Goal: Information Seeking & Learning: Learn about a topic

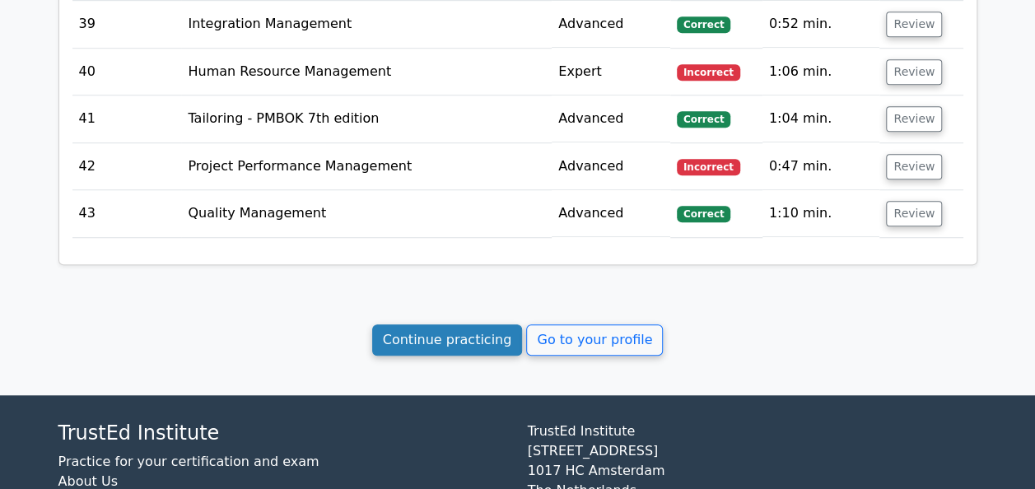
drag, startPoint x: 0, startPoint y: 0, endPoint x: 425, endPoint y: 319, distance: 531.3
click at [425, 325] on link "Continue practicing" at bounding box center [447, 340] width 151 height 31
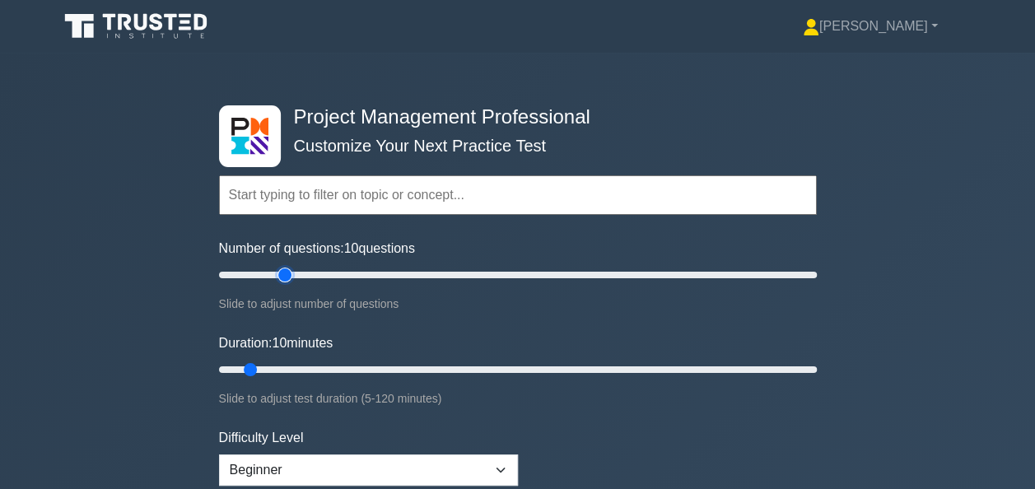
click at [282, 275] on input "Number of questions: 10 questions" at bounding box center [518, 275] width 598 height 20
click at [315, 271] on input "Number of questions: 35 questions" at bounding box center [518, 275] width 598 height 20
type input "50"
click at [358, 277] on input "Number of questions: 35 questions" at bounding box center [518, 275] width 598 height 20
click at [362, 367] on input "Duration: 30 minutes" at bounding box center [518, 370] width 598 height 20
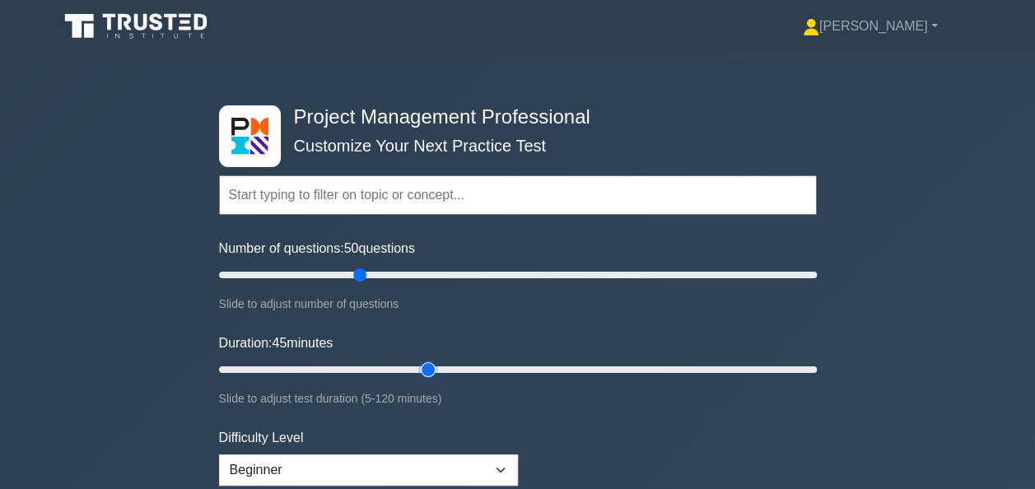
click at [419, 367] on input "Duration: 45 minutes" at bounding box center [518, 370] width 598 height 20
click at [474, 368] on input "Duration: 55 minutes" at bounding box center [518, 370] width 598 height 20
type input "60"
click at [506, 367] on input "Duration: 60 minutes" at bounding box center [518, 370] width 598 height 20
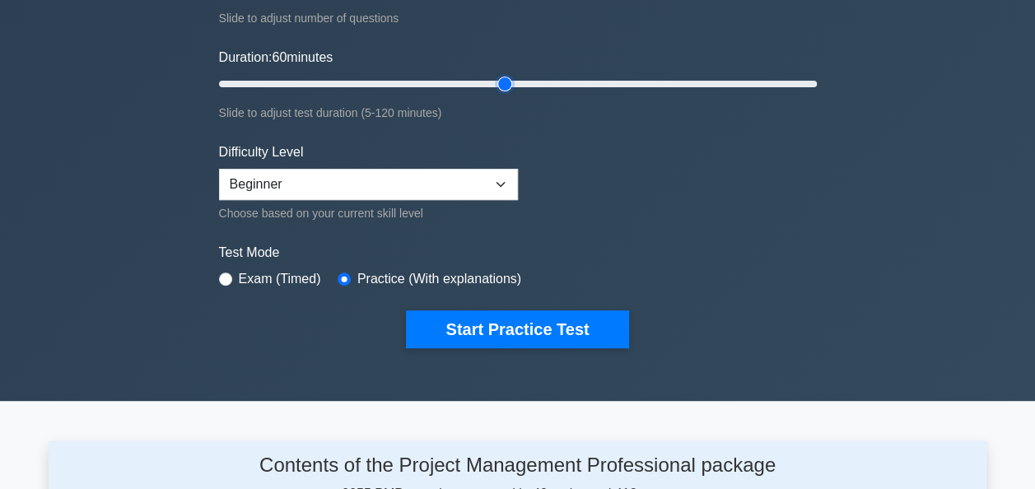
scroll to position [288, 0]
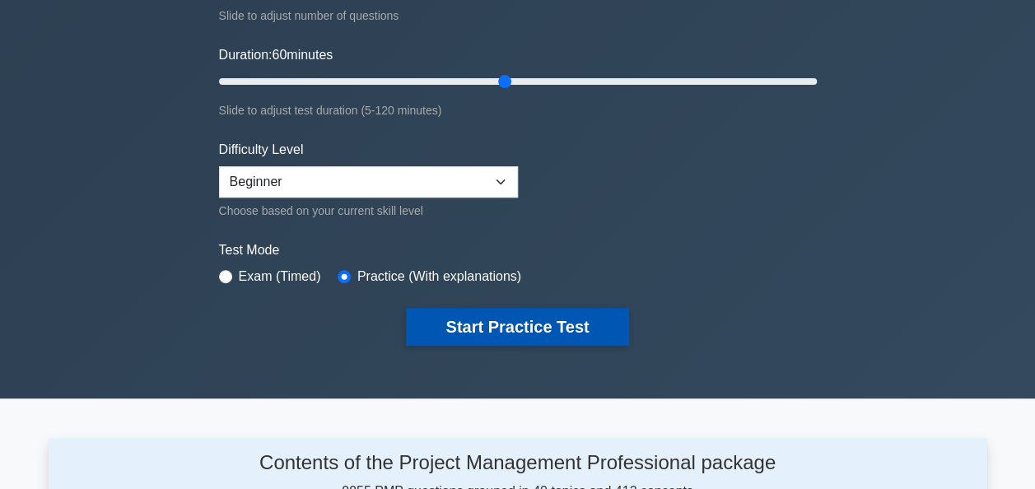
click at [524, 321] on button "Start Practice Test" at bounding box center [517, 327] width 222 height 38
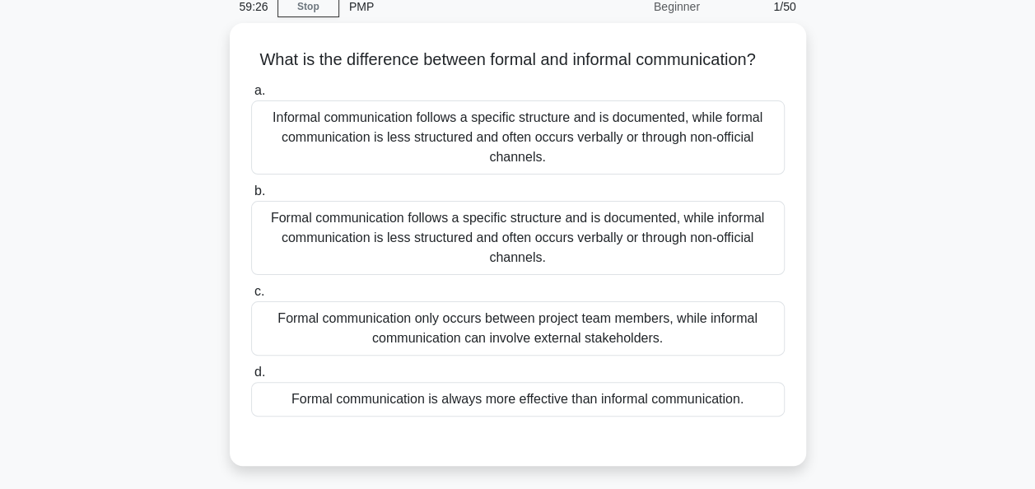
scroll to position [72, 0]
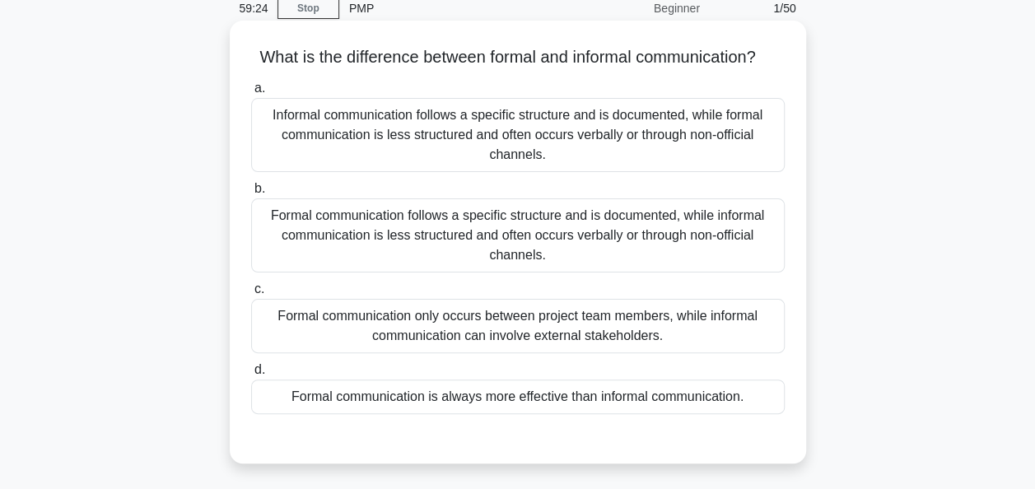
click at [527, 255] on div "Formal communication follows a specific structure and is documented, while info…" at bounding box center [518, 236] width 534 height 74
click at [251, 194] on input "b. Formal communication follows a specific structure and is documented, while i…" at bounding box center [251, 189] width 0 height 11
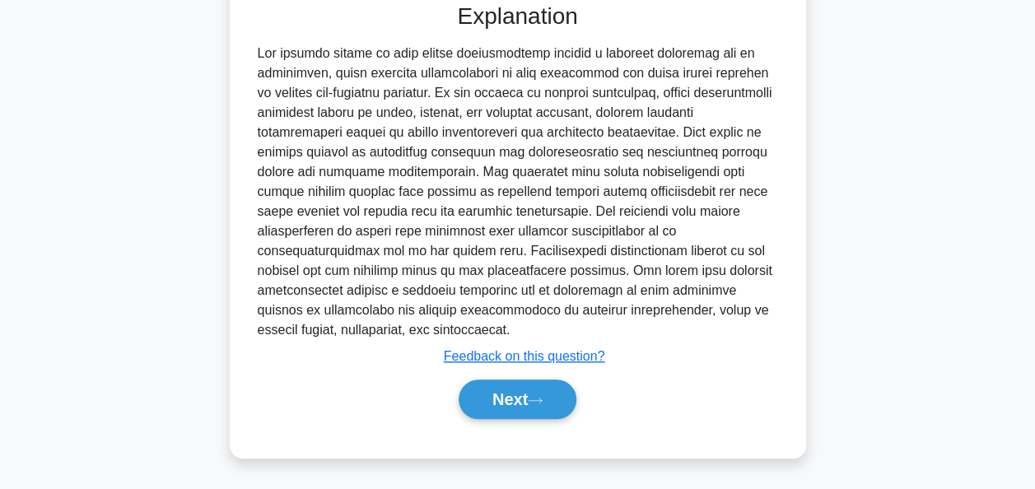
scroll to position [524, 0]
click at [496, 385] on button "Next" at bounding box center [518, 400] width 118 height 40
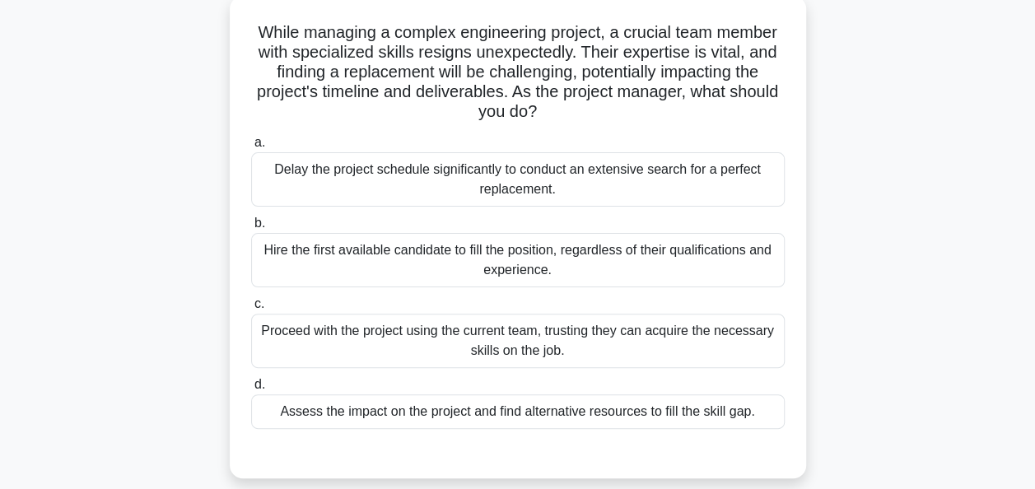
scroll to position [92, 0]
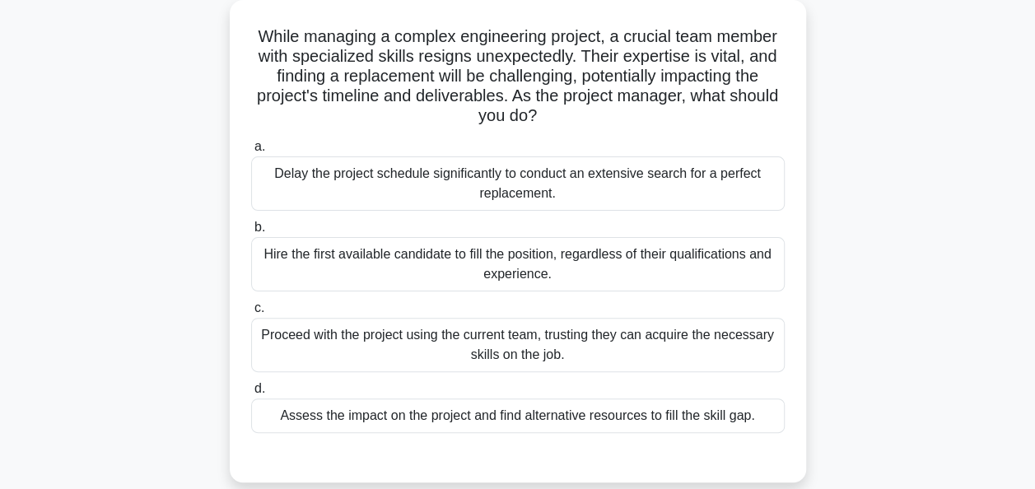
click at [517, 415] on div "Assess the impact on the project and find alternative resources to fill the ski…" at bounding box center [518, 416] width 534 height 35
click at [251, 395] on input "d. Assess the impact on the project and find alternative resources to fill the …" at bounding box center [251, 389] width 0 height 11
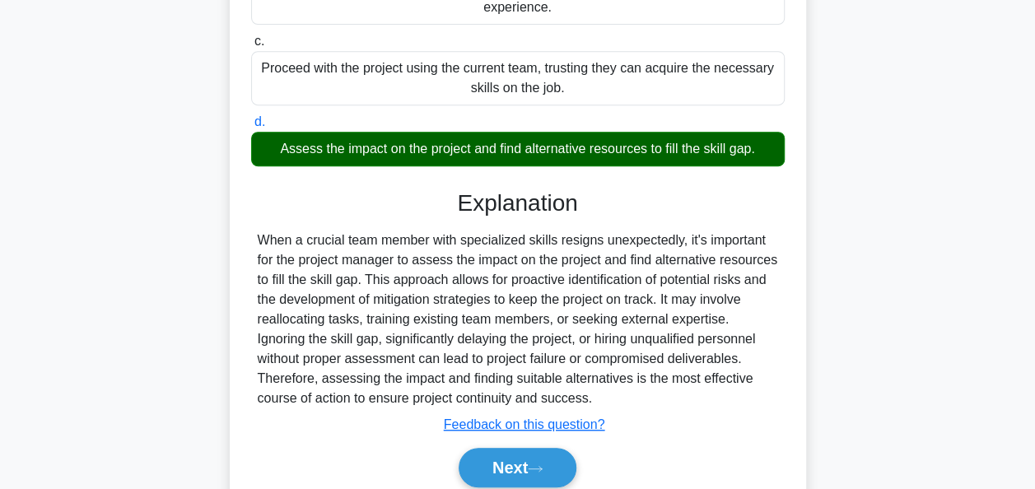
scroll to position [425, 0]
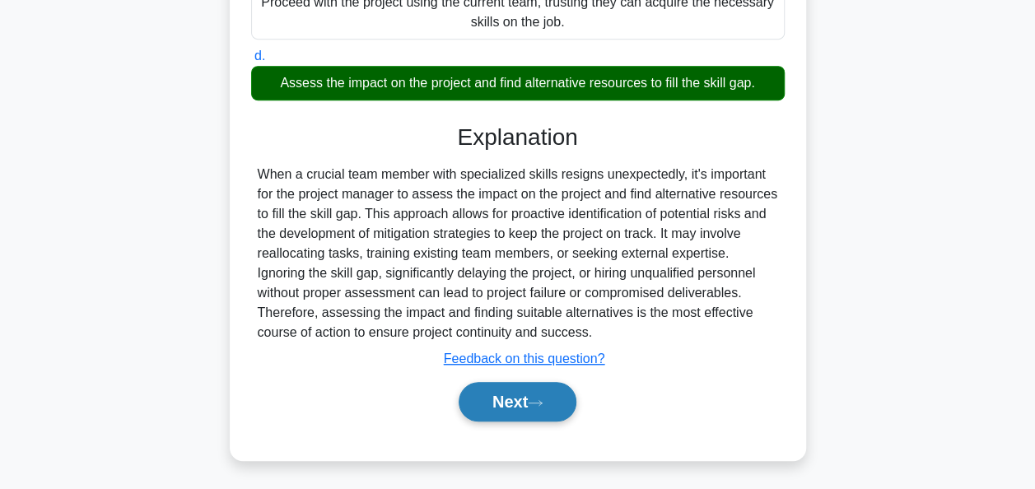
click at [508, 394] on button "Next" at bounding box center [518, 402] width 118 height 40
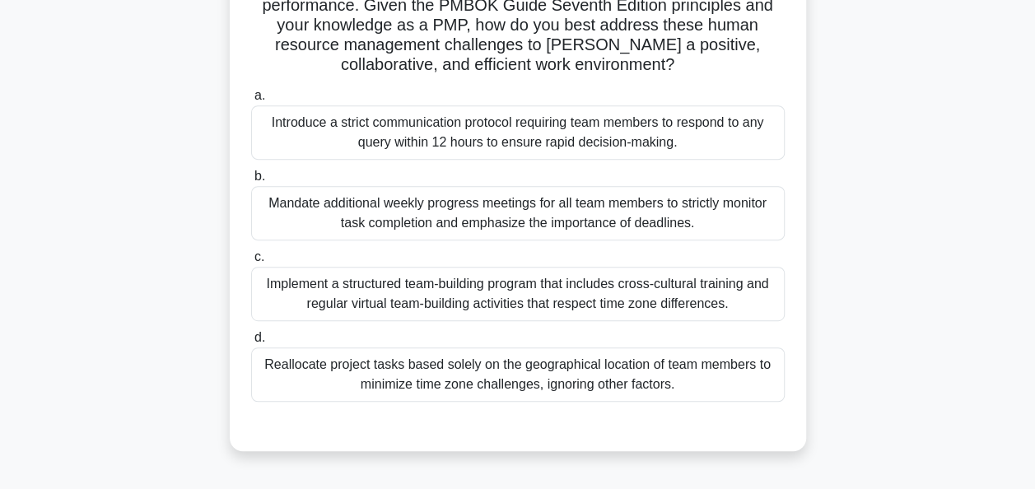
scroll to position [302, 0]
click at [725, 297] on div "Implement a structured team-building program that includes cross-cultural train…" at bounding box center [518, 294] width 534 height 54
click at [251, 263] on input "c. Implement a structured team-building program that includes cross-cultural tr…" at bounding box center [251, 257] width 0 height 11
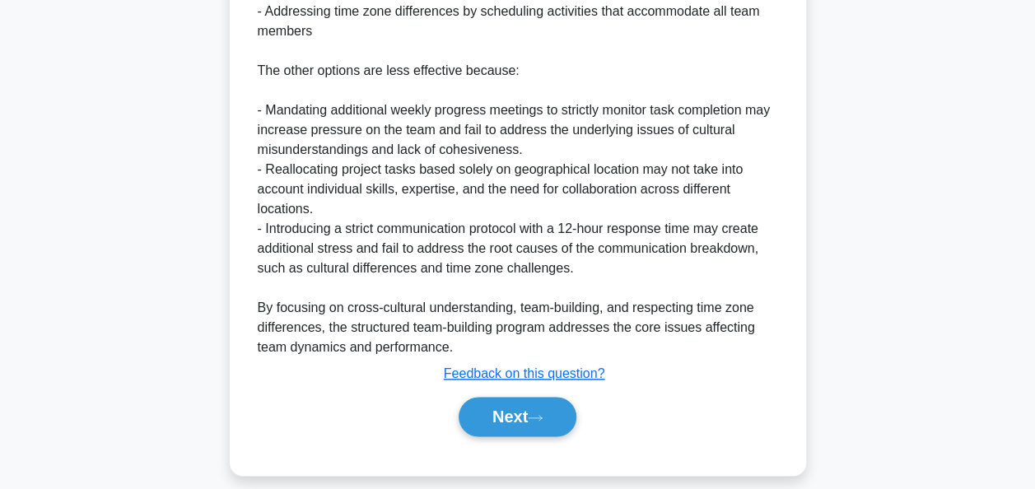
scroll to position [959, 0]
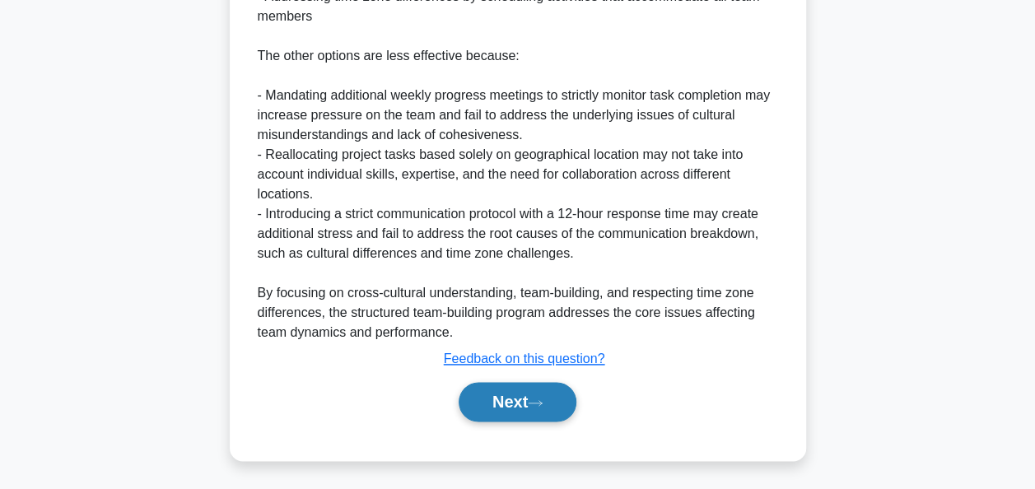
click at [512, 407] on button "Next" at bounding box center [518, 402] width 118 height 40
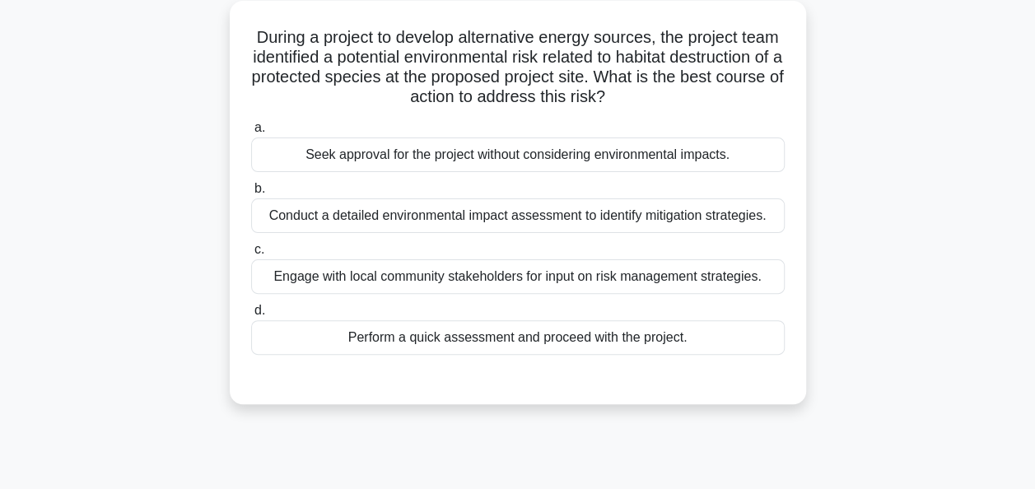
scroll to position [97, 0]
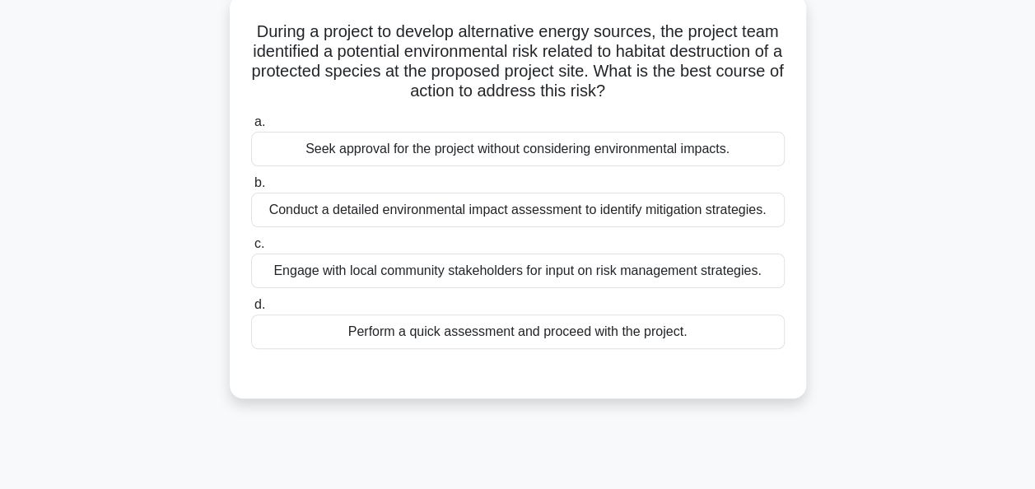
click at [473, 215] on div "Conduct a detailed environmental impact assessment to identify mitigation strat…" at bounding box center [518, 210] width 534 height 35
click at [251, 189] on input "b. Conduct a detailed environmental impact assessment to identify mitigation st…" at bounding box center [251, 183] width 0 height 11
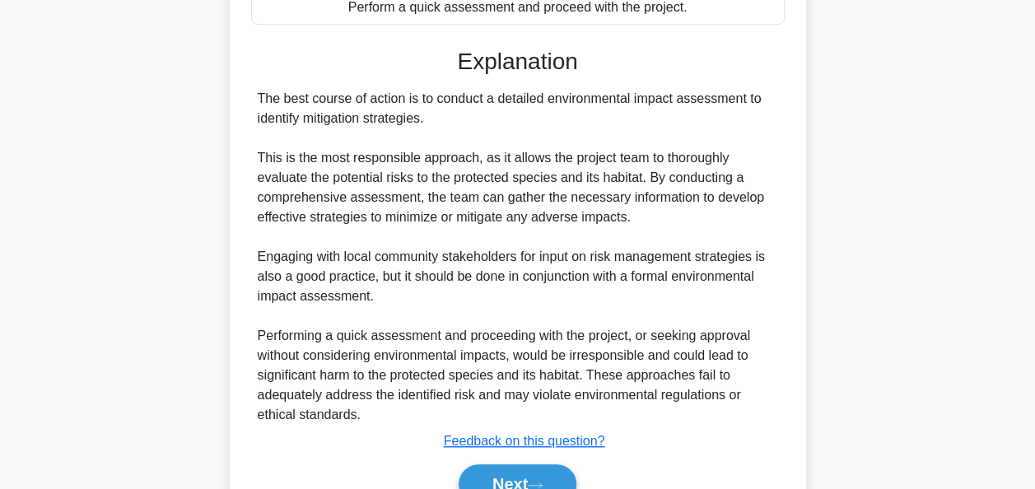
scroll to position [504, 0]
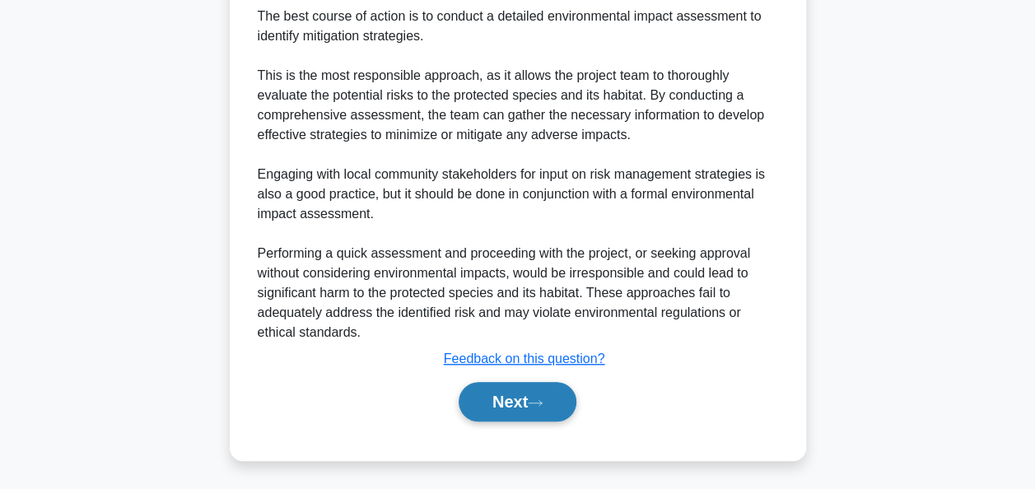
click at [491, 396] on button "Next" at bounding box center [518, 402] width 118 height 40
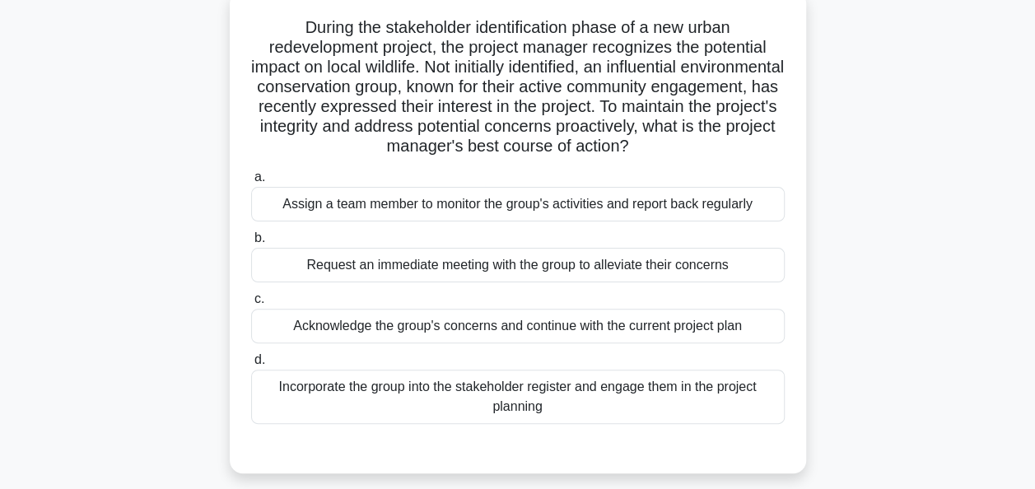
scroll to position [108, 0]
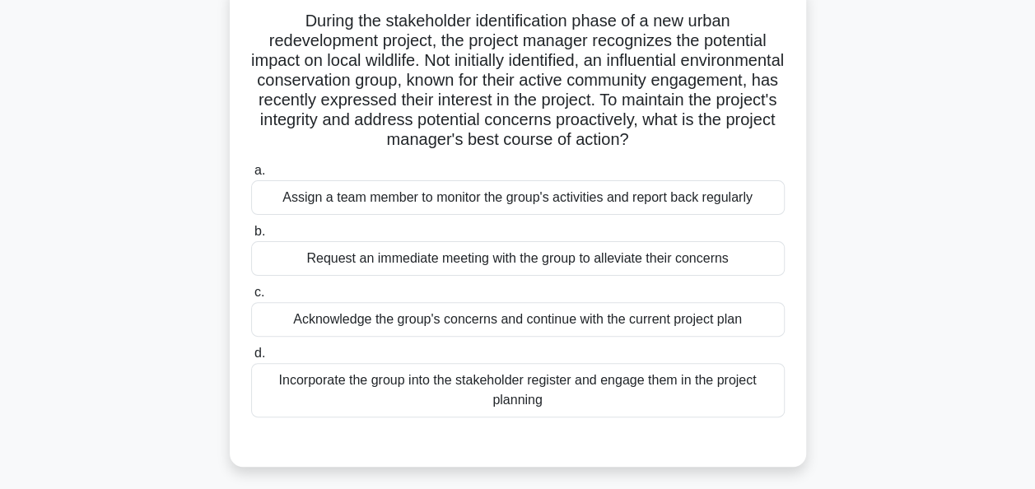
click at [486, 391] on div "Incorporate the group into the stakeholder register and engage them in the proj…" at bounding box center [518, 390] width 534 height 54
click at [251, 359] on input "d. Incorporate the group into the stakeholder register and engage them in the p…" at bounding box center [251, 353] width 0 height 11
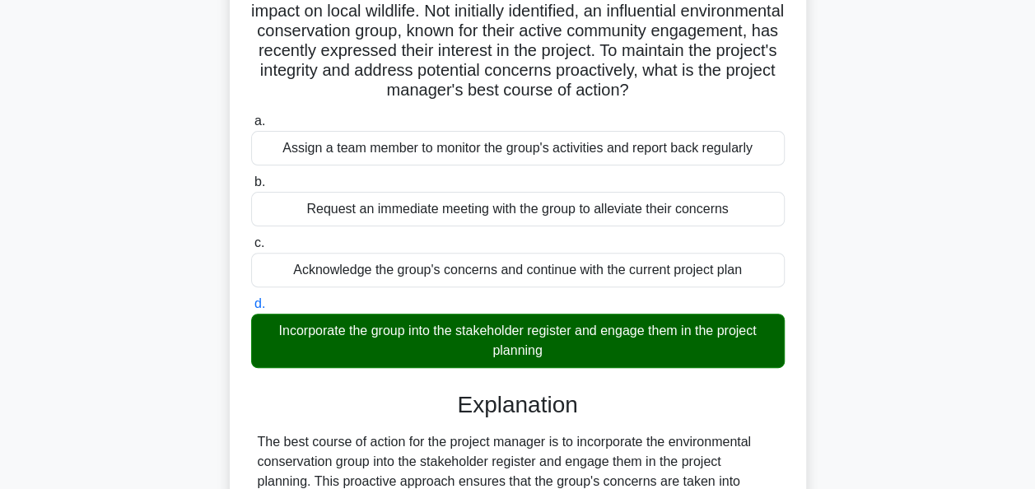
scroll to position [563, 0]
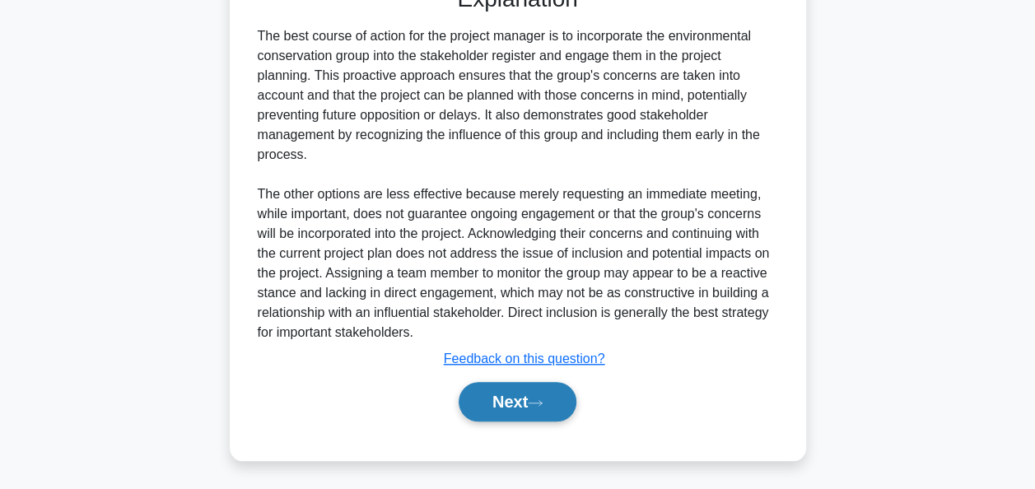
click at [513, 405] on button "Next" at bounding box center [518, 402] width 118 height 40
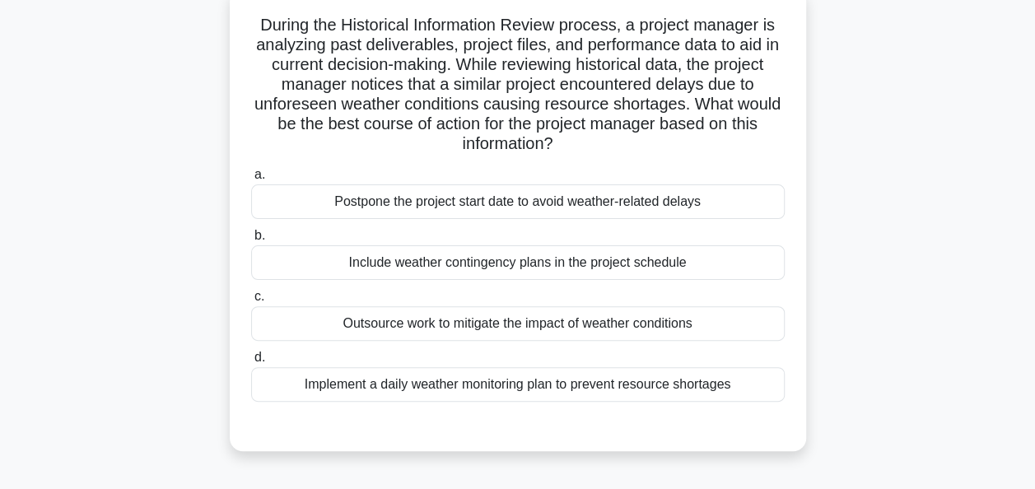
scroll to position [106, 0]
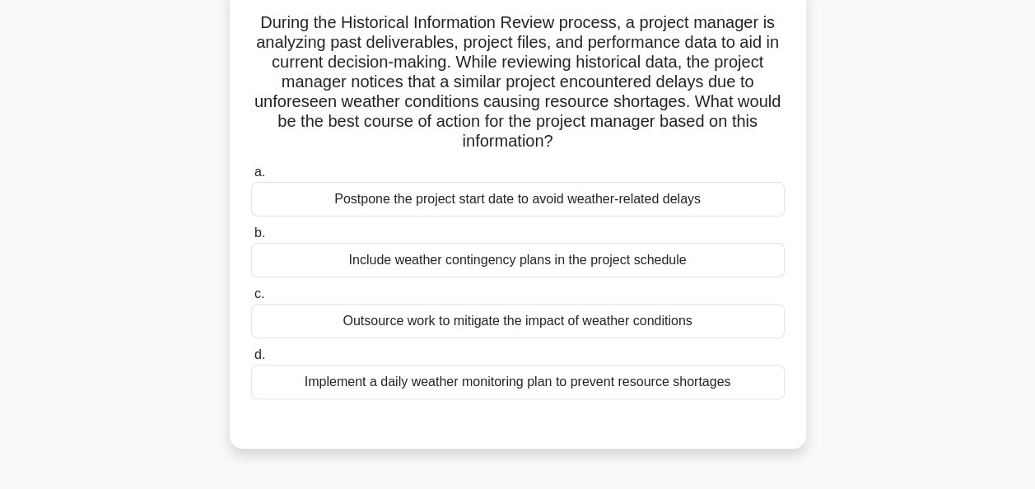
click at [437, 389] on div "Implement a daily weather monitoring plan to prevent resource shortages" at bounding box center [518, 382] width 534 height 35
click at [251, 361] on input "d. Implement a daily weather monitoring plan to prevent resource shortages" at bounding box center [251, 355] width 0 height 11
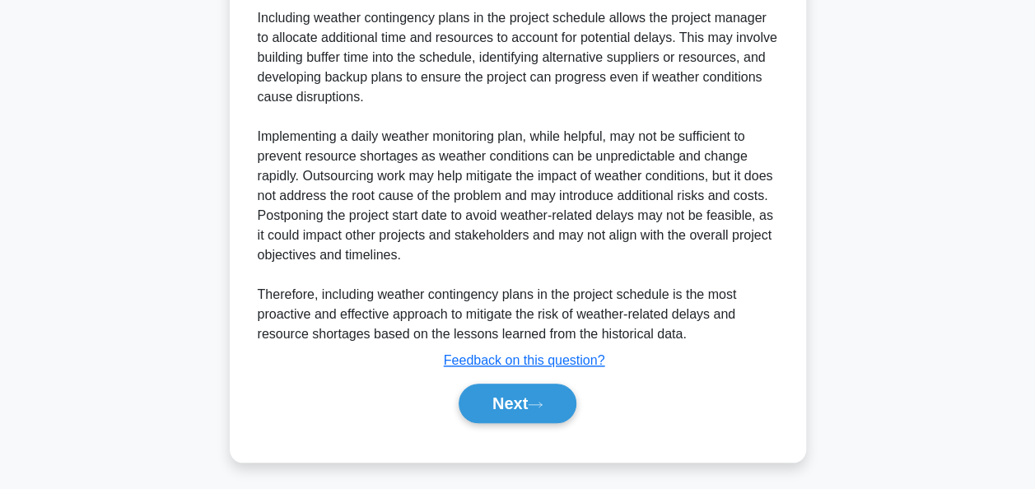
scroll to position [685, 0]
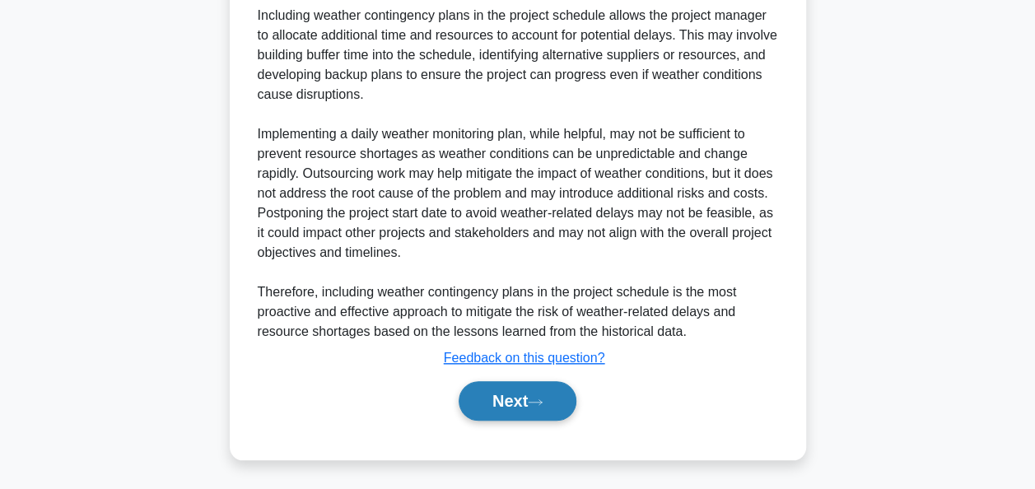
click at [509, 397] on button "Next" at bounding box center [518, 401] width 118 height 40
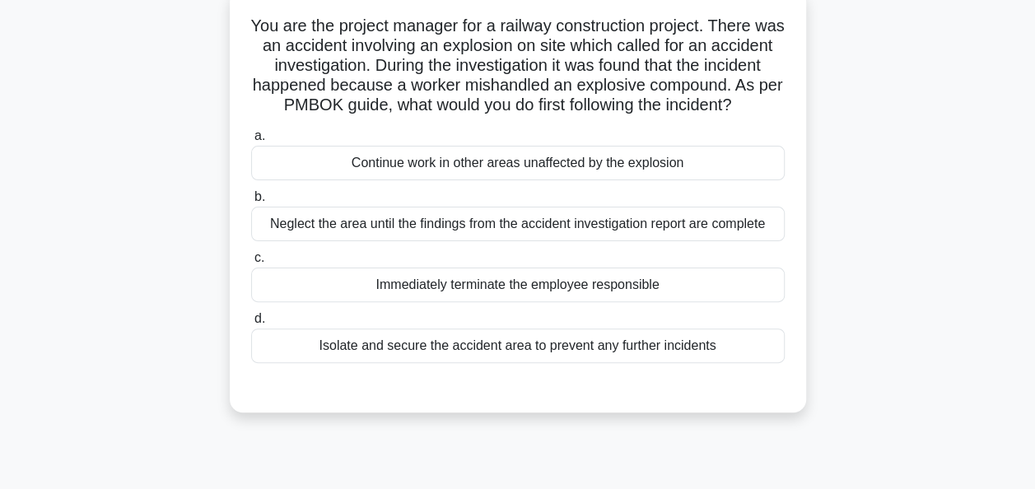
scroll to position [105, 0]
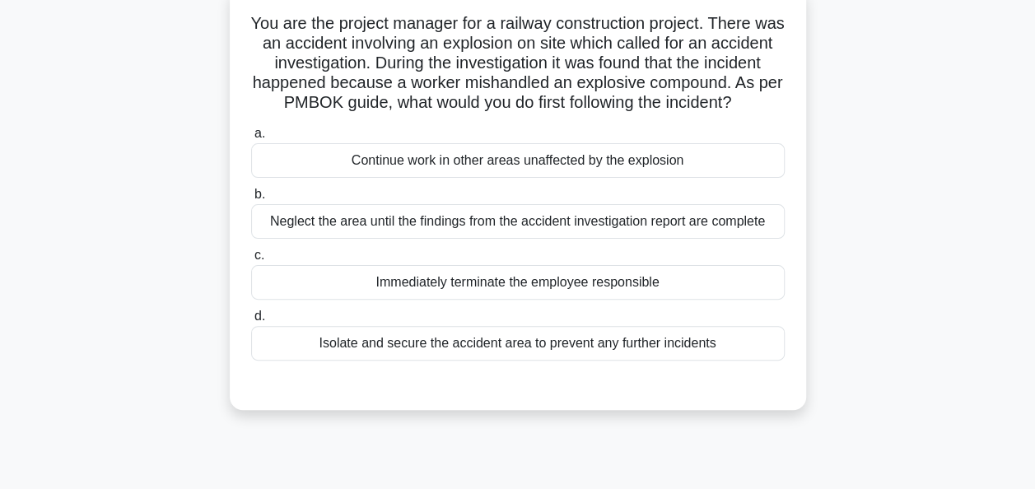
click at [465, 361] on div "Isolate and secure the accident area to prevent any further incidents" at bounding box center [518, 343] width 534 height 35
click at [251, 322] on input "d. Isolate and secure the accident area to prevent any further incidents" at bounding box center [251, 316] width 0 height 11
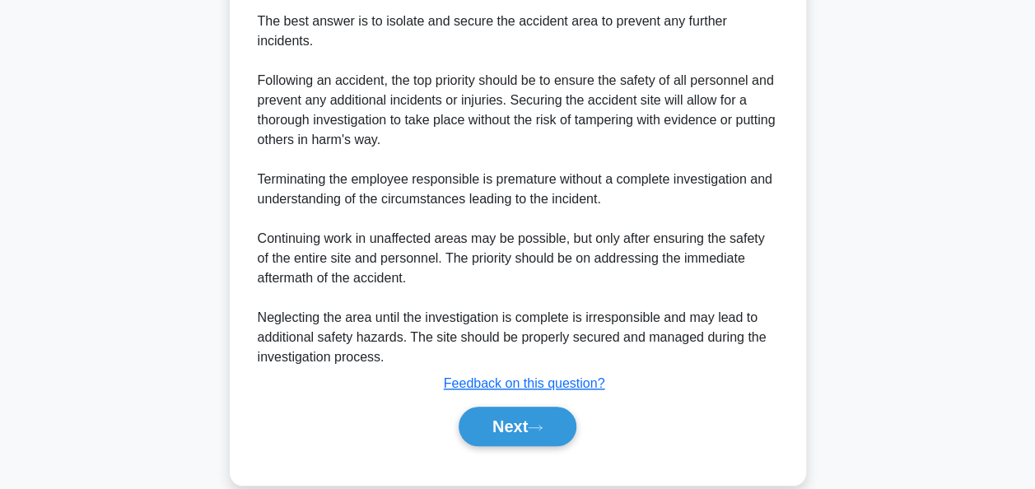
scroll to position [563, 0]
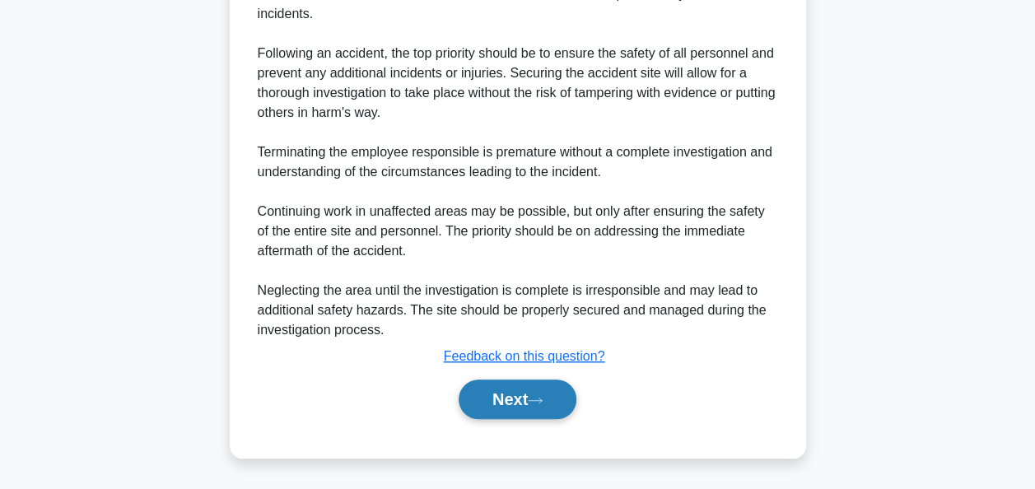
click at [488, 387] on button "Next" at bounding box center [518, 400] width 118 height 40
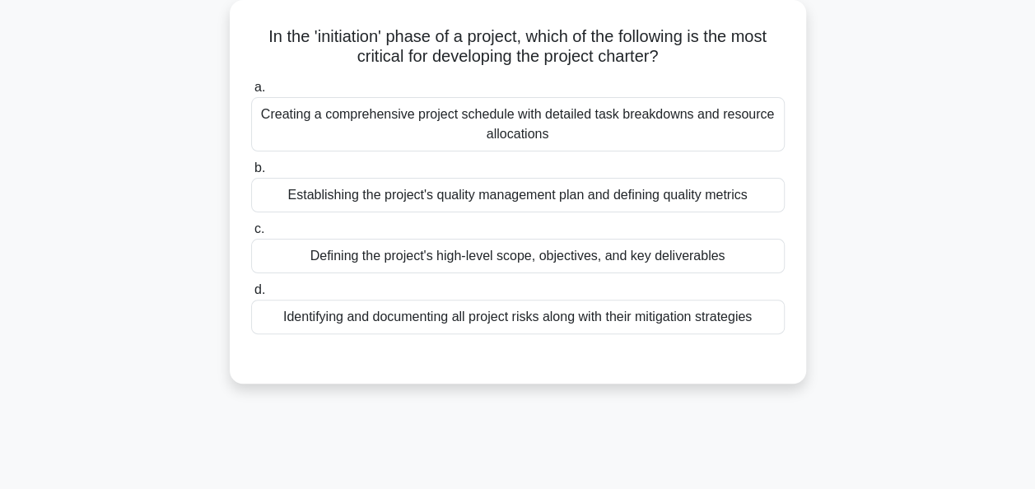
scroll to position [58, 0]
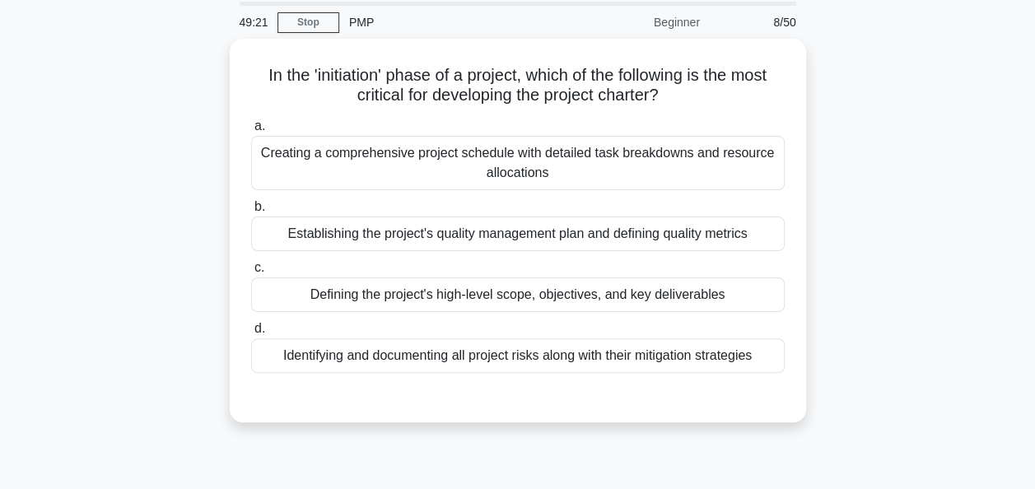
drag, startPoint x: 526, startPoint y: 77, endPoint x: 858, endPoint y: 54, distance: 332.7
click at [858, 54] on div "In the 'initiation' phase of a project, which of the following is the most crit…" at bounding box center [518, 241] width 939 height 404
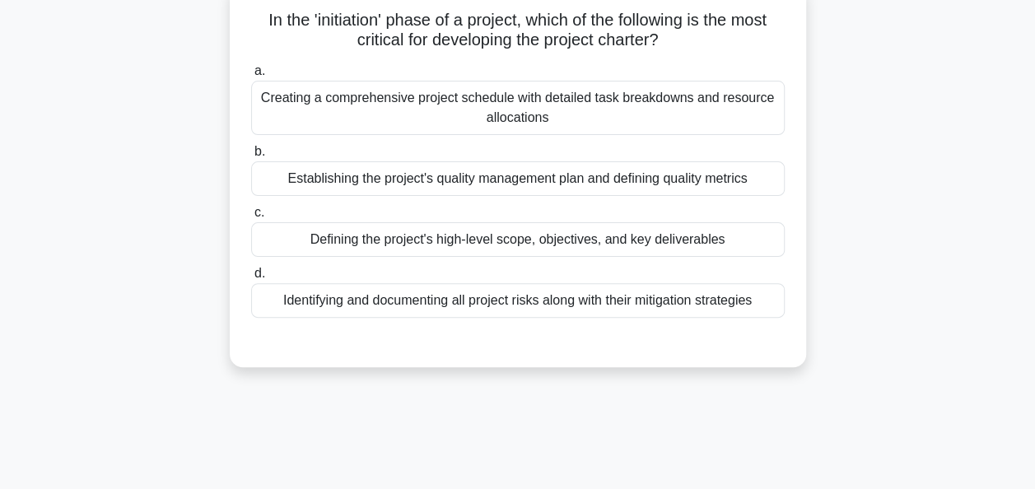
scroll to position [109, 0]
click at [658, 239] on div "Defining the project's high-level scope, objectives, and key deliverables" at bounding box center [518, 239] width 534 height 35
click at [251, 218] on input "c. Defining the project's high-level scope, objectives, and key deliverables" at bounding box center [251, 213] width 0 height 11
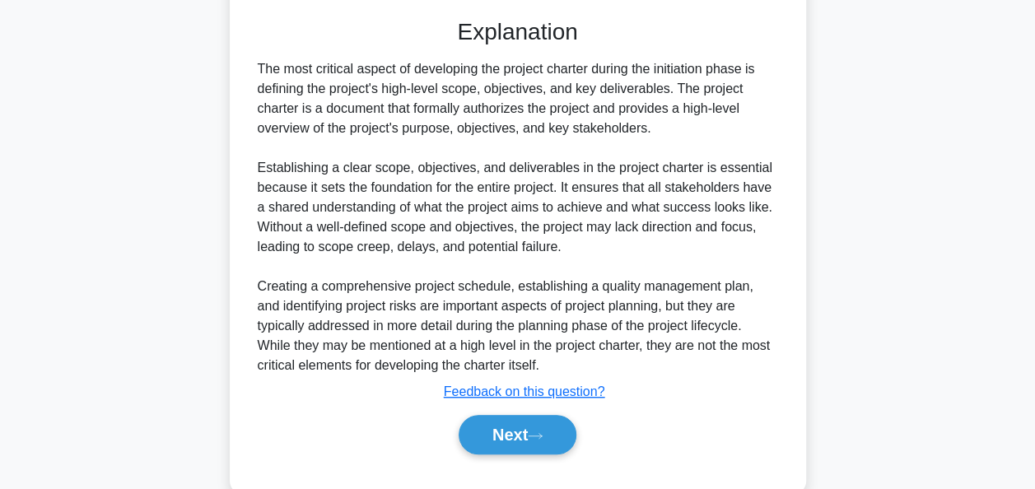
scroll to position [465, 0]
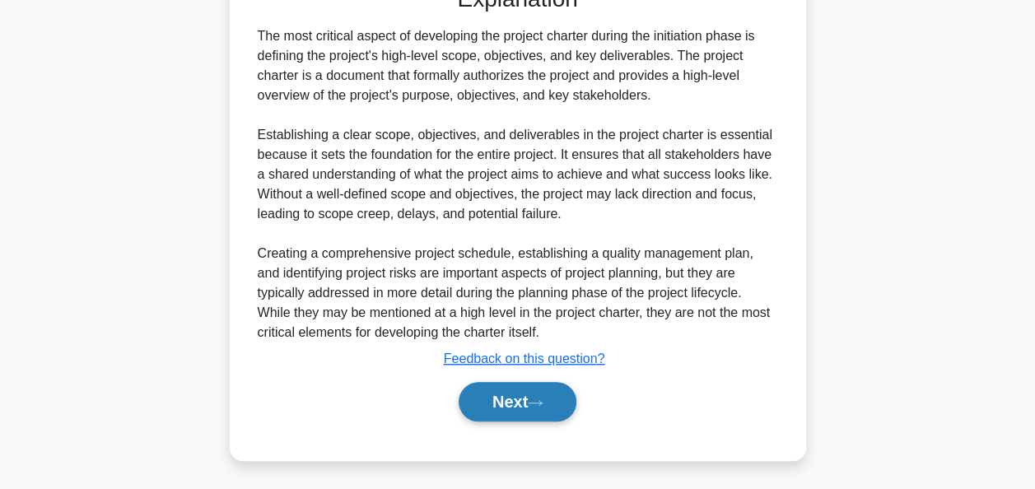
click at [489, 393] on button "Next" at bounding box center [518, 402] width 118 height 40
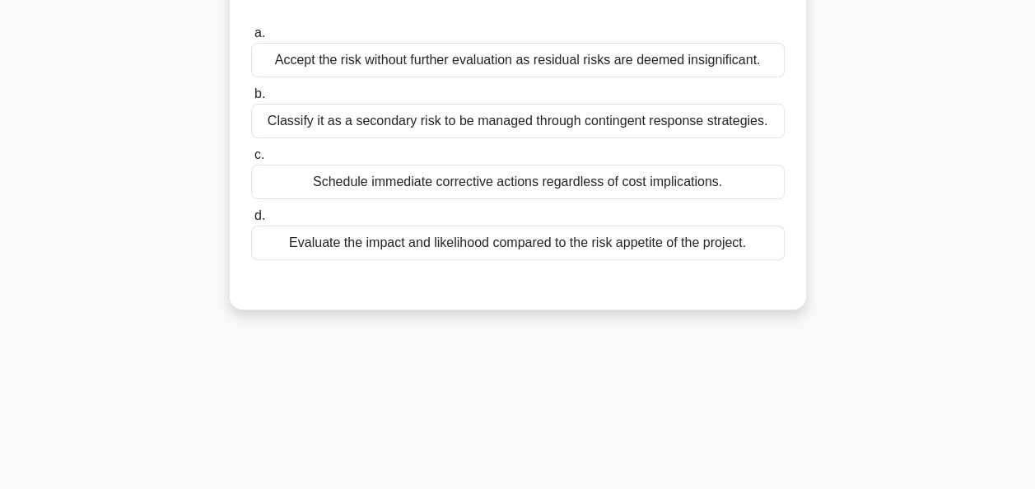
scroll to position [155, 0]
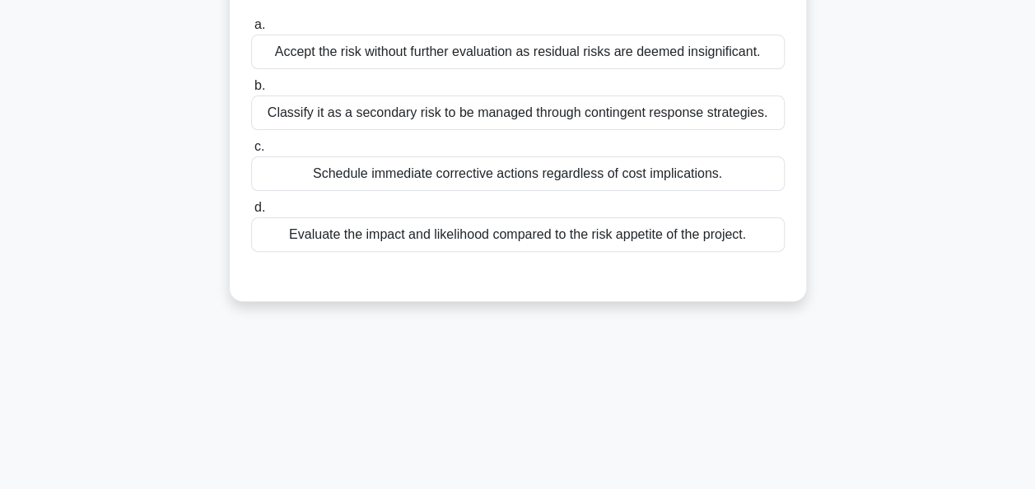
click at [674, 239] on div "Evaluate the impact and likelihood compared to the risk appetite of the project." at bounding box center [518, 234] width 534 height 35
click at [251, 213] on input "d. Evaluate the impact and likelihood compared to the risk appetite of the proj…" at bounding box center [251, 208] width 0 height 11
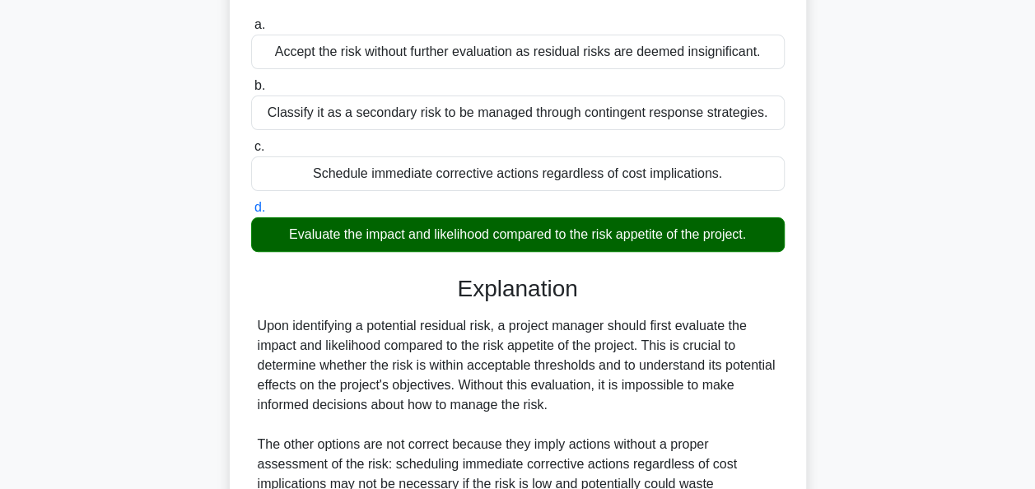
scroll to position [400, 0]
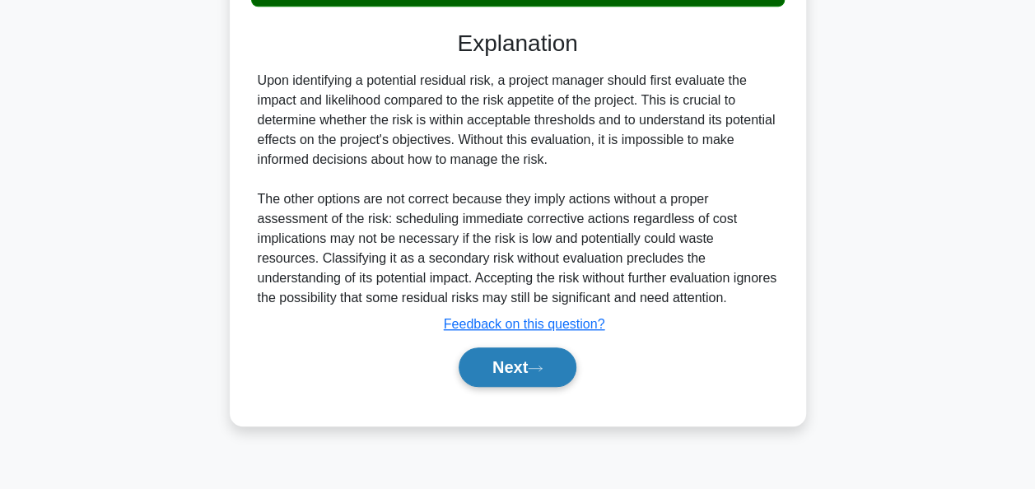
click at [520, 373] on button "Next" at bounding box center [518, 368] width 118 height 40
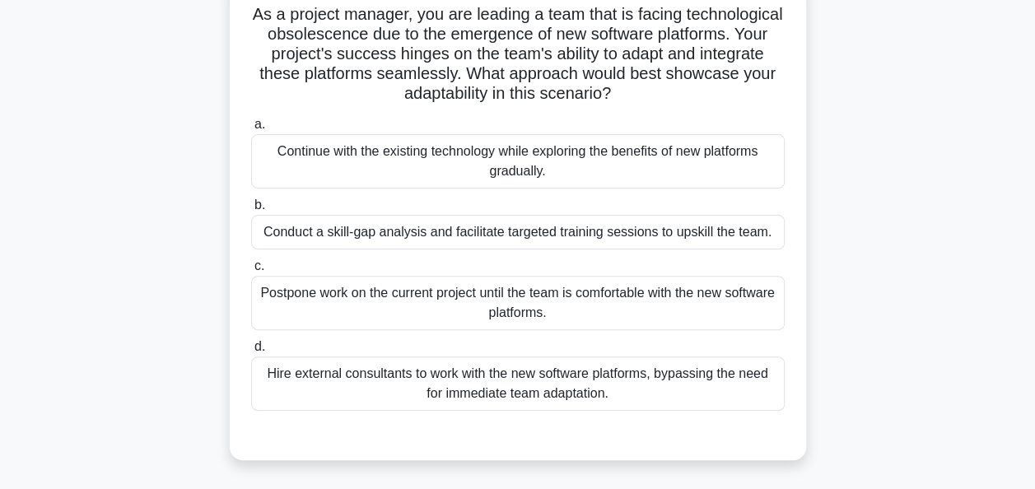
scroll to position [118, 0]
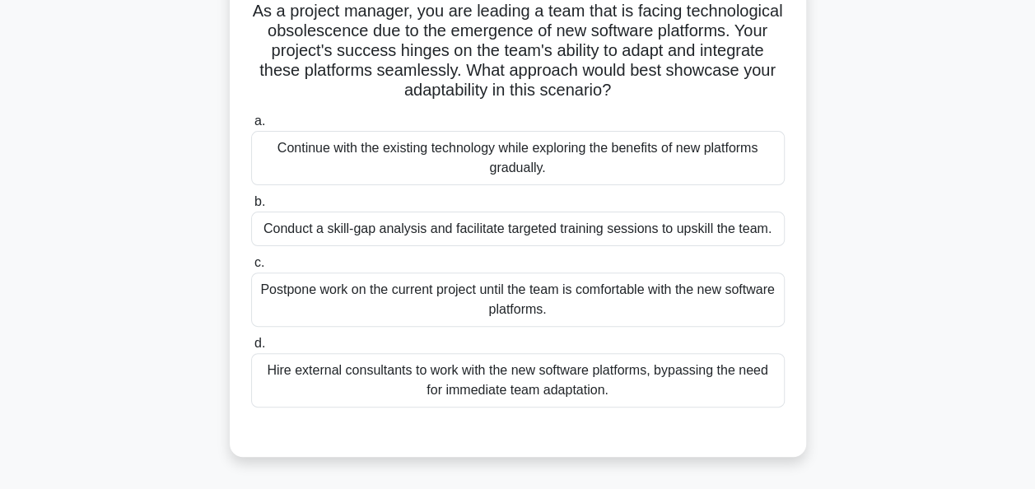
click at [543, 160] on div "Continue with the existing technology while exploring the benefits of new platf…" at bounding box center [518, 158] width 534 height 54
click at [251, 127] on input "a. Continue with the existing technology while exploring the benefits of new pl…" at bounding box center [251, 121] width 0 height 11
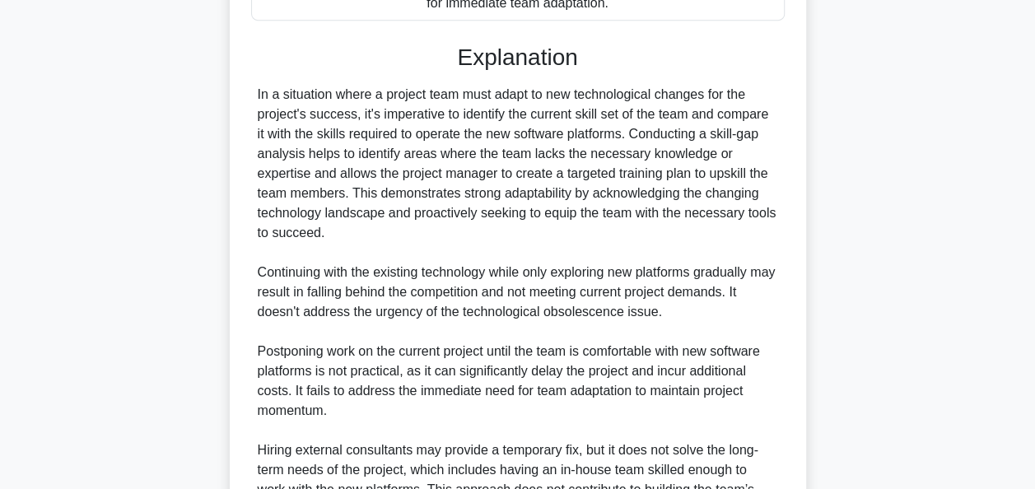
scroll to position [704, 0]
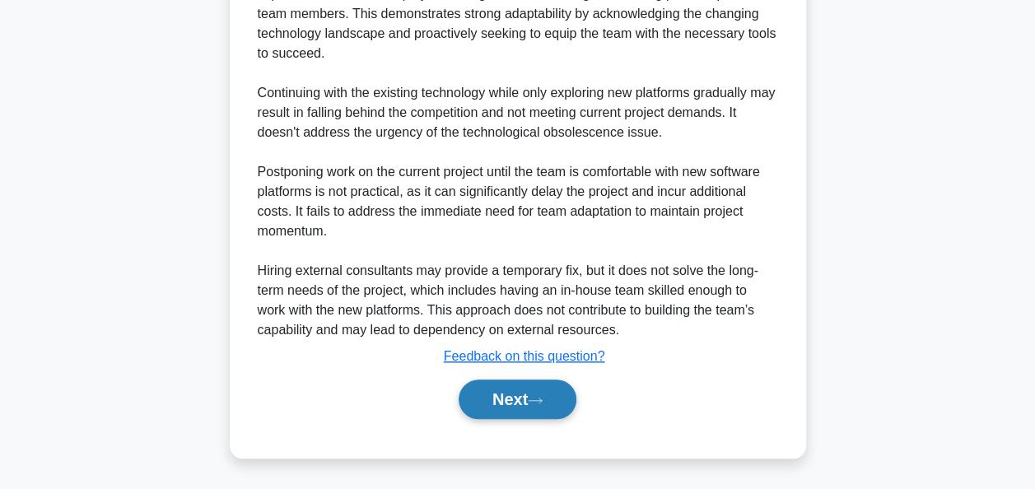
click at [502, 390] on button "Next" at bounding box center [518, 400] width 118 height 40
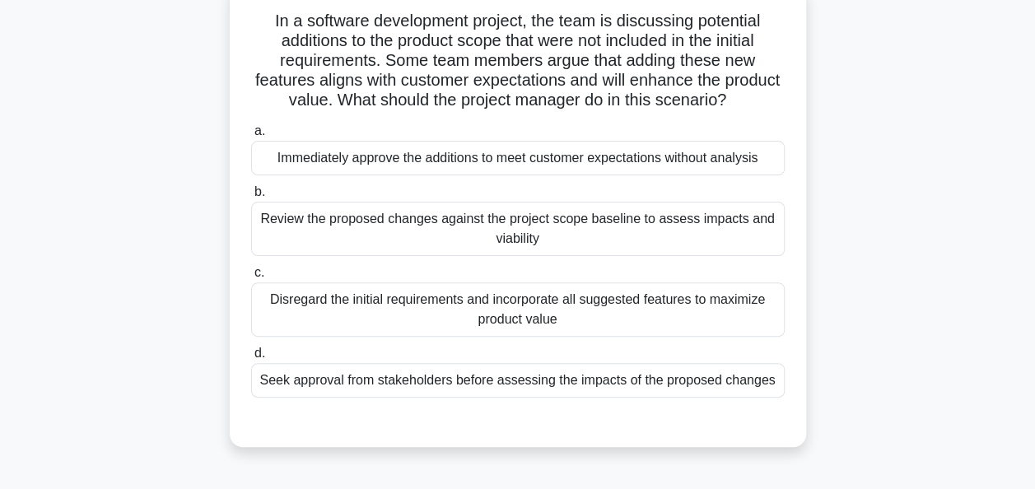
scroll to position [106, 0]
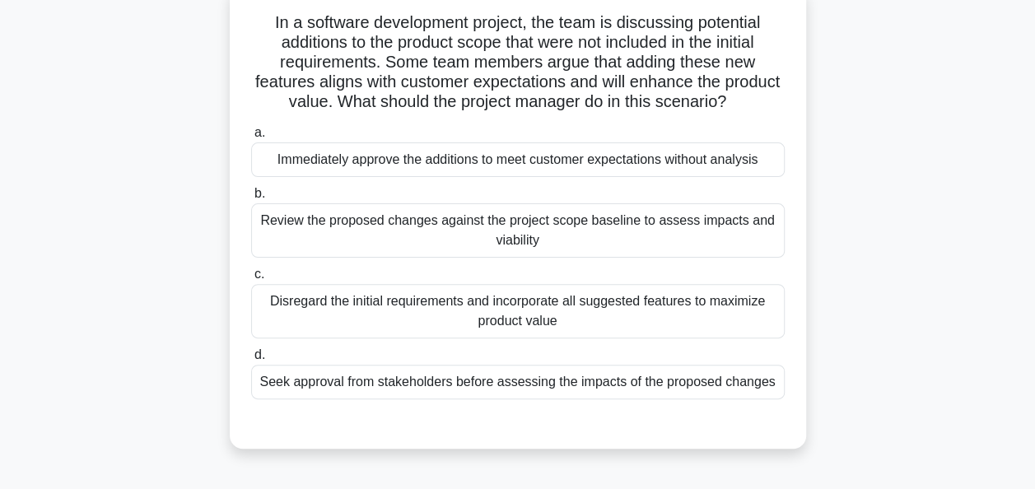
click at [709, 231] on div "Review the proposed changes against the project scope baseline to assess impact…" at bounding box center [518, 230] width 534 height 54
click at [251, 199] on input "b. Review the proposed changes against the project scope baseline to assess imp…" at bounding box center [251, 194] width 0 height 11
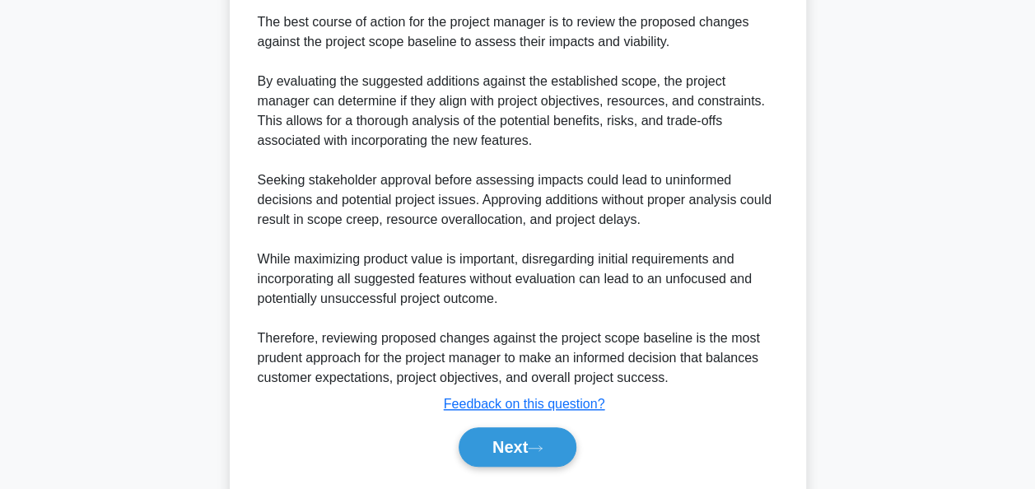
scroll to position [603, 0]
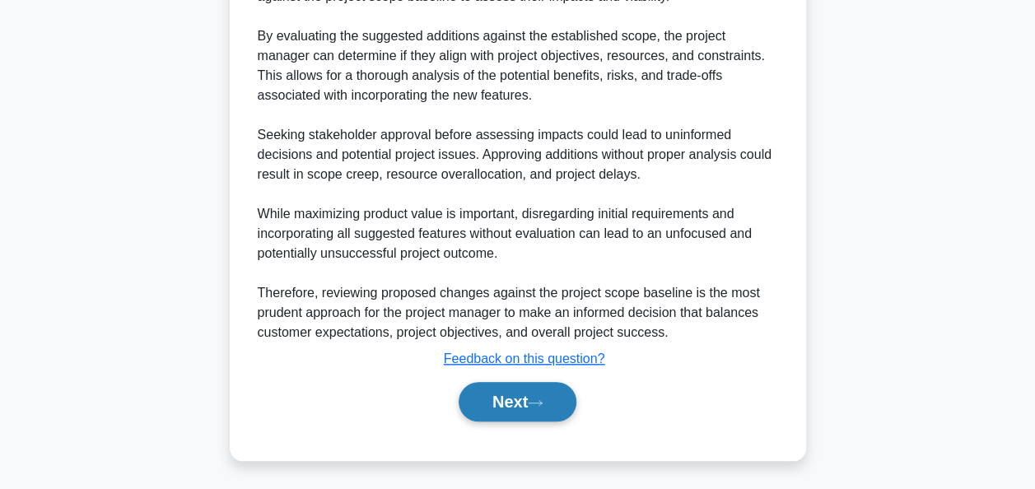
click at [507, 386] on button "Next" at bounding box center [518, 402] width 118 height 40
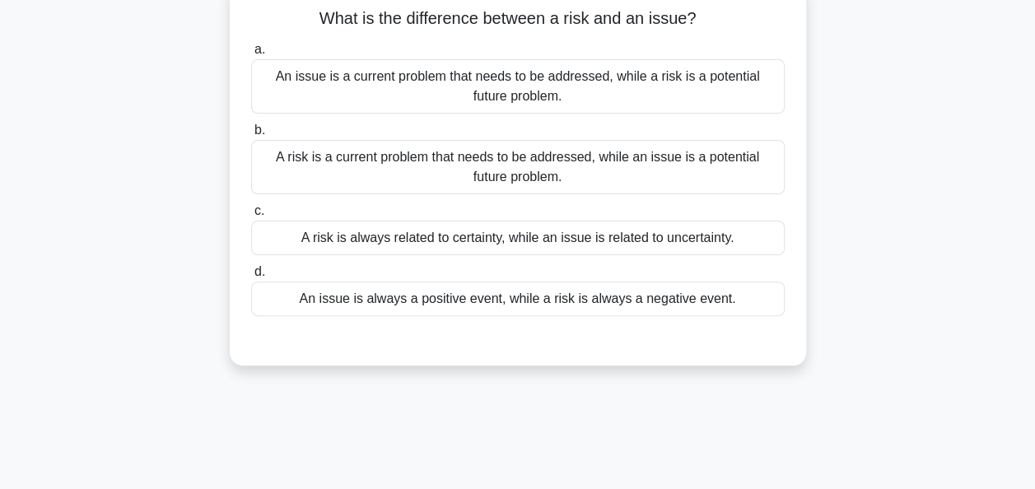
scroll to position [110, 0]
click at [743, 82] on div "An issue is a current problem that needs to be addressed, while a risk is a pot…" at bounding box center [518, 86] width 534 height 54
click at [251, 55] on input "a. An issue is a current problem that needs to be addressed, while a risk is a …" at bounding box center [251, 49] width 0 height 11
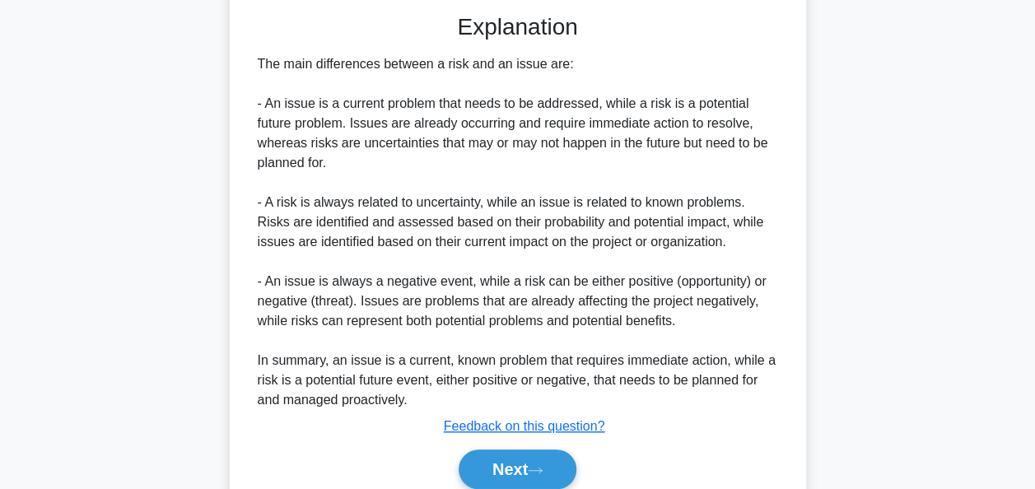
scroll to position [504, 0]
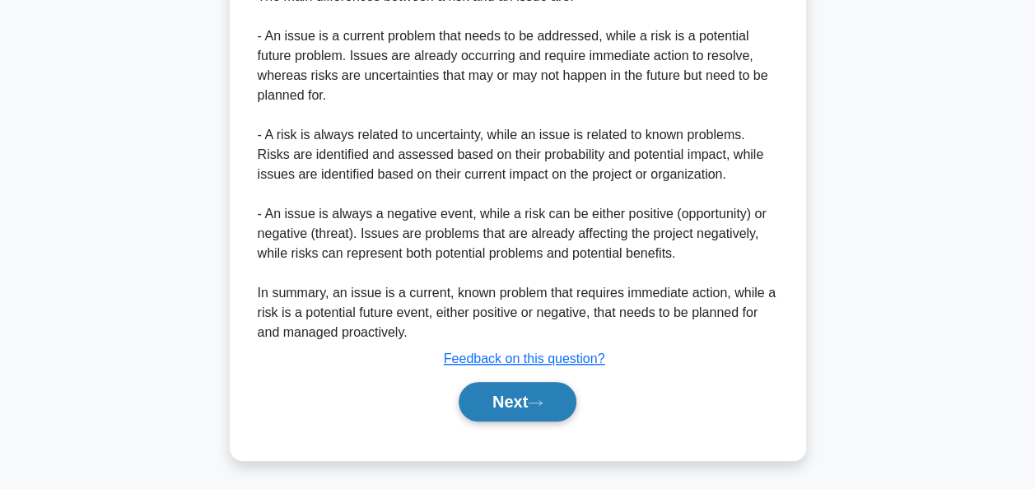
click at [521, 402] on button "Next" at bounding box center [518, 402] width 118 height 40
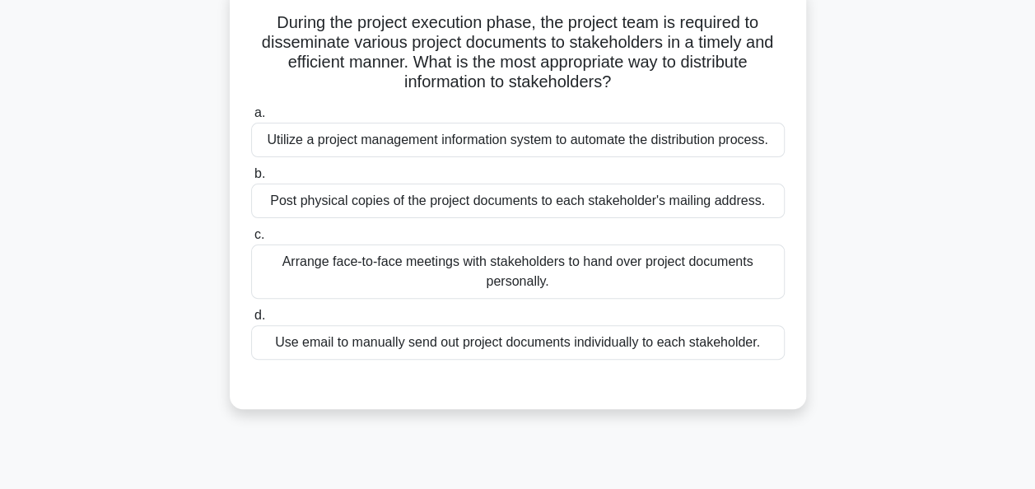
scroll to position [112, 0]
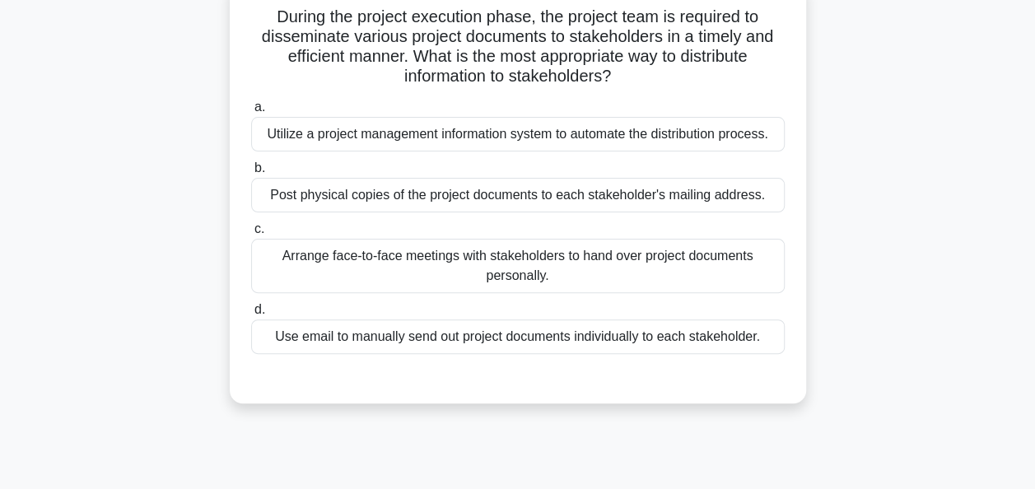
click at [729, 133] on div "Utilize a project management information system to automate the distribution pr…" at bounding box center [518, 134] width 534 height 35
click at [251, 113] on input "a. Utilize a project management information system to automate the distribution…" at bounding box center [251, 107] width 0 height 11
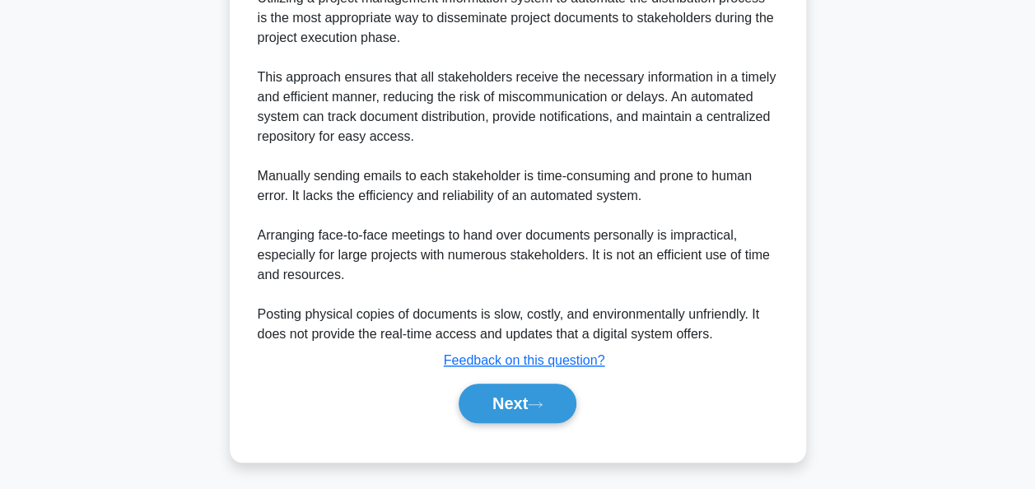
scroll to position [563, 0]
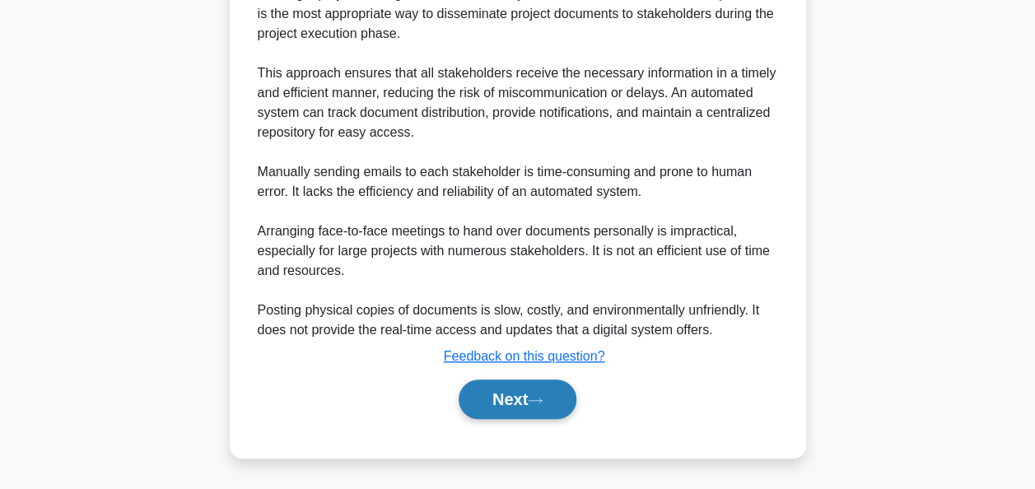
click at [493, 404] on button "Next" at bounding box center [518, 400] width 118 height 40
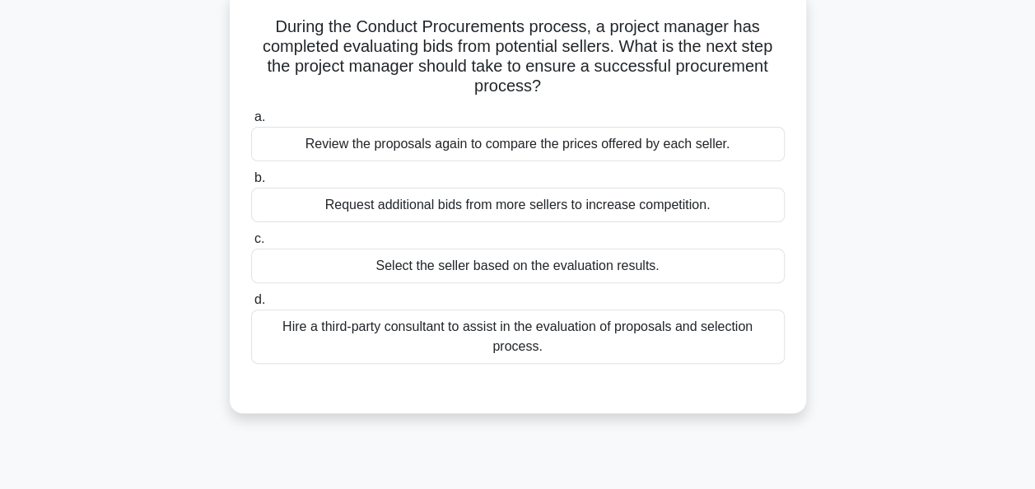
scroll to position [107, 0]
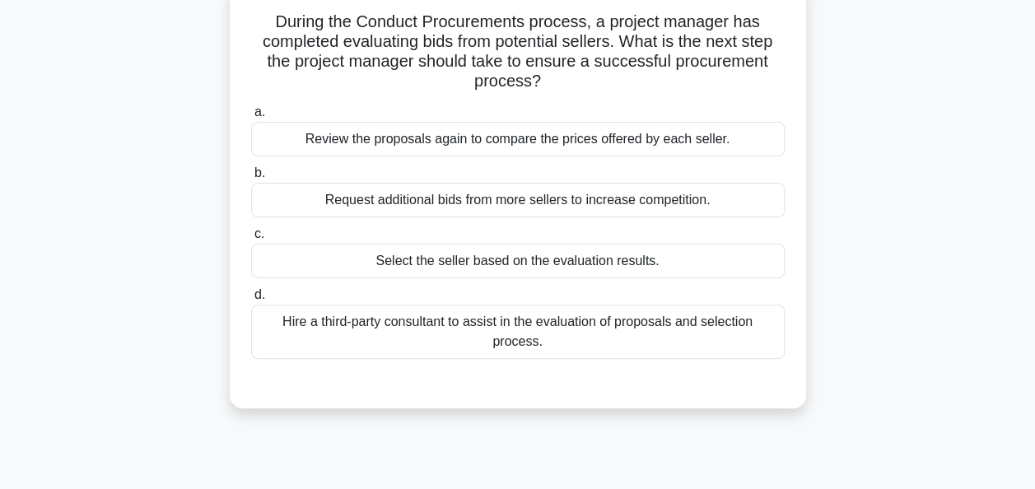
click at [722, 259] on div "Select the seller based on the evaluation results." at bounding box center [518, 261] width 534 height 35
click at [251, 240] on input "c. Select the seller based on the evaluation results." at bounding box center [251, 234] width 0 height 11
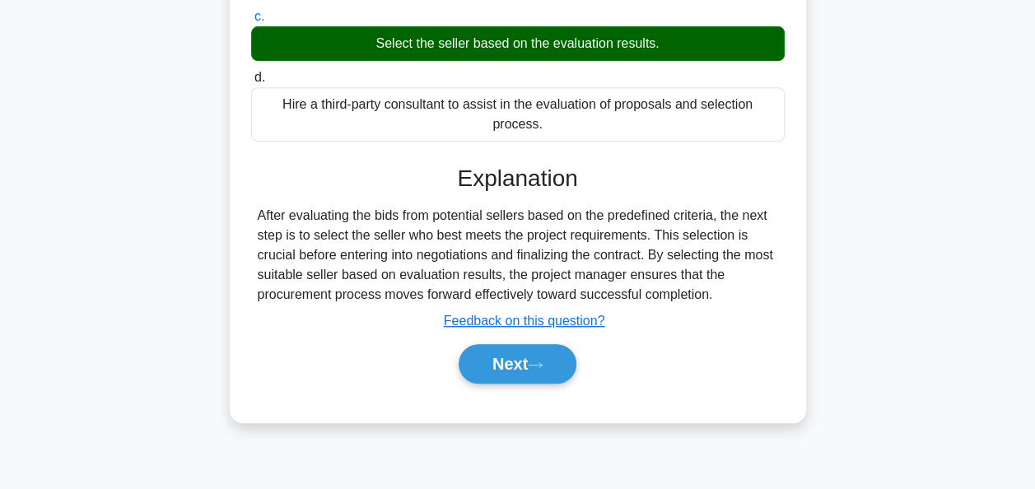
scroll to position [400, 0]
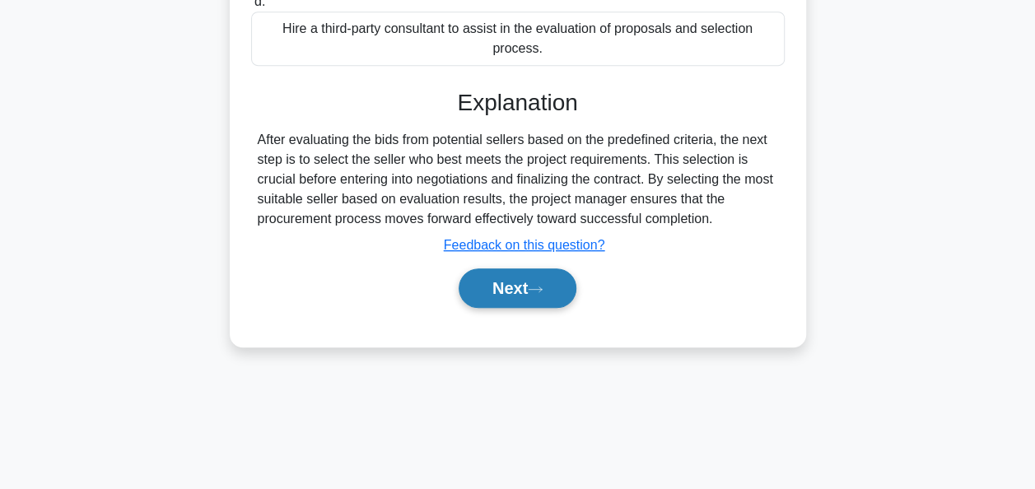
click at [552, 293] on button "Next" at bounding box center [518, 289] width 118 height 40
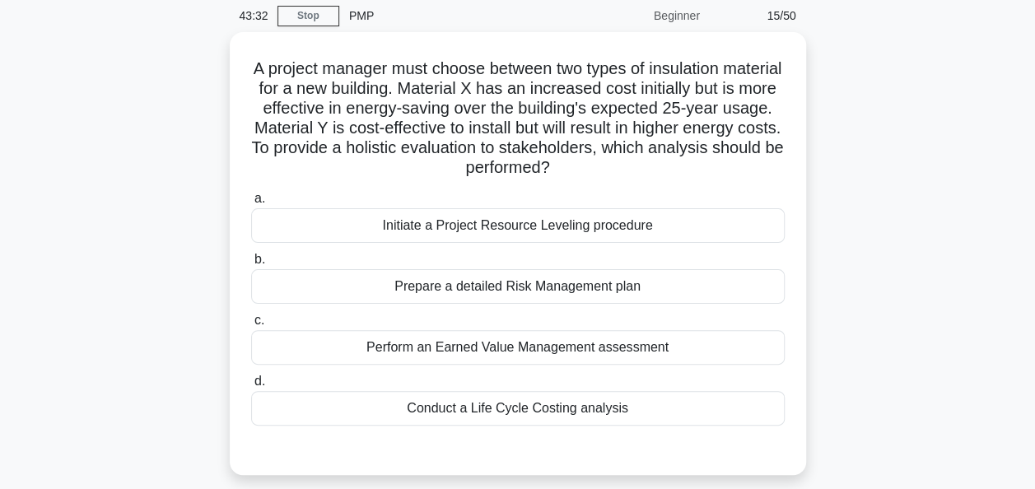
scroll to position [110, 0]
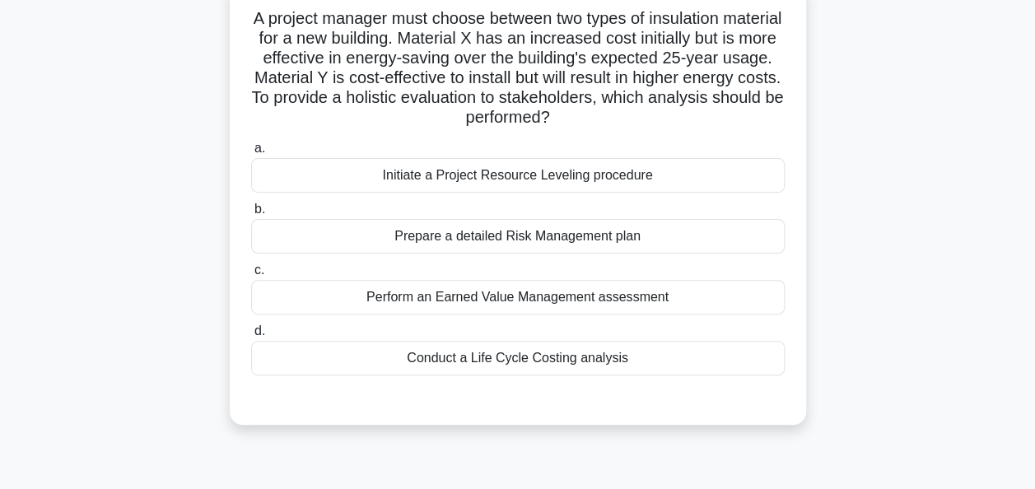
click at [636, 359] on div "Conduct a Life Cycle Costing analysis" at bounding box center [518, 358] width 534 height 35
click at [251, 337] on input "d. Conduct a Life Cycle Costing analysis" at bounding box center [251, 331] width 0 height 11
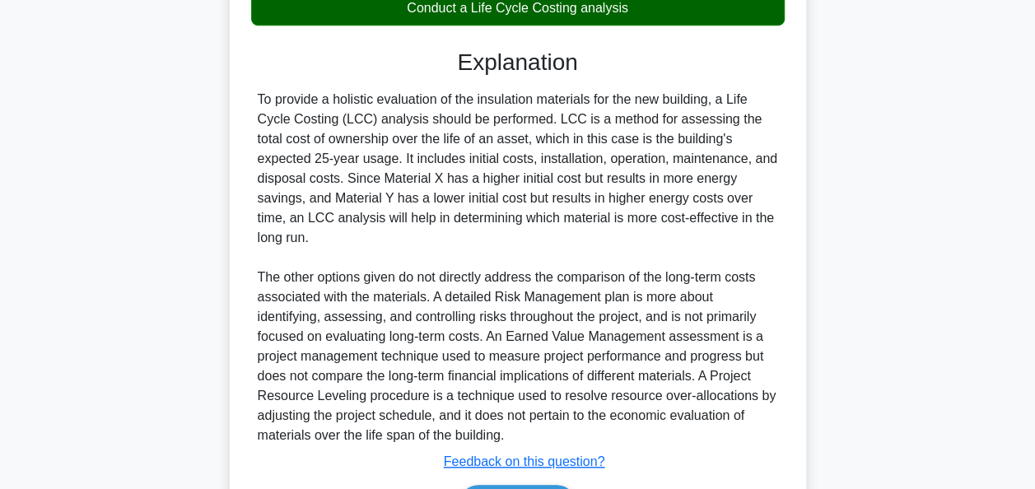
scroll to position [544, 0]
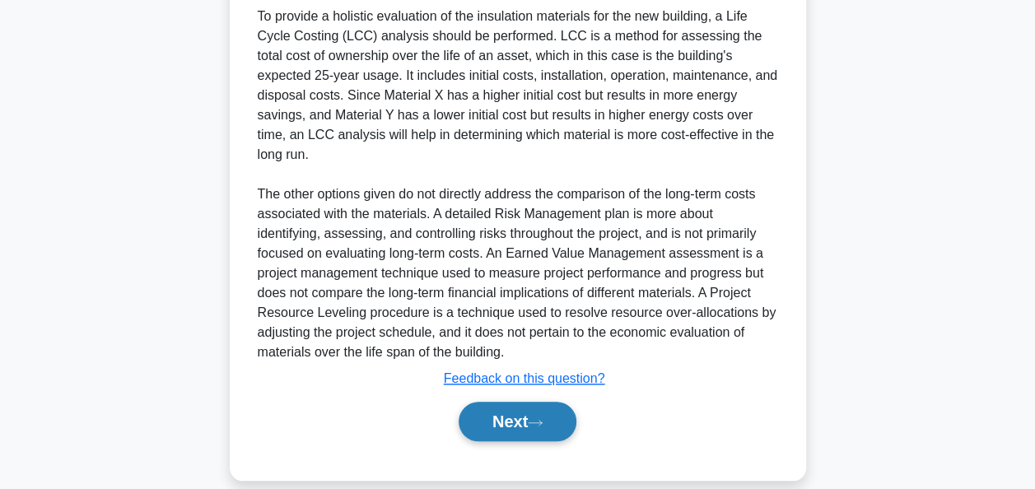
click at [512, 404] on button "Next" at bounding box center [518, 422] width 118 height 40
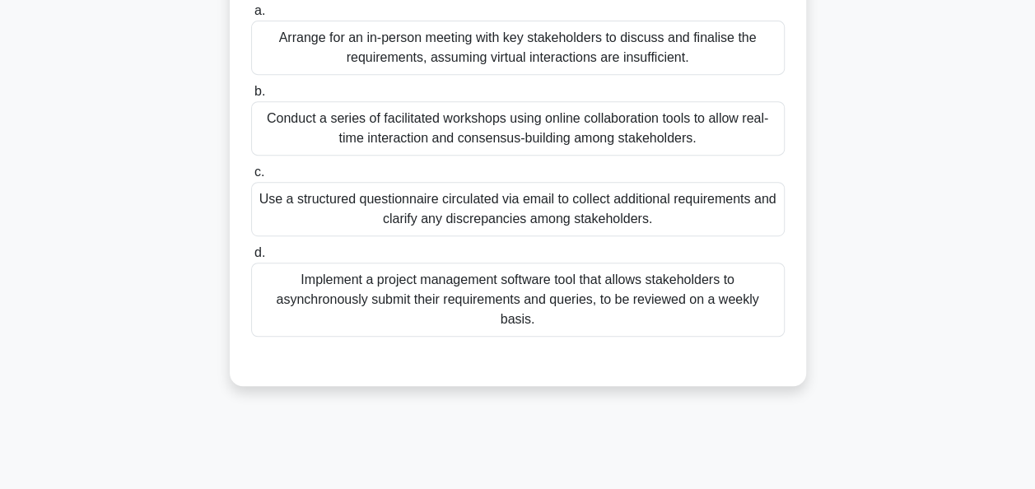
scroll to position [351, 0]
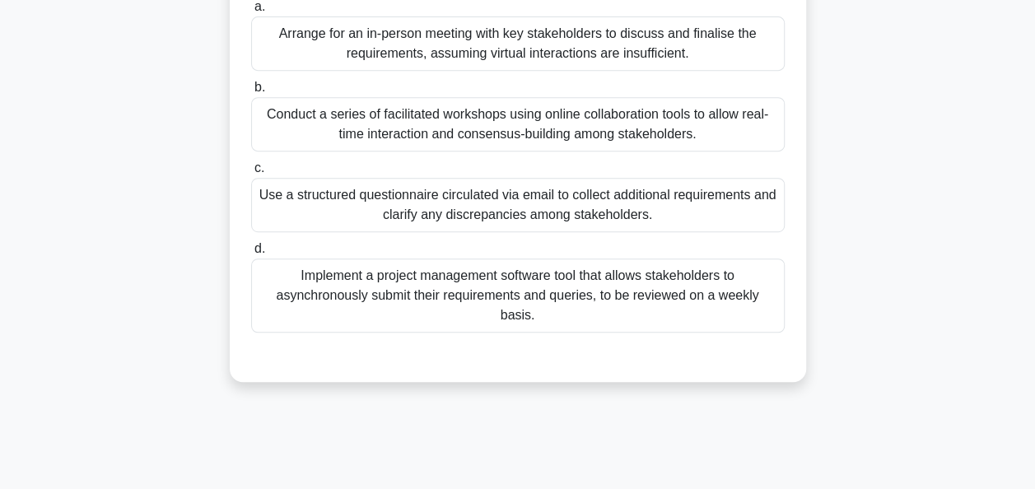
click at [727, 125] on div "Conduct a series of facilitated workshops using online collaboration tools to a…" at bounding box center [518, 124] width 534 height 54
click at [251, 93] on input "b. Conduct a series of facilitated workshops using online collaboration tools t…" at bounding box center [251, 87] width 0 height 11
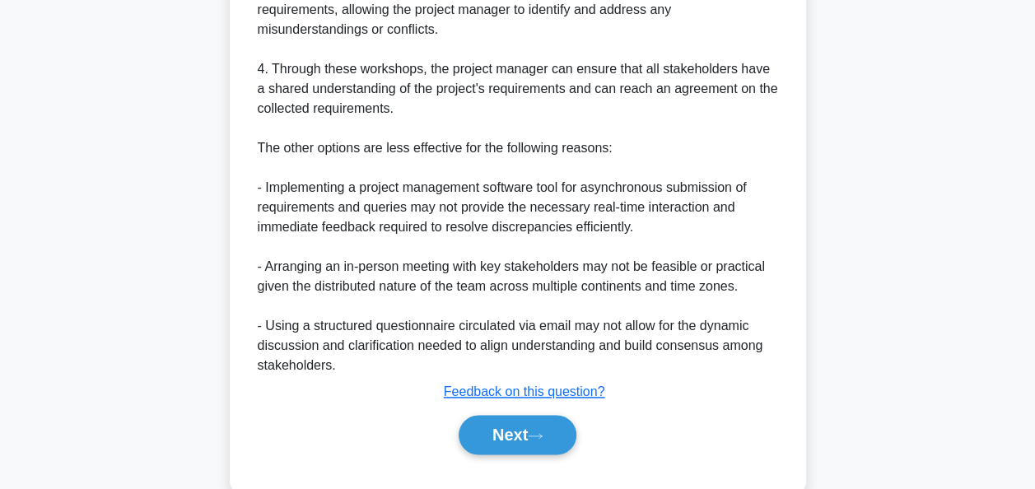
scroll to position [979, 0]
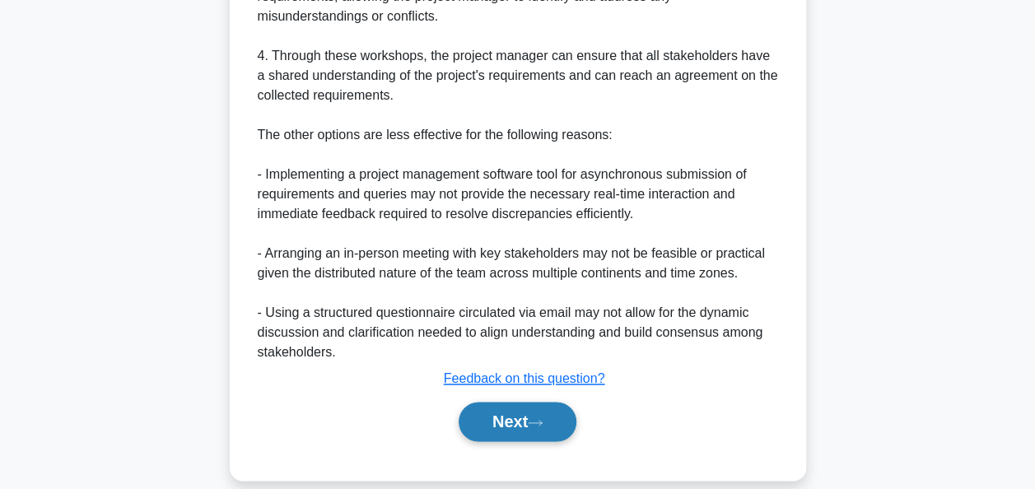
click at [521, 402] on button "Next" at bounding box center [518, 422] width 118 height 40
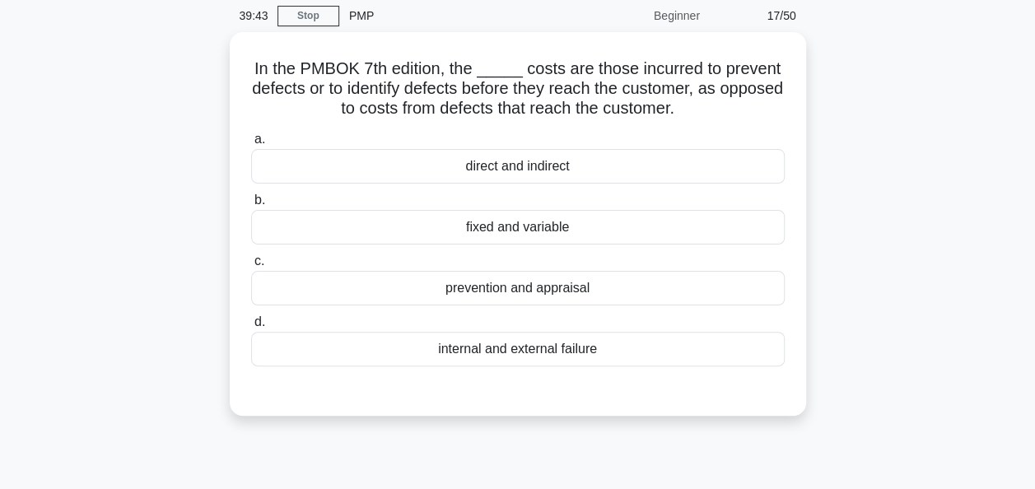
scroll to position [68, 0]
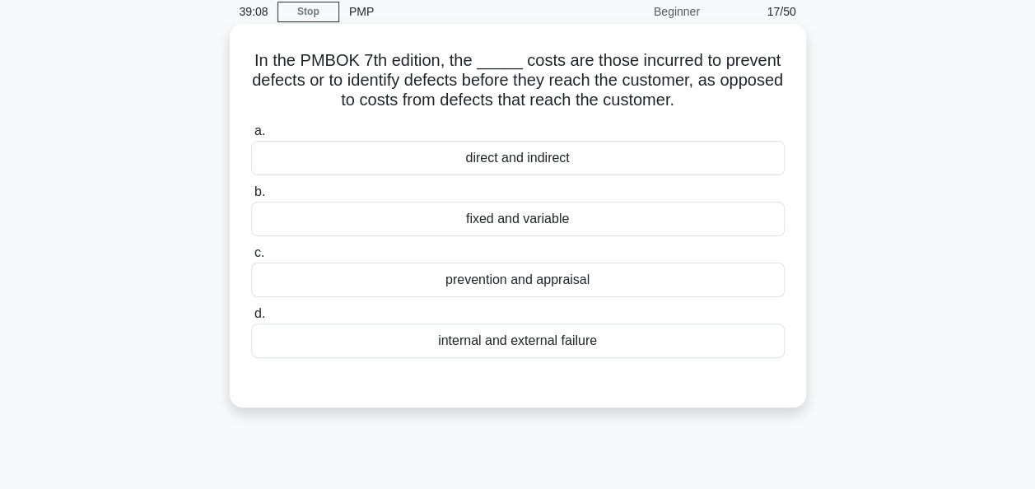
click at [563, 269] on div "prevention and appraisal" at bounding box center [518, 280] width 534 height 35
click at [251, 259] on input "c. prevention and appraisal" at bounding box center [251, 253] width 0 height 11
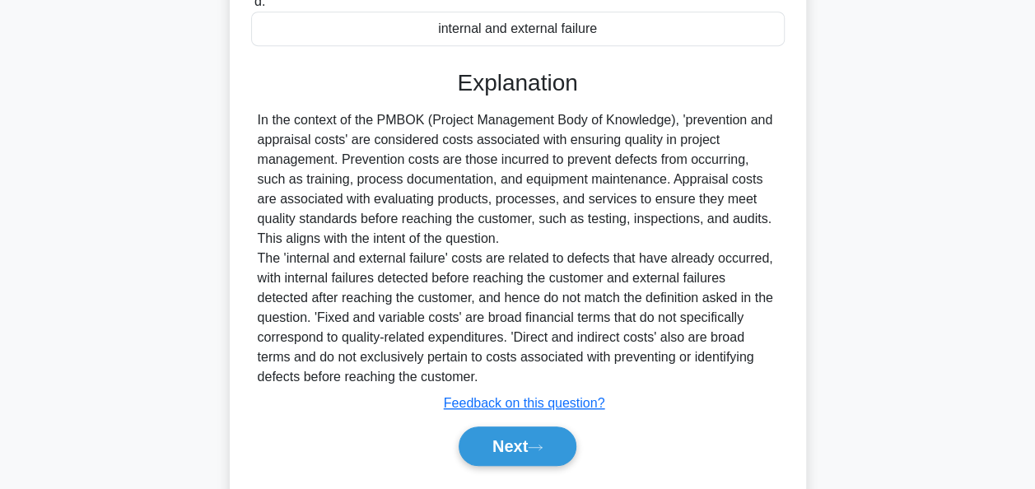
scroll to position [425, 0]
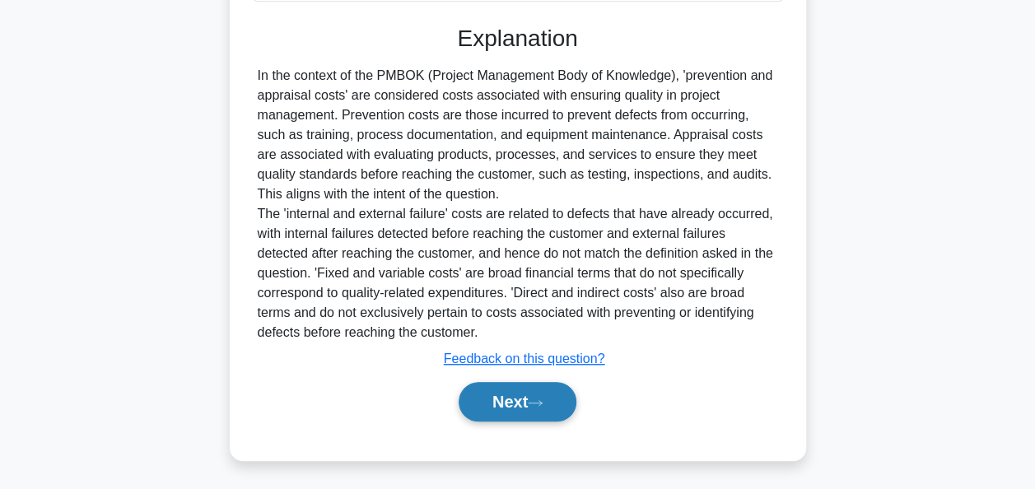
click at [513, 405] on button "Next" at bounding box center [518, 402] width 118 height 40
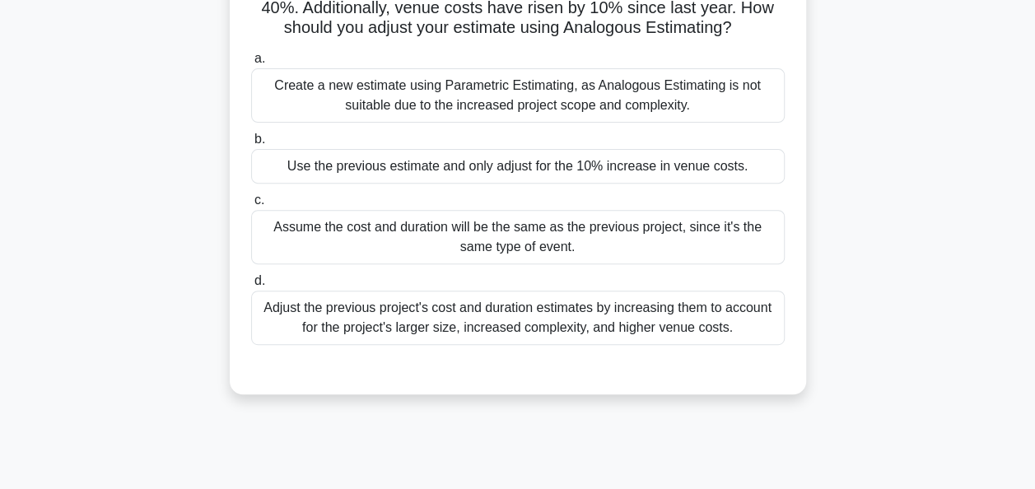
scroll to position [224, 0]
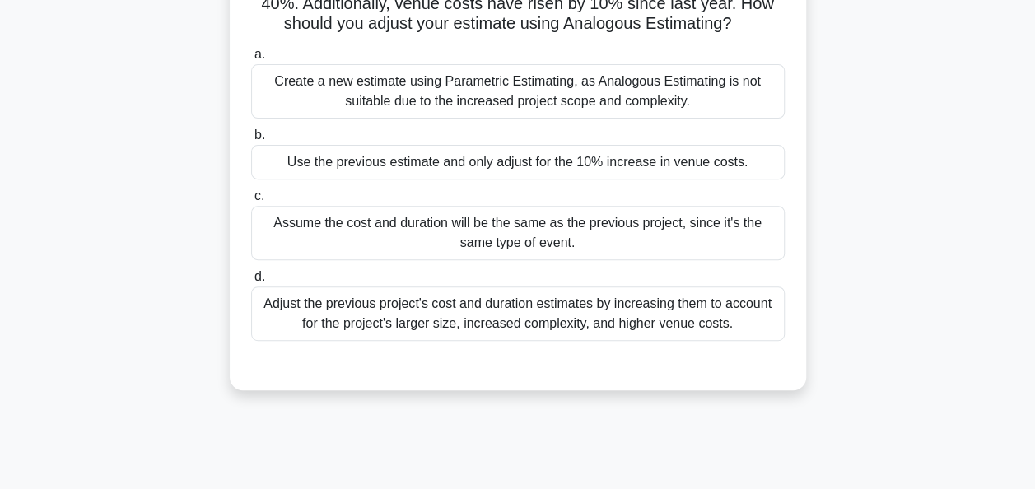
click at [699, 338] on div "Adjust the previous project's cost and duration estimates by increasing them to…" at bounding box center [518, 314] width 534 height 54
click at [251, 283] on input "d. Adjust the previous project's cost and duration estimates by increasing them…" at bounding box center [251, 277] width 0 height 11
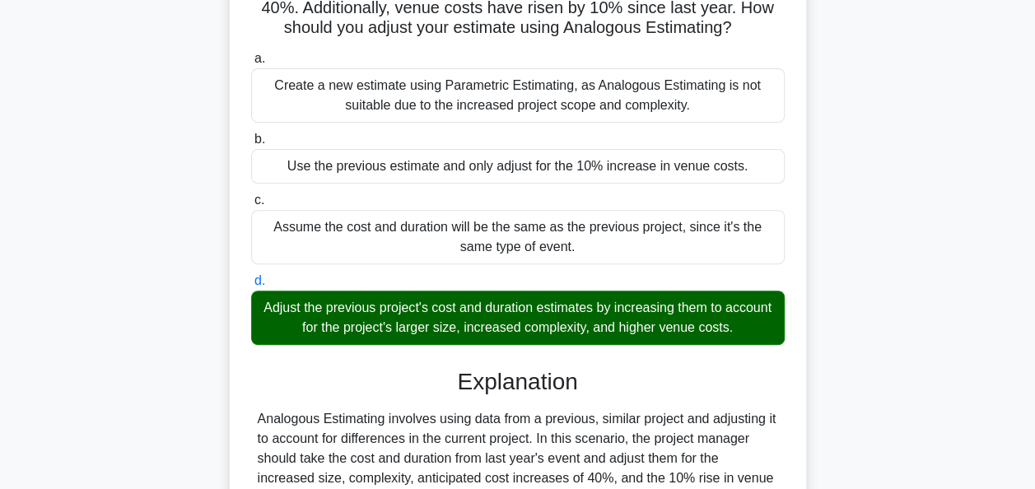
scroll to position [425, 0]
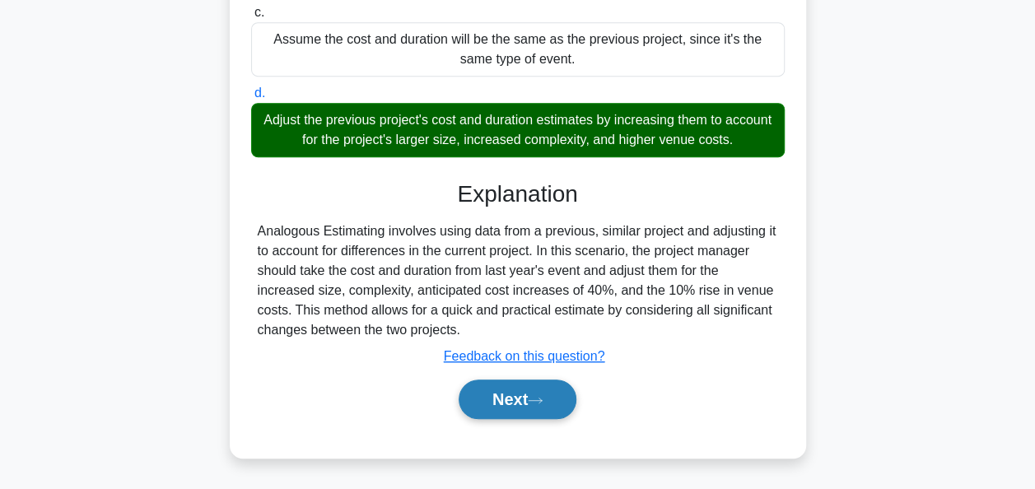
click at [490, 400] on button "Next" at bounding box center [518, 400] width 118 height 40
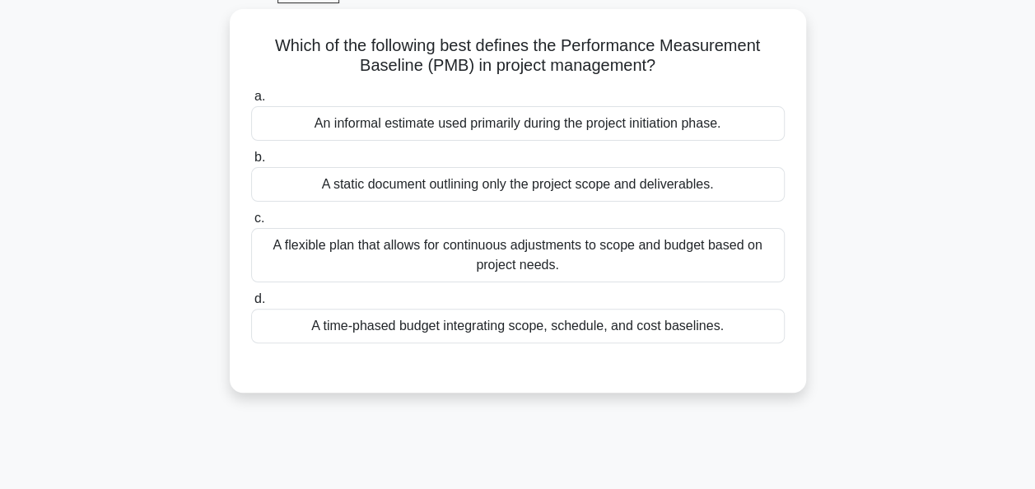
scroll to position [94, 0]
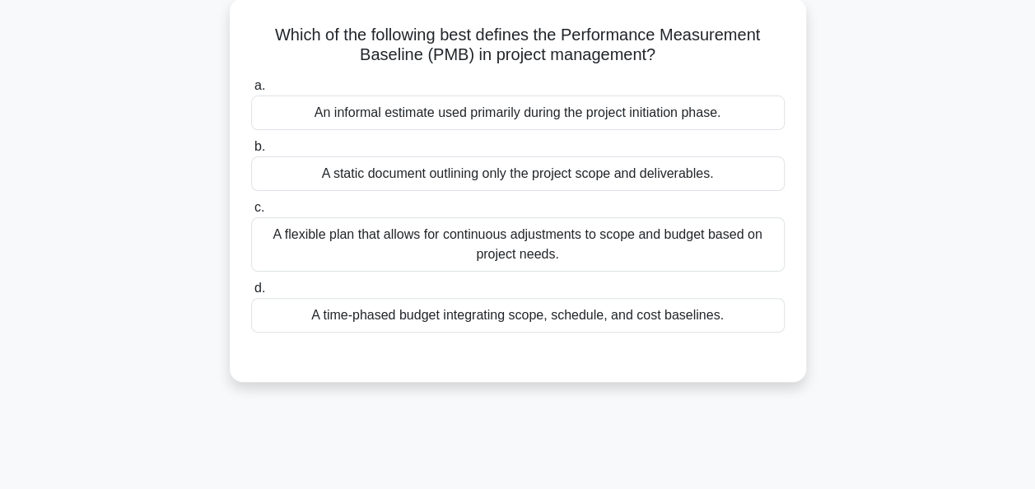
click at [656, 313] on div "A time-phased budget integrating scope, schedule, and cost baselines." at bounding box center [518, 315] width 534 height 35
click at [251, 294] on input "d. A time-phased budget integrating scope, schedule, and cost baselines." at bounding box center [251, 288] width 0 height 11
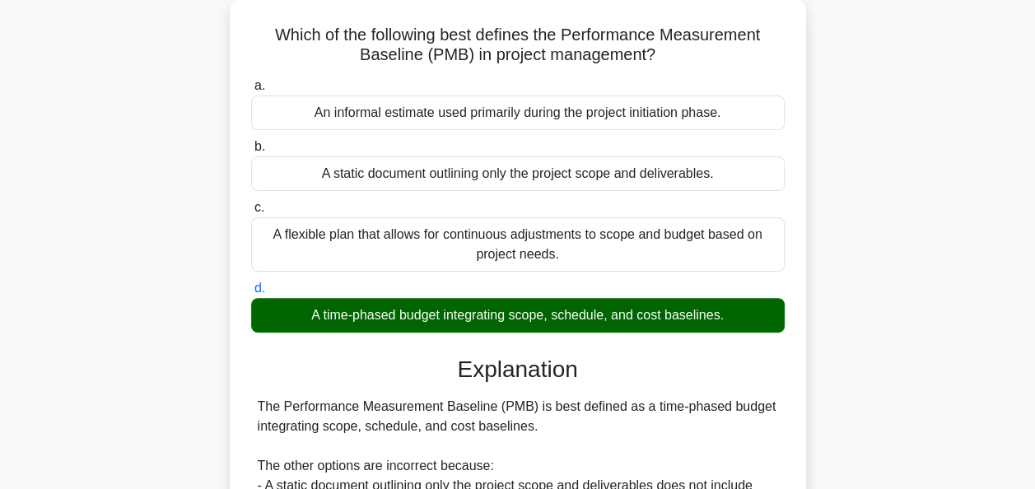
scroll to position [400, 0]
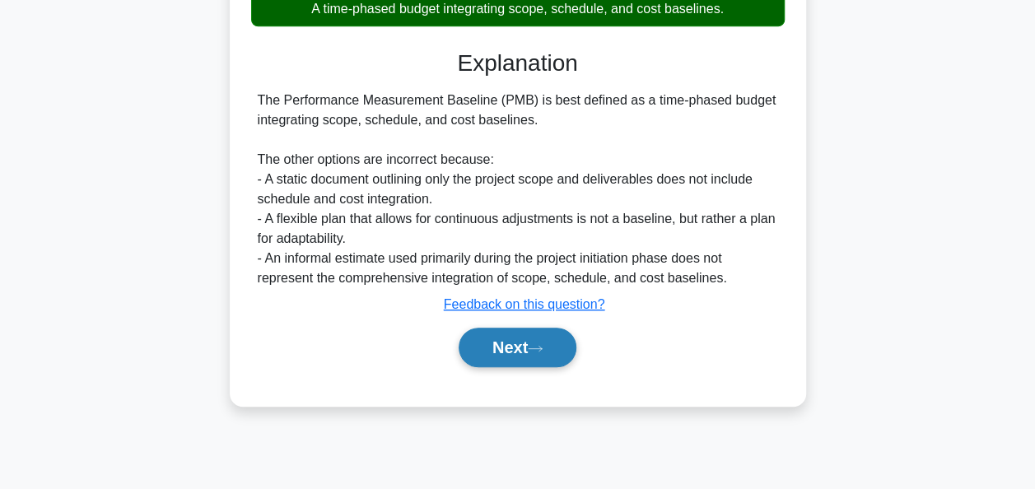
click at [509, 346] on button "Next" at bounding box center [518, 348] width 118 height 40
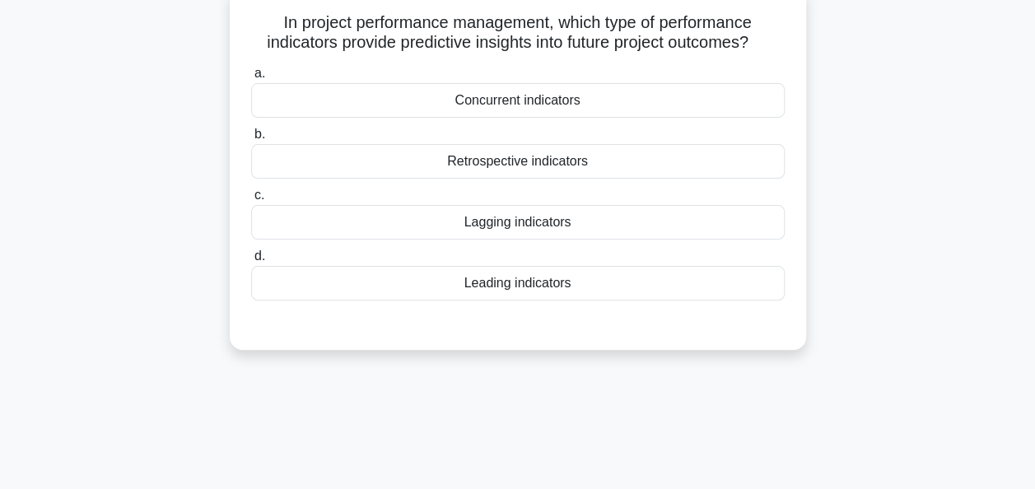
scroll to position [82, 0]
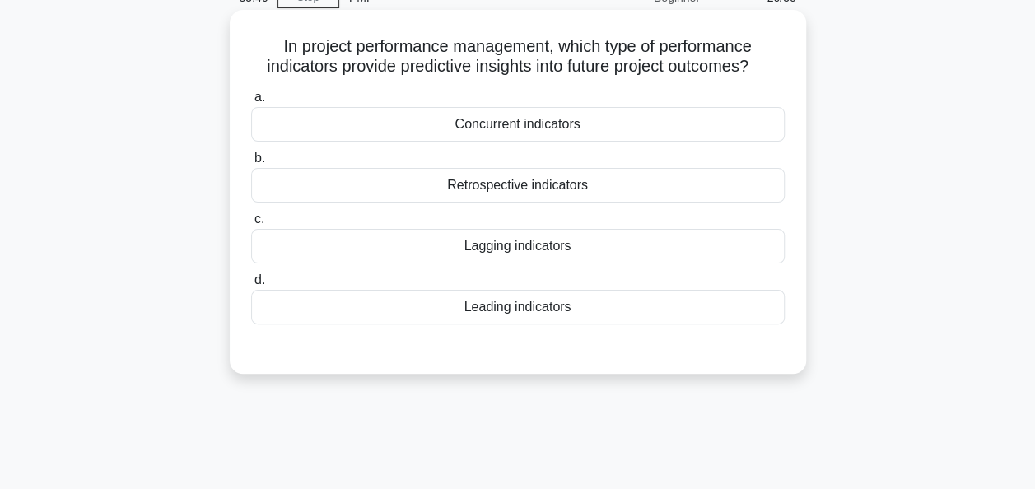
click at [538, 311] on div "Leading indicators" at bounding box center [518, 307] width 534 height 35
click at [251, 286] on input "d. Leading indicators" at bounding box center [251, 280] width 0 height 11
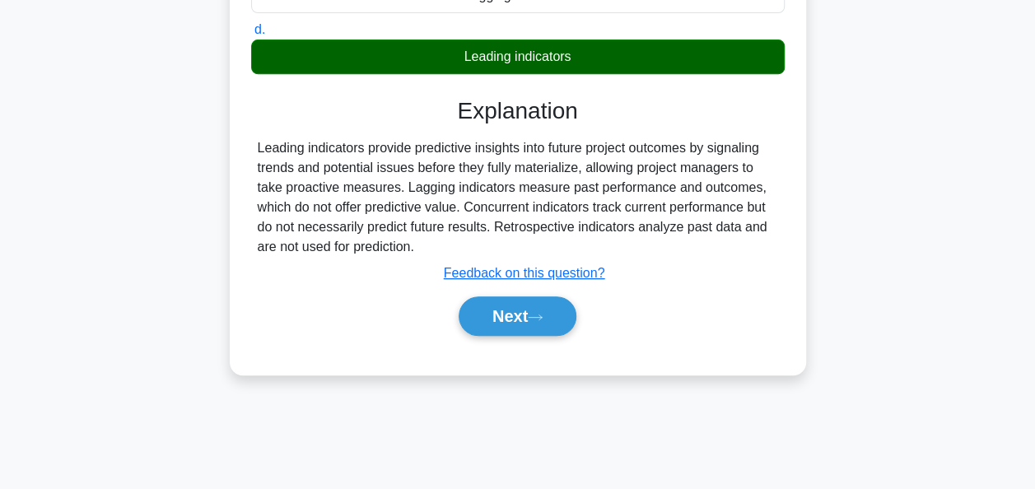
scroll to position [334, 0]
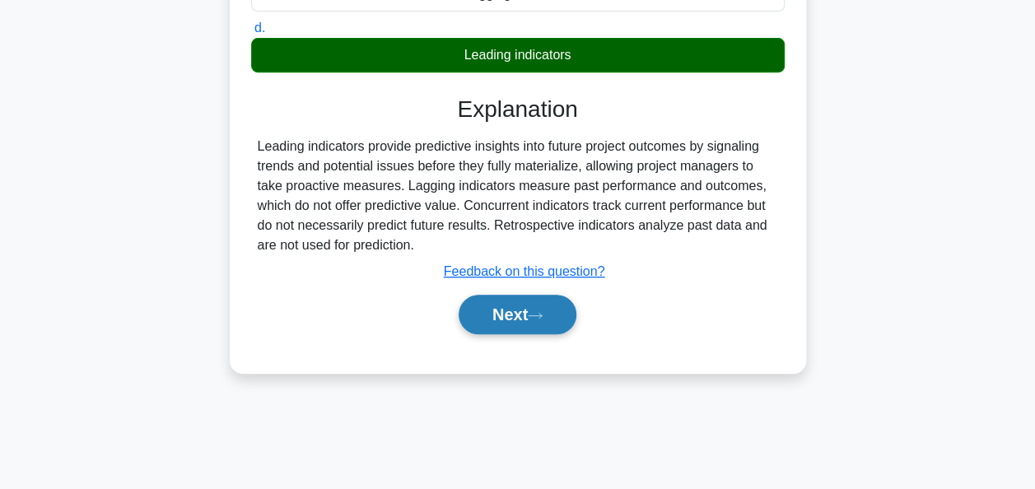
click at [517, 321] on button "Next" at bounding box center [518, 315] width 118 height 40
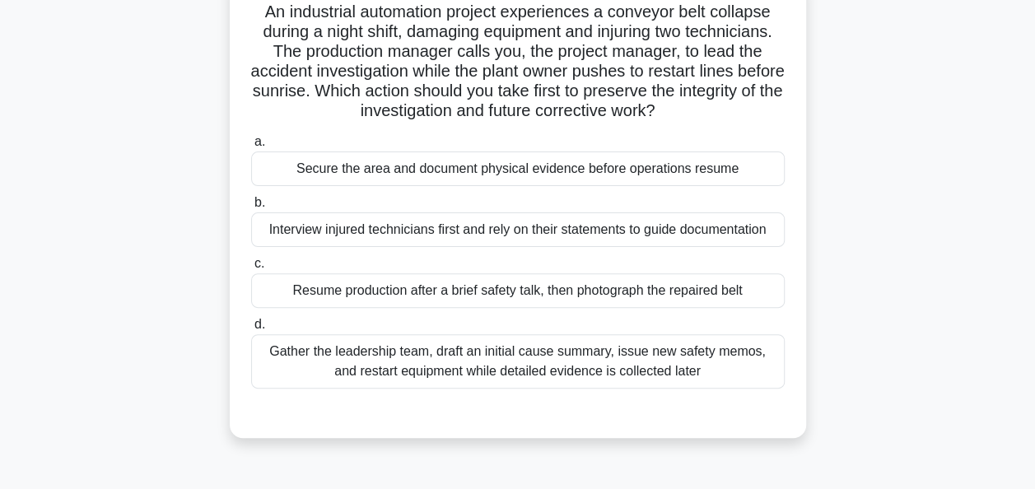
scroll to position [115, 0]
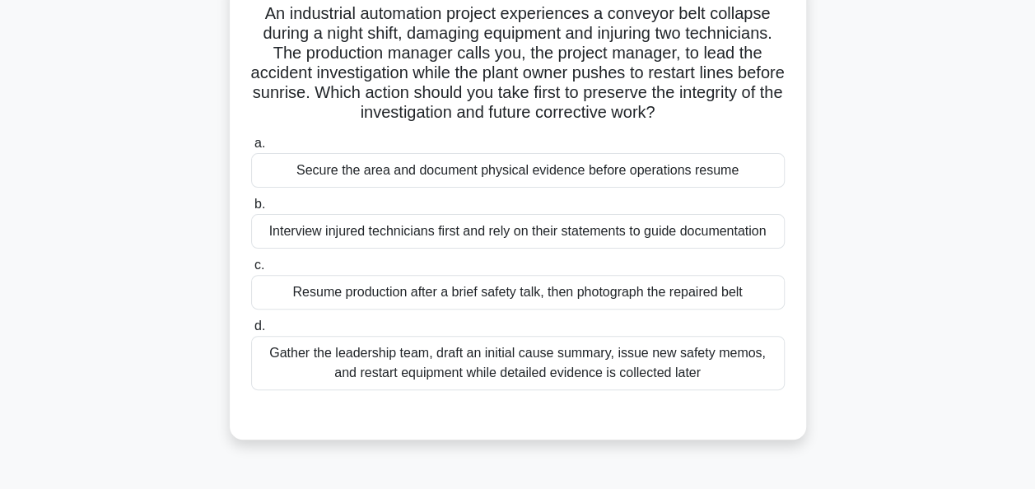
click at [559, 175] on div "Secure the area and document physical evidence before operations resume" at bounding box center [518, 170] width 534 height 35
click at [251, 149] on input "a. Secure the area and document physical evidence before operations resume" at bounding box center [251, 143] width 0 height 11
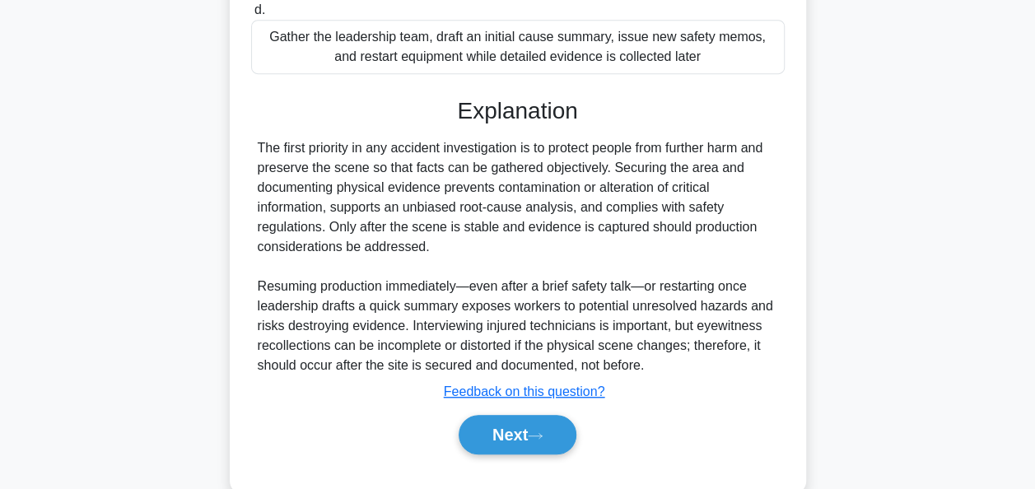
scroll to position [433, 0]
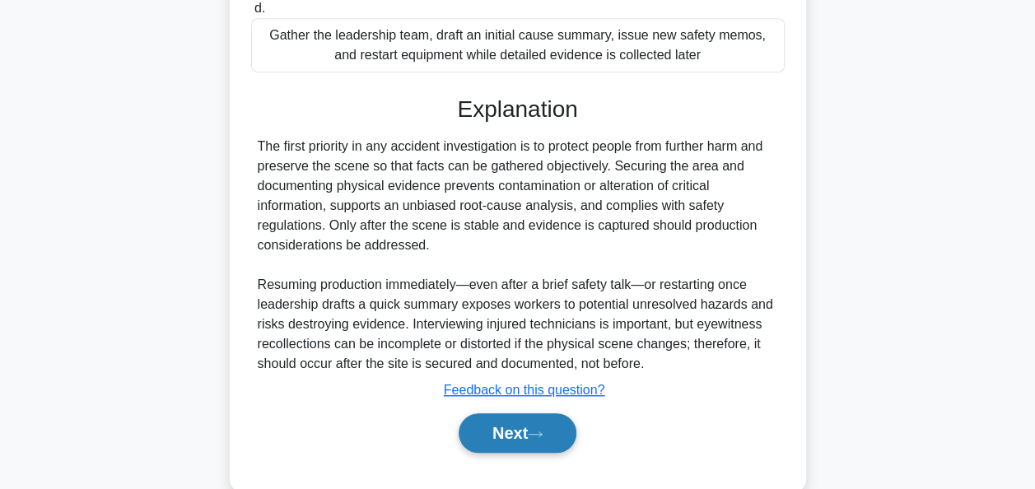
click at [516, 432] on button "Next" at bounding box center [518, 434] width 118 height 40
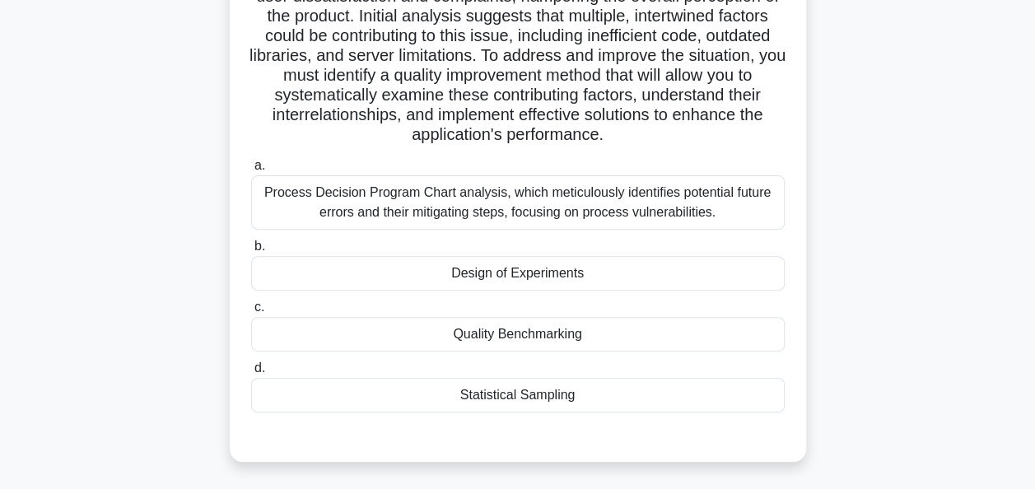
scroll to position [196, 0]
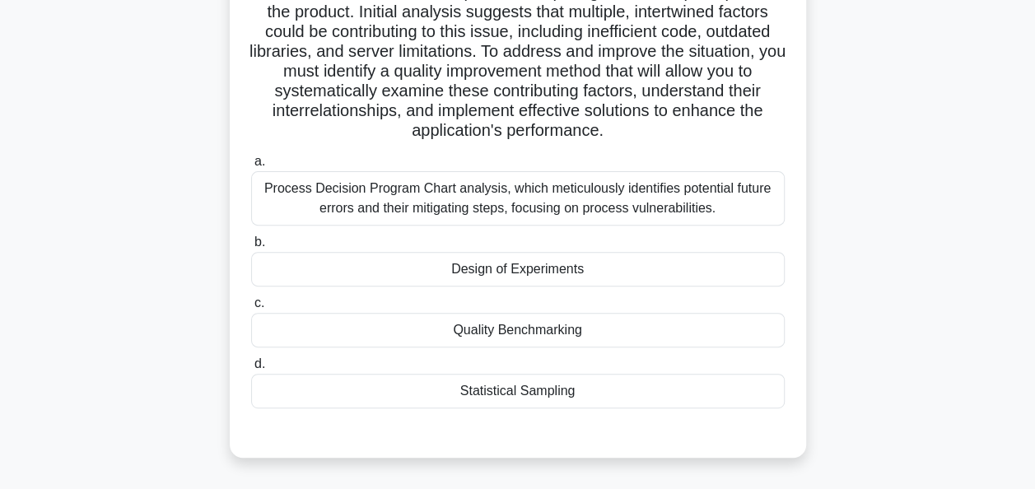
click at [596, 347] on div "Quality Benchmarking" at bounding box center [518, 330] width 534 height 35
click at [251, 309] on input "c. Quality Benchmarking" at bounding box center [251, 303] width 0 height 11
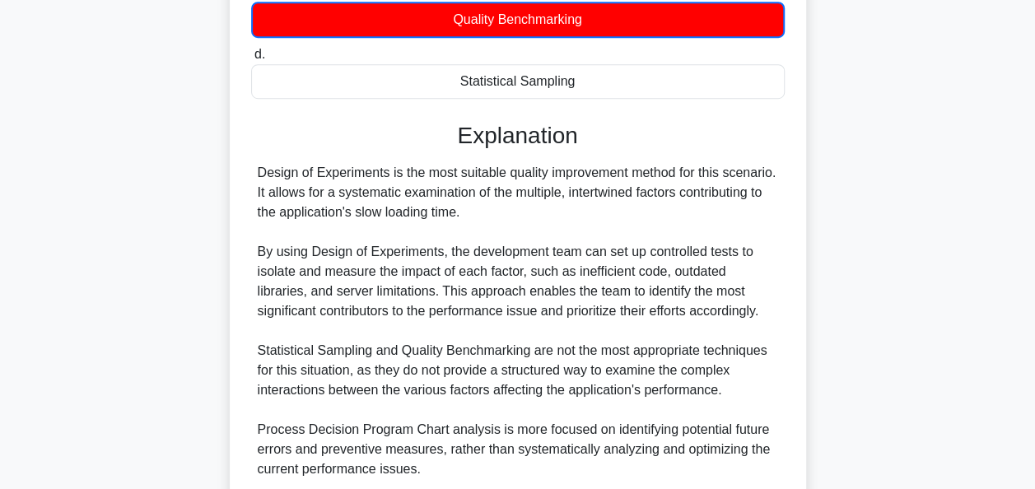
scroll to position [665, 0]
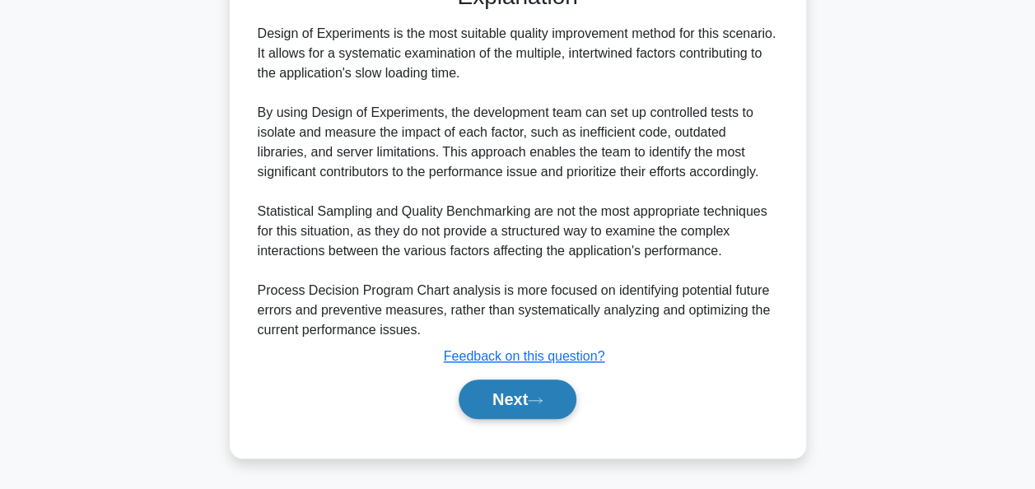
click at [519, 402] on button "Next" at bounding box center [518, 400] width 118 height 40
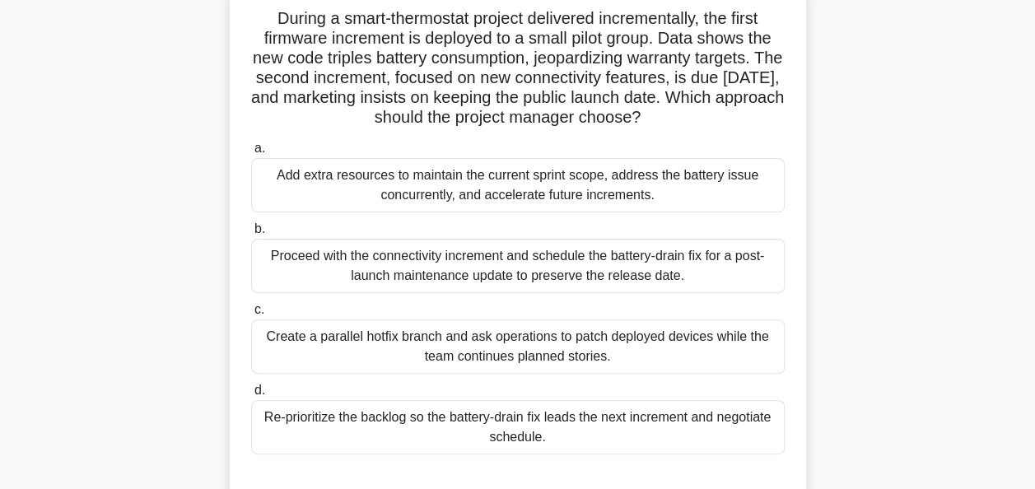
scroll to position [114, 0]
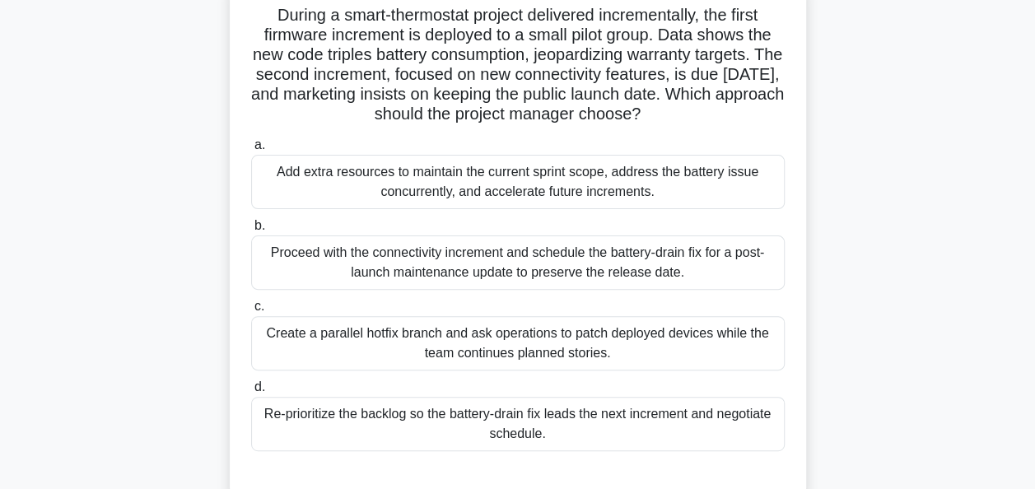
click at [616, 344] on div "Create a parallel hotfix branch and ask operations to patch deployed devices wh…" at bounding box center [518, 343] width 534 height 54
click at [251, 312] on input "c. Create a parallel hotfix branch and ask operations to patch deployed devices…" at bounding box center [251, 307] width 0 height 11
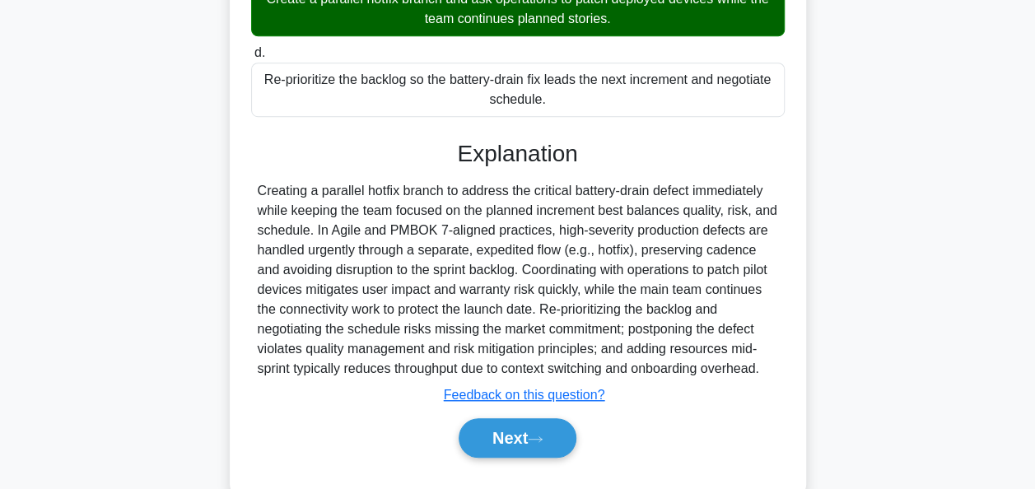
scroll to position [504, 0]
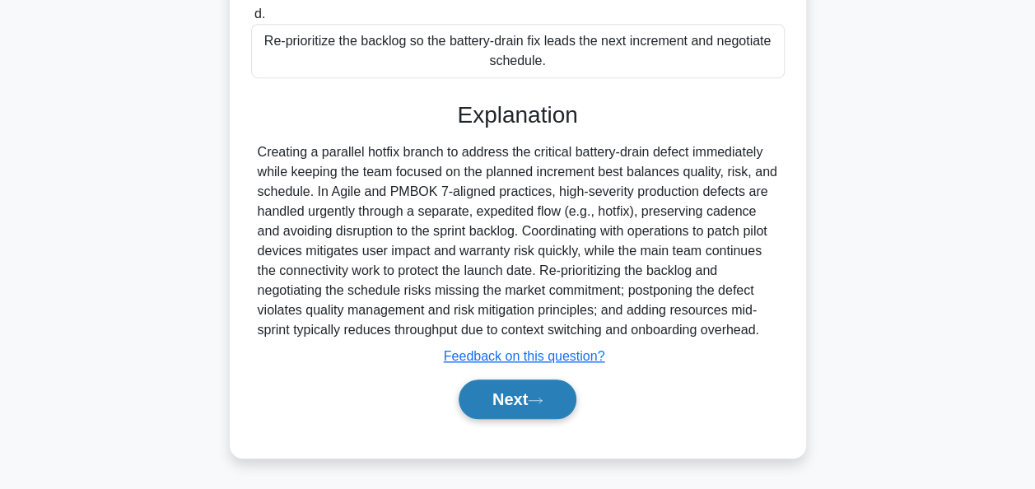
click at [505, 395] on button "Next" at bounding box center [518, 400] width 118 height 40
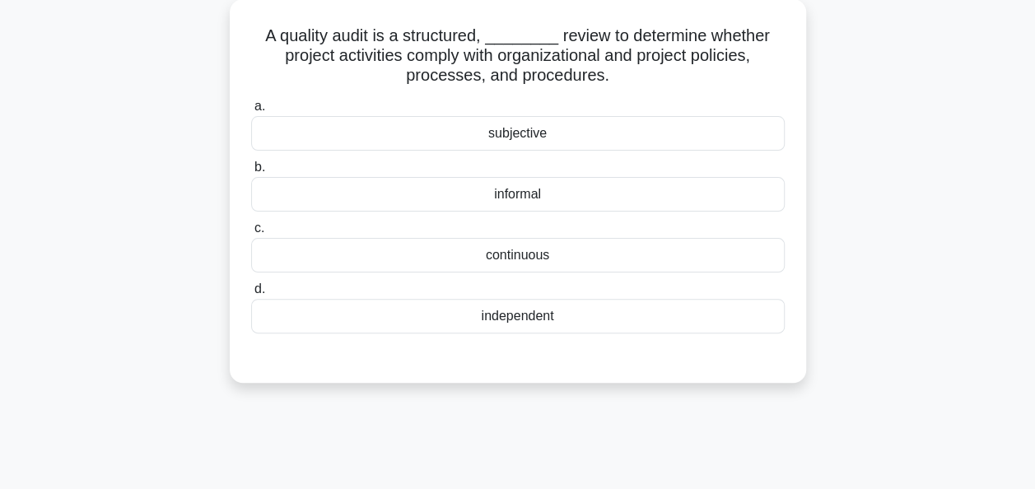
scroll to position [99, 0]
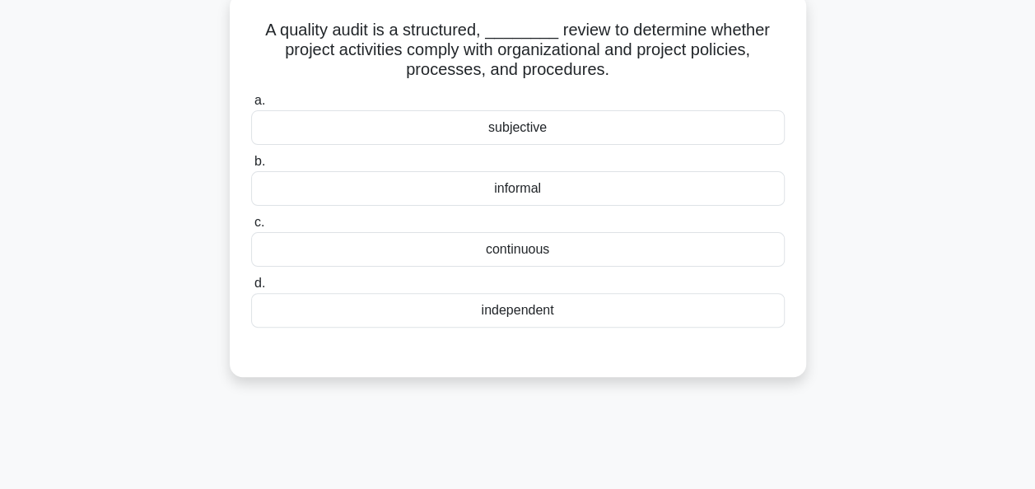
click at [547, 311] on div "independent" at bounding box center [518, 310] width 534 height 35
click at [251, 289] on input "d. independent" at bounding box center [251, 283] width 0 height 11
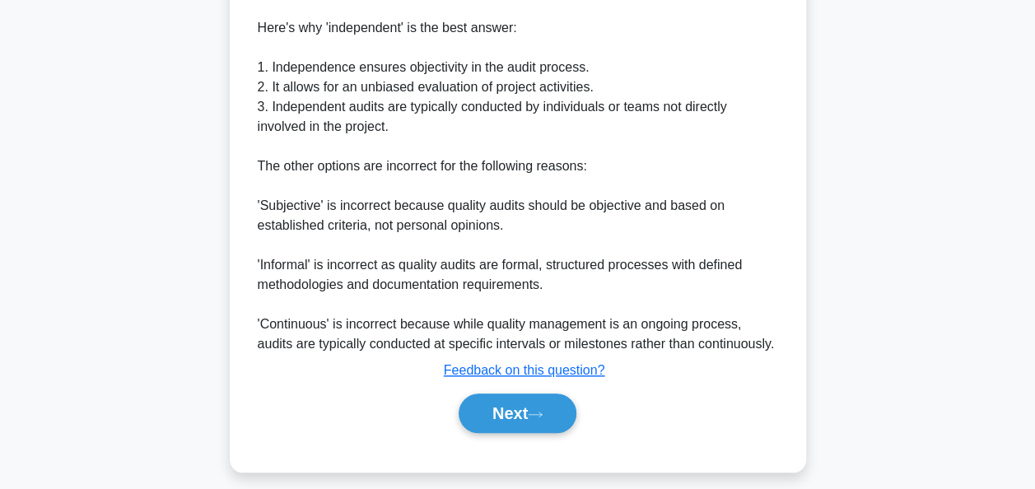
scroll to position [623, 0]
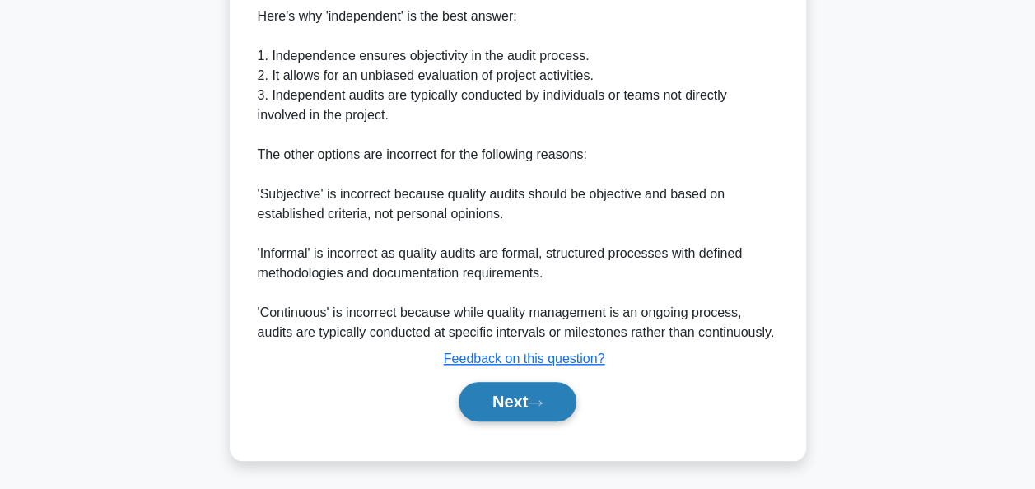
click at [477, 414] on button "Next" at bounding box center [518, 402] width 118 height 40
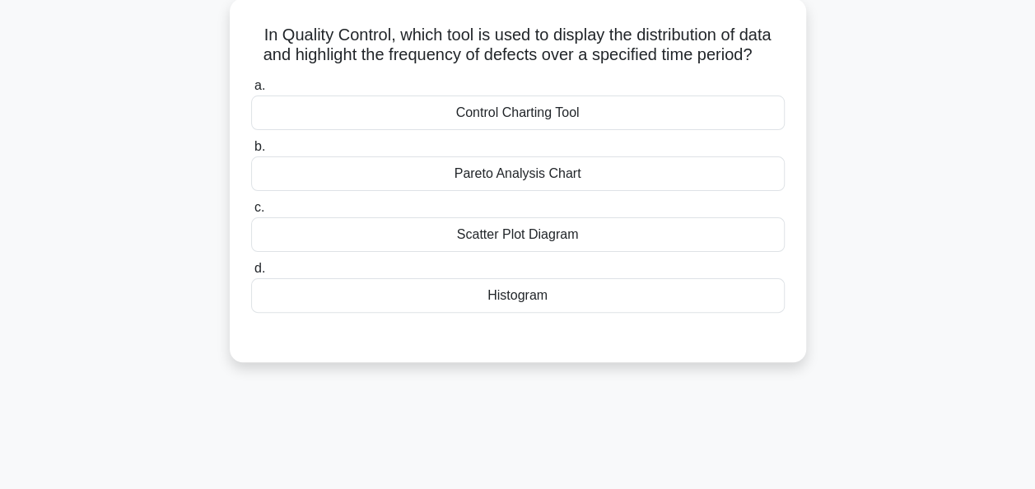
scroll to position [68, 0]
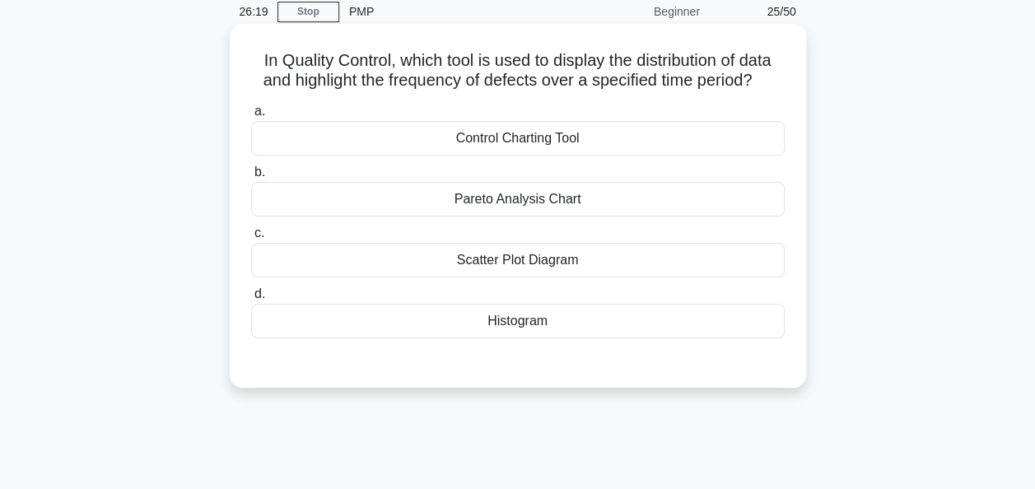
click at [699, 140] on div "Control Charting Tool" at bounding box center [518, 138] width 534 height 35
click at [251, 117] on input "a. Control Charting Tool" at bounding box center [251, 111] width 0 height 11
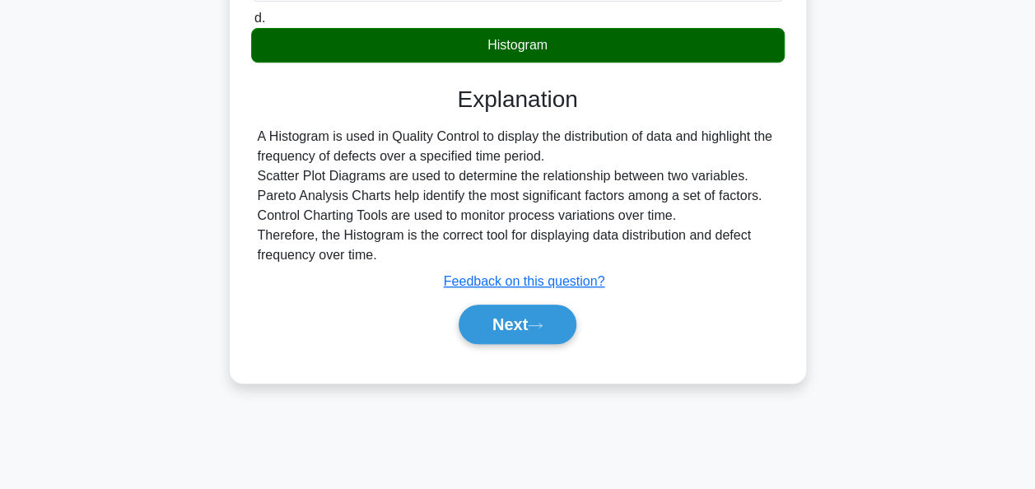
scroll to position [400, 0]
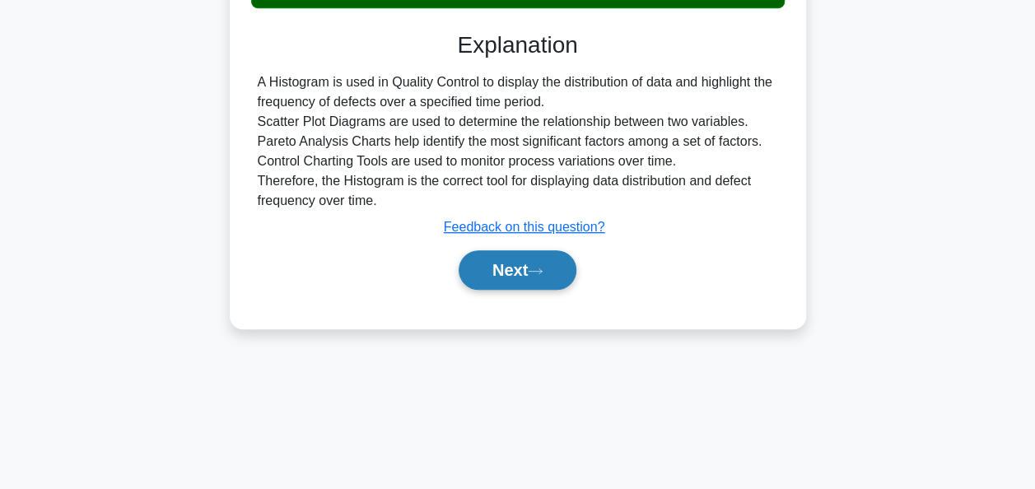
click at [543, 267] on icon at bounding box center [535, 271] width 15 height 9
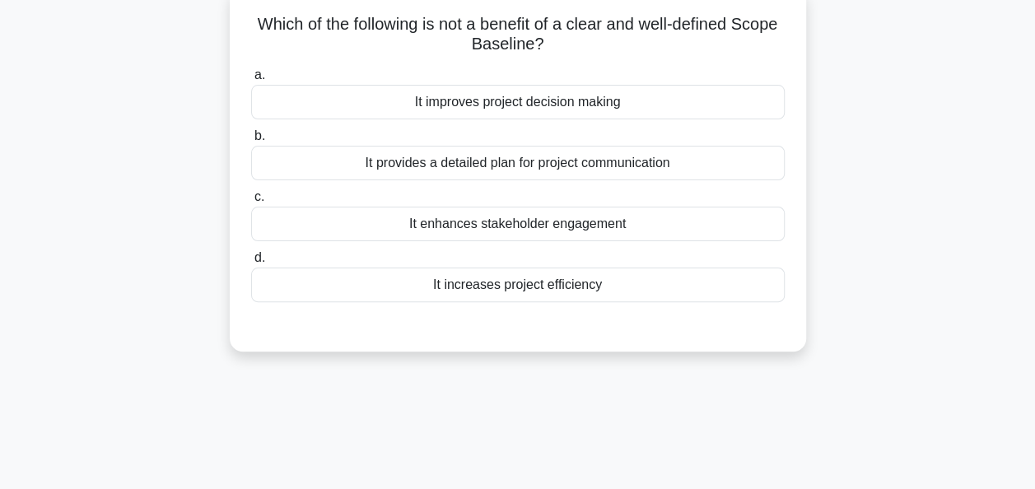
scroll to position [117, 0]
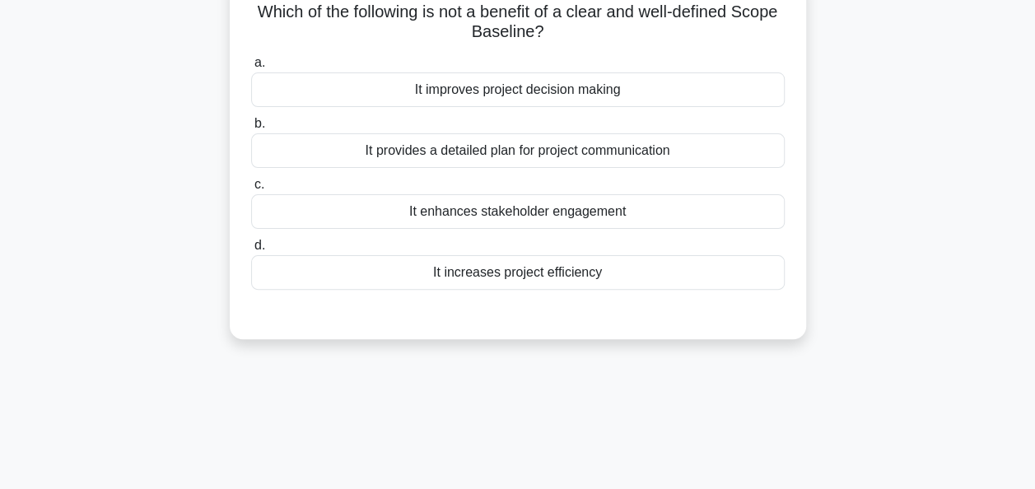
click at [622, 150] on div "It provides a detailed plan for project communication" at bounding box center [518, 150] width 534 height 35
click at [251, 129] on input "b. It provides a detailed plan for project communication" at bounding box center [251, 124] width 0 height 11
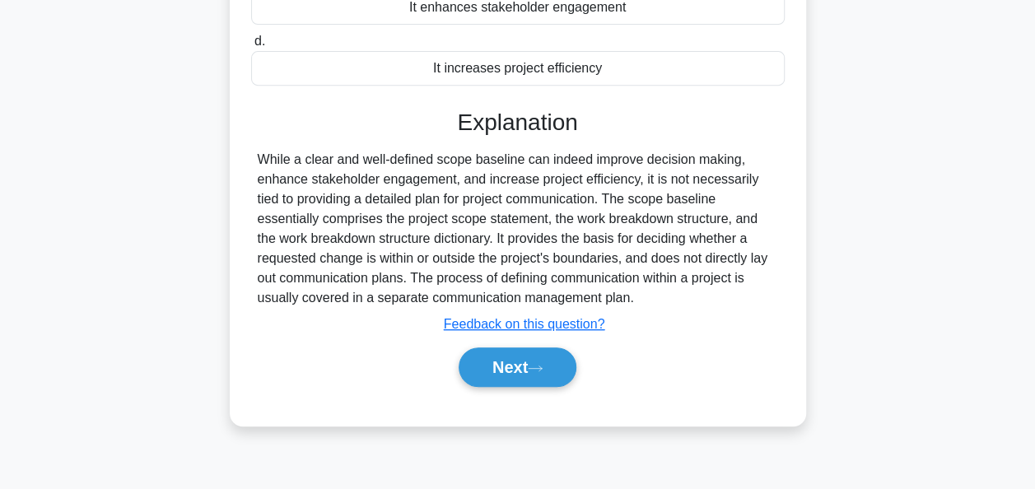
scroll to position [400, 0]
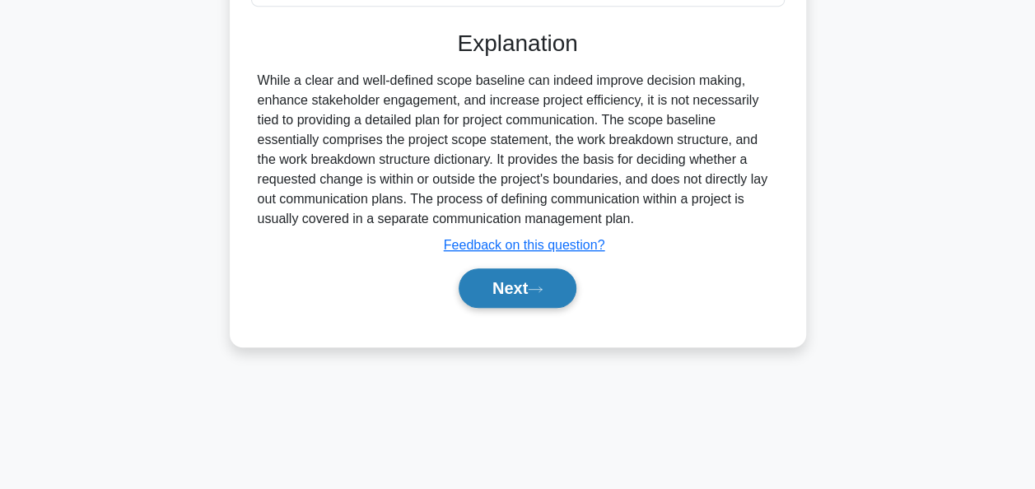
click at [522, 288] on button "Next" at bounding box center [518, 289] width 118 height 40
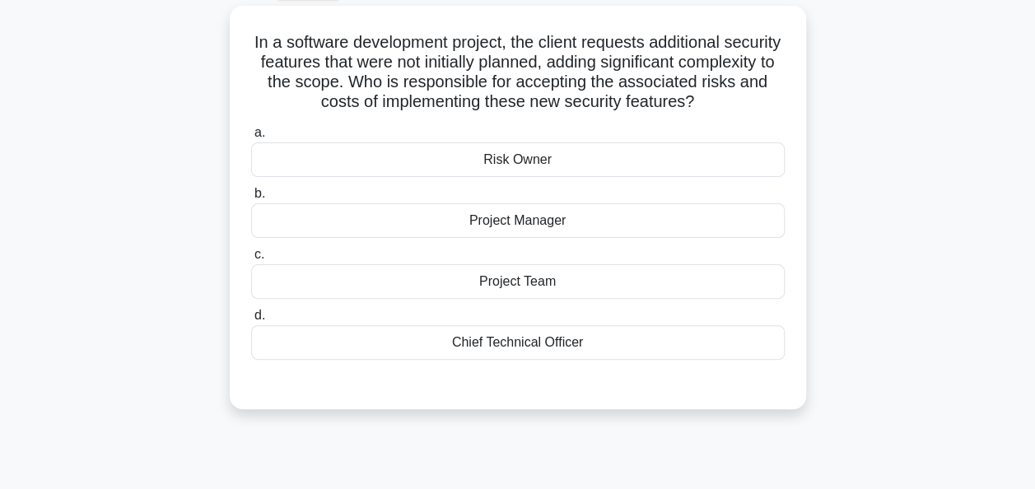
scroll to position [89, 0]
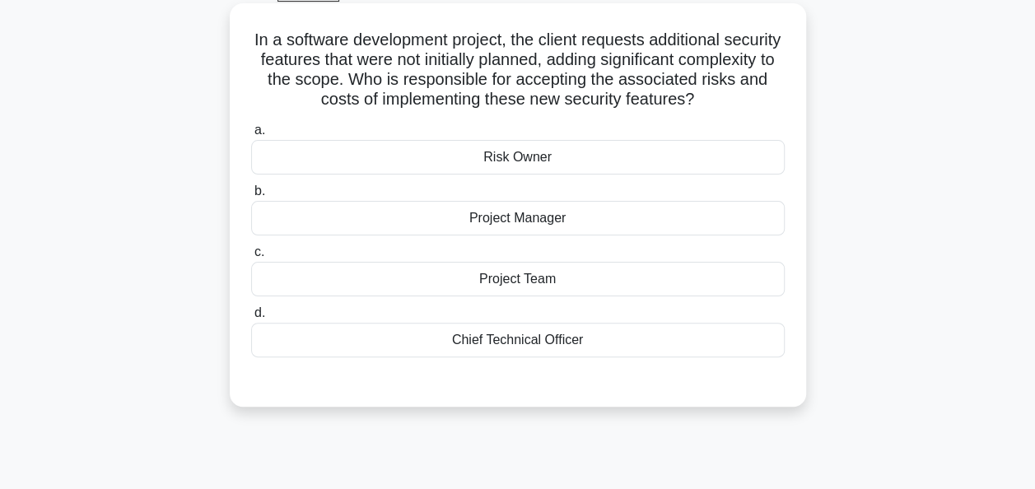
click at [548, 236] on div "Project Manager" at bounding box center [518, 218] width 534 height 35
click at [251, 197] on input "b. Project Manager" at bounding box center [251, 191] width 0 height 11
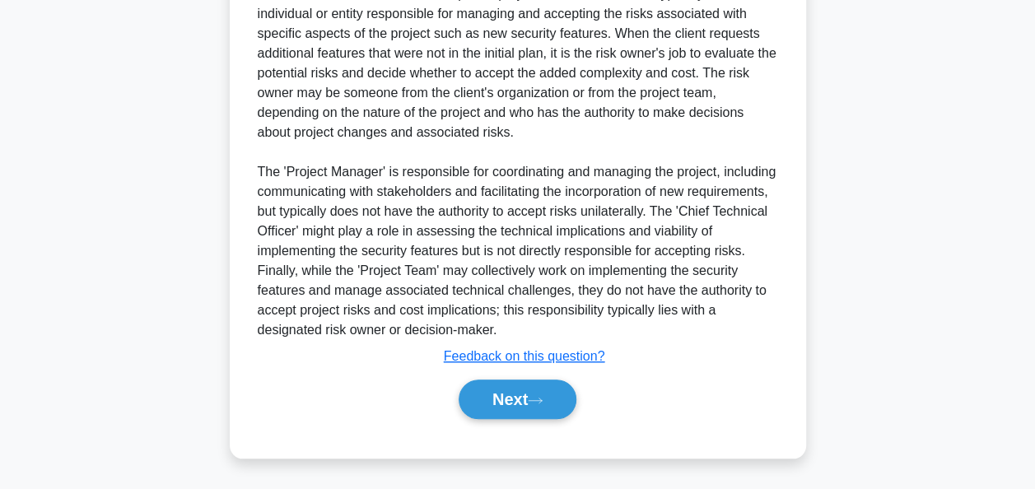
scroll to position [546, 0]
click at [487, 406] on button "Next" at bounding box center [518, 400] width 118 height 40
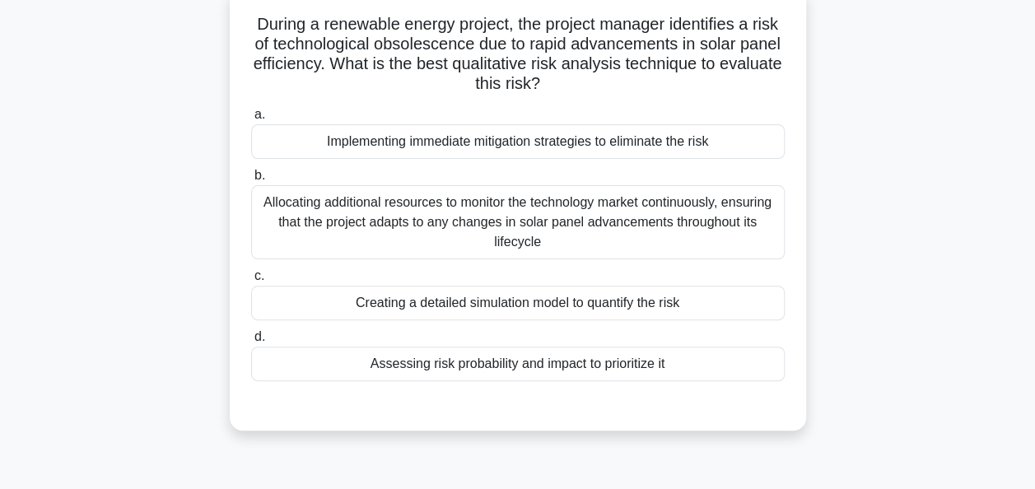
scroll to position [112, 0]
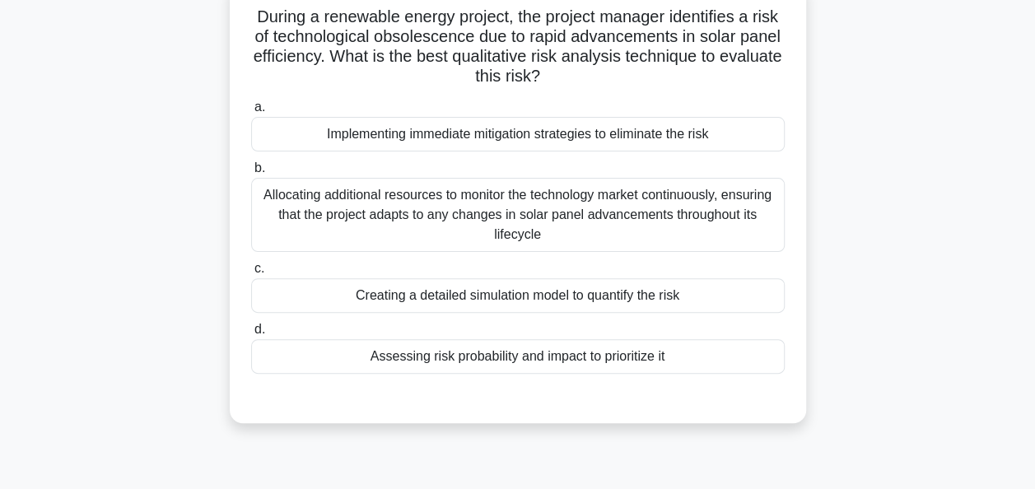
click at [656, 361] on div "Assessing risk probability and impact to prioritize it" at bounding box center [518, 356] width 534 height 35
click at [251, 335] on input "d. Assessing risk probability and impact to prioritize it" at bounding box center [251, 330] width 0 height 11
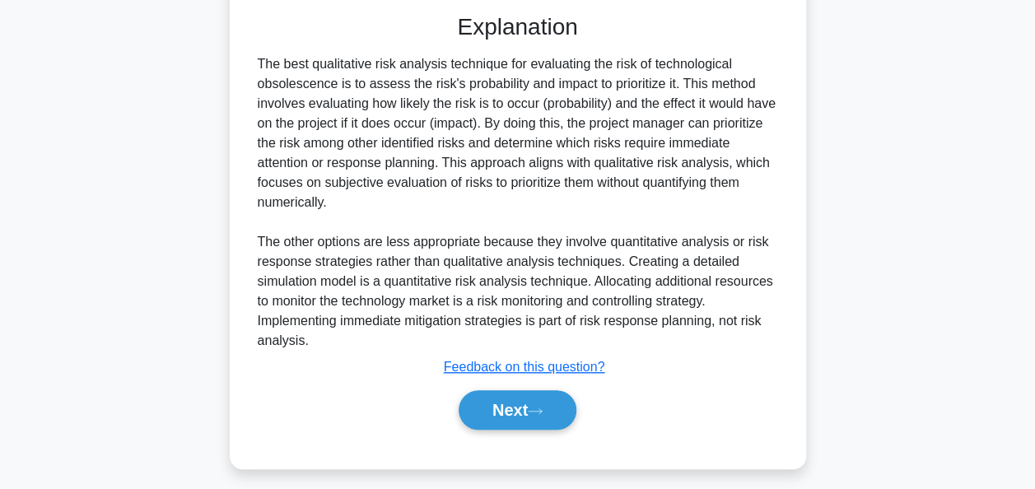
scroll to position [504, 0]
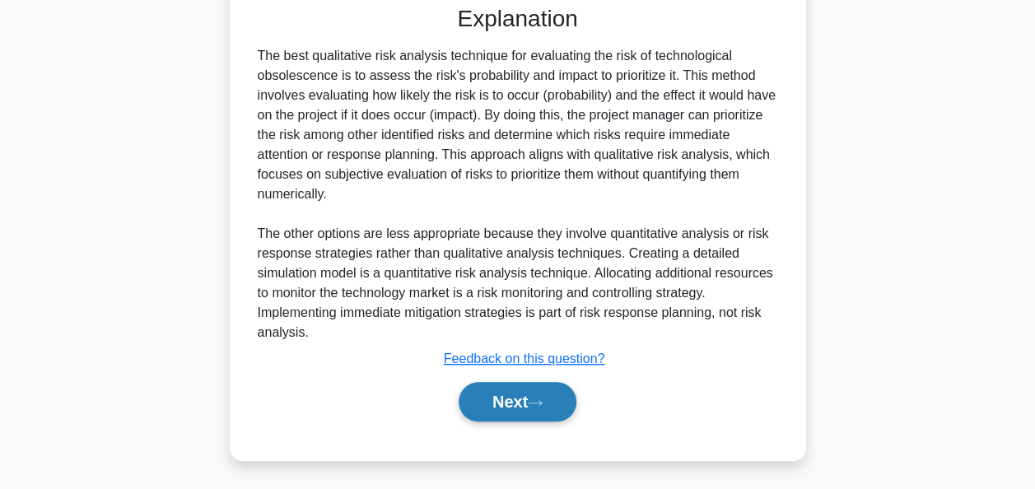
click at [516, 405] on button "Next" at bounding box center [518, 402] width 118 height 40
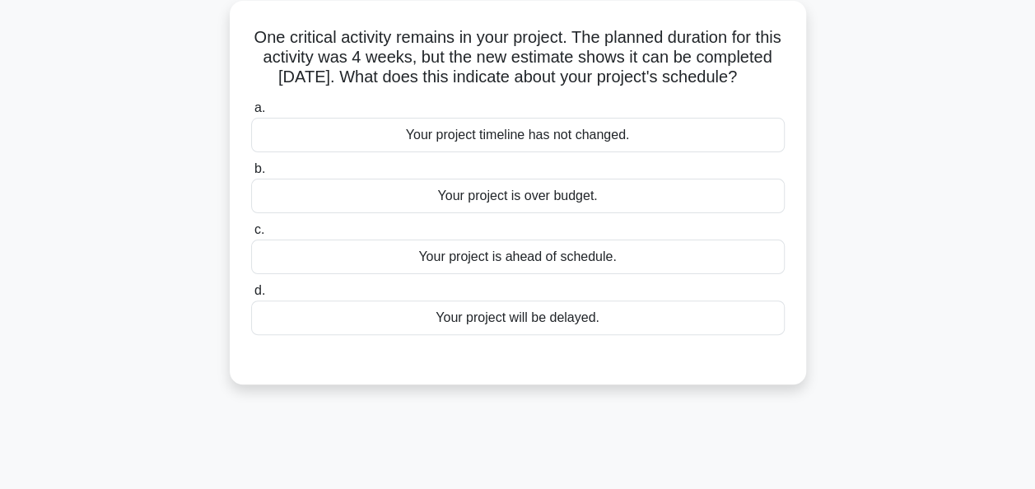
scroll to position [97, 0]
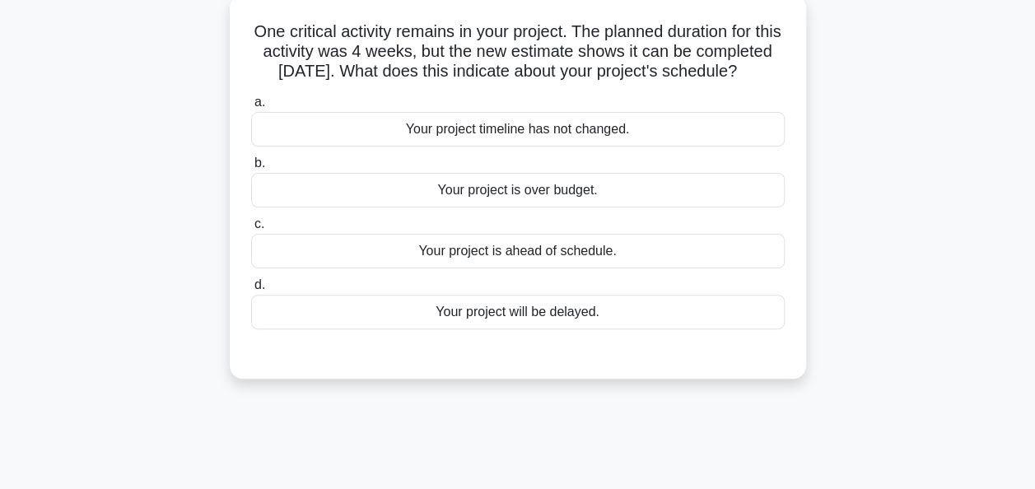
click at [538, 269] on div "Your project is ahead of schedule." at bounding box center [518, 251] width 534 height 35
click at [251, 230] on input "c. Your project is ahead of schedule." at bounding box center [251, 224] width 0 height 11
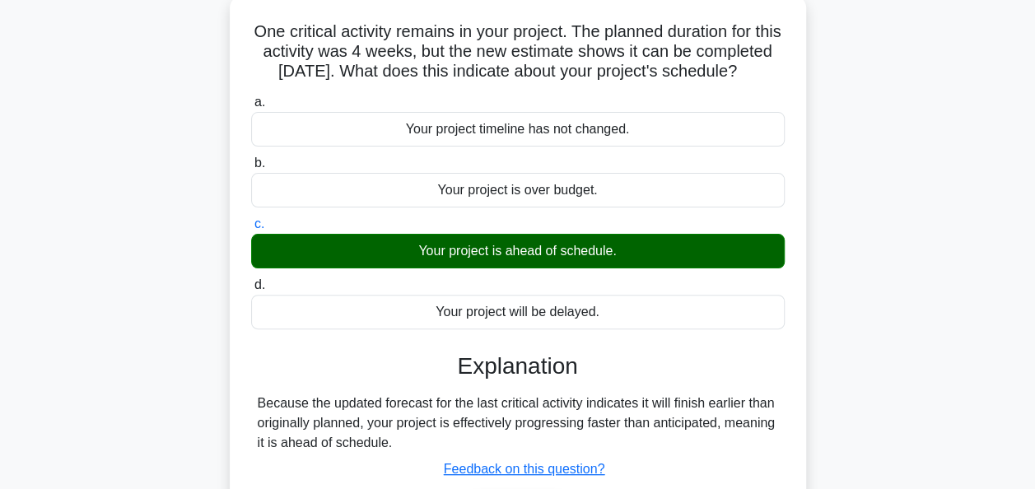
scroll to position [400, 0]
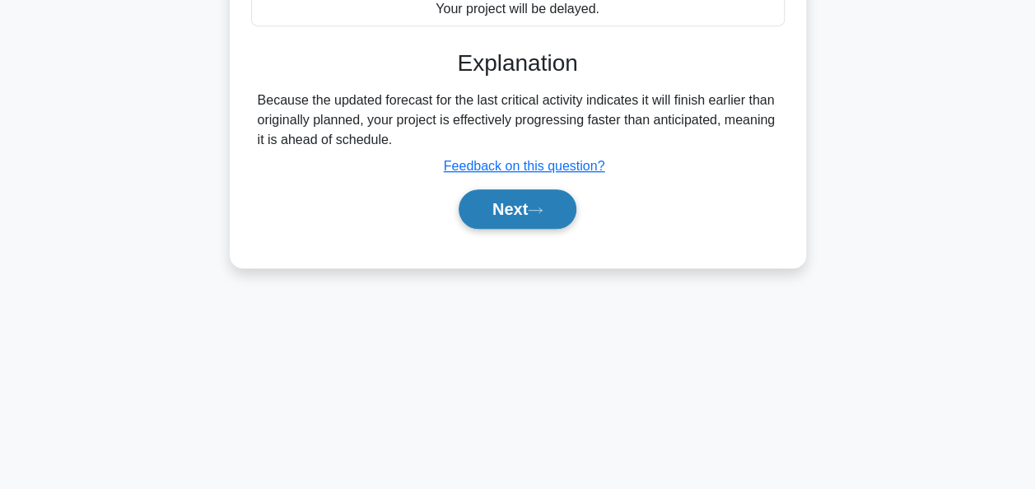
click at [506, 221] on button "Next" at bounding box center [518, 209] width 118 height 40
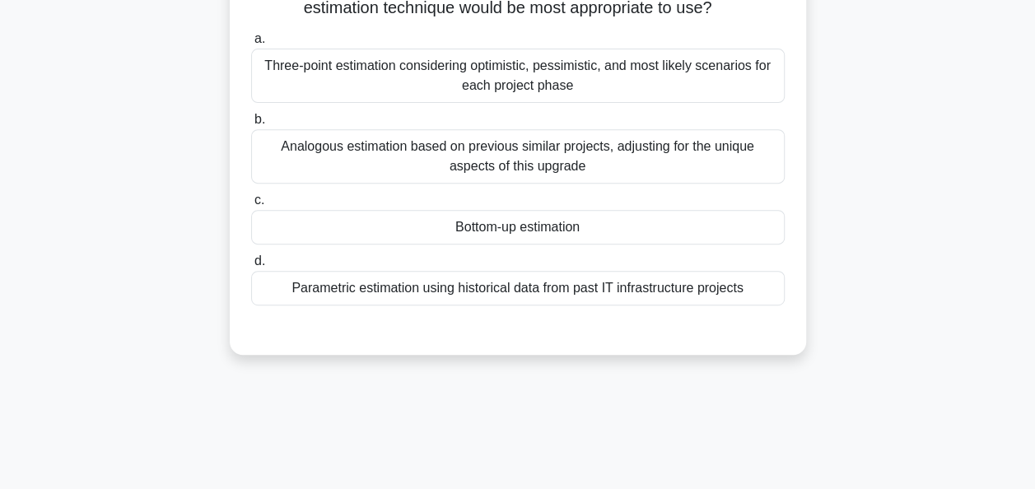
scroll to position [265, 0]
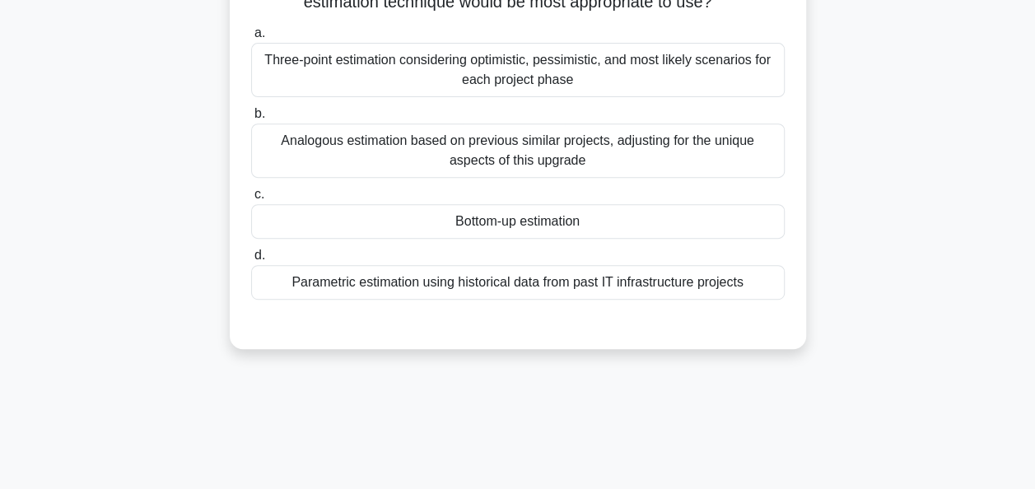
click at [628, 213] on div "Bottom-up estimation" at bounding box center [518, 221] width 534 height 35
click at [251, 200] on input "c. Bottom-up estimation" at bounding box center [251, 194] width 0 height 11
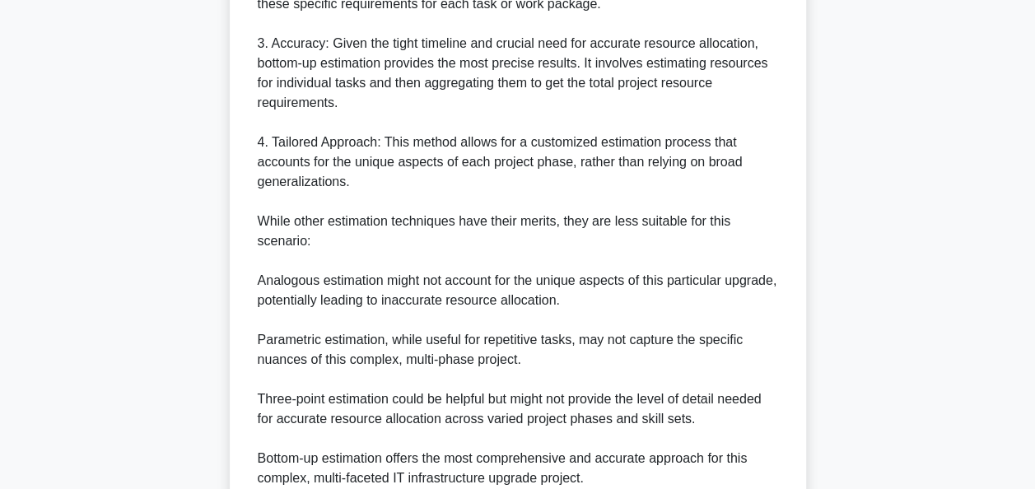
scroll to position [979, 0]
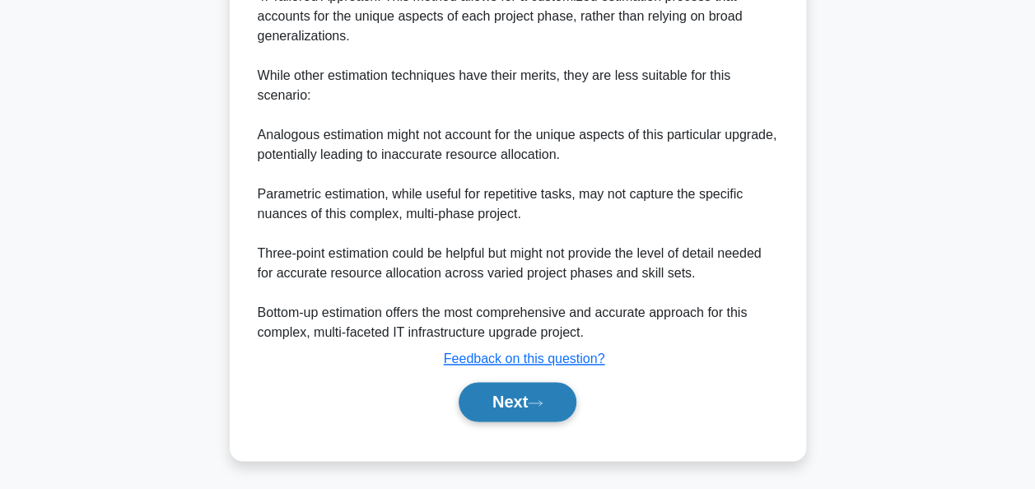
click at [536, 395] on button "Next" at bounding box center [518, 402] width 118 height 40
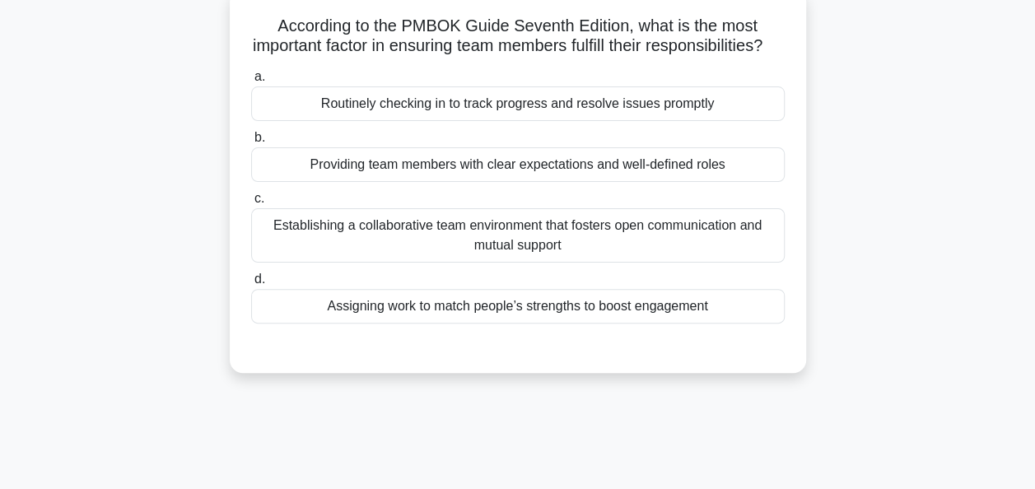
scroll to position [108, 0]
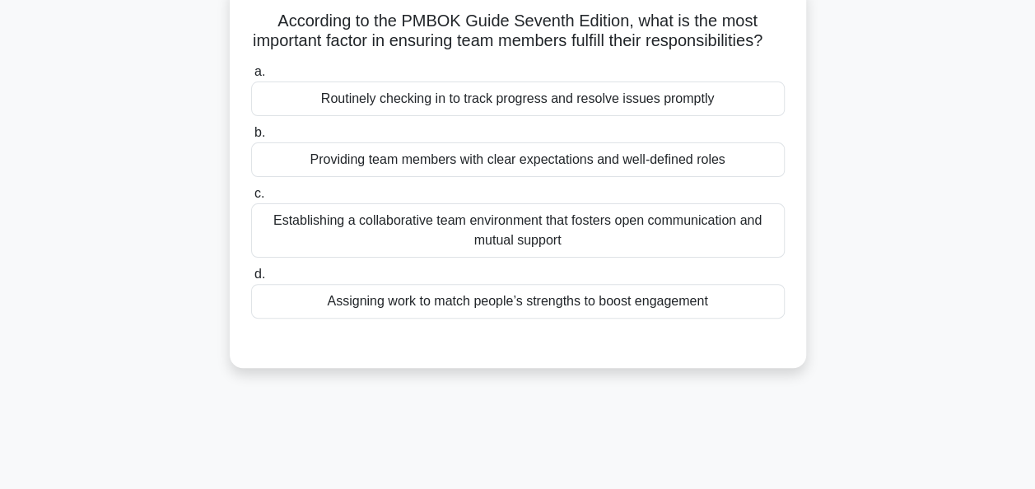
click at [671, 249] on div "Establishing a collaborative team environment that fosters open communication a…" at bounding box center [518, 230] width 534 height 54
click at [251, 199] on input "c. Establishing a collaborative team environment that fosters open communicatio…" at bounding box center [251, 194] width 0 height 11
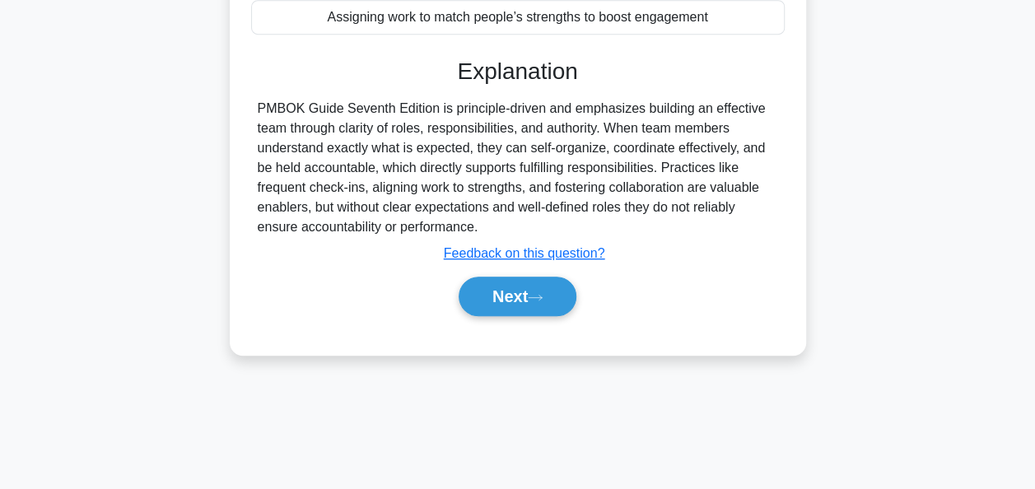
scroll to position [400, 0]
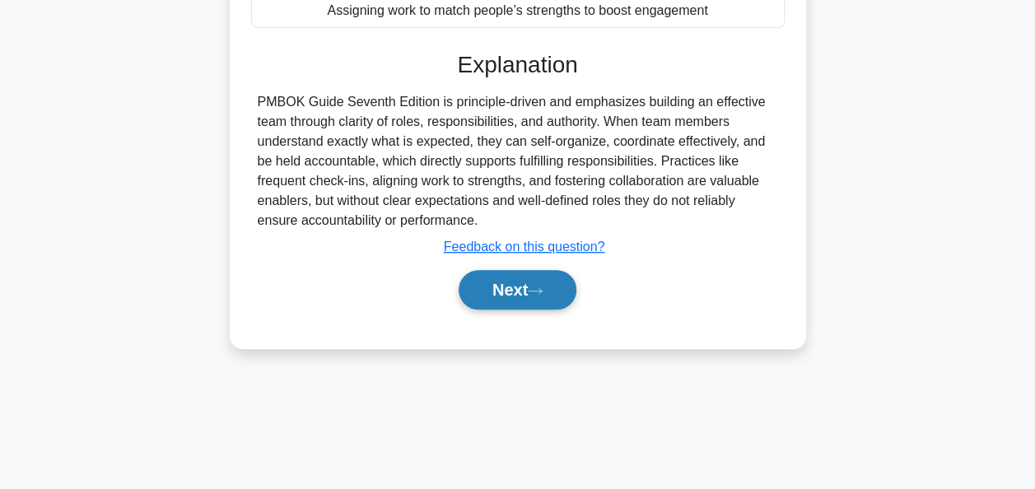
click at [528, 310] on button "Next" at bounding box center [518, 290] width 118 height 40
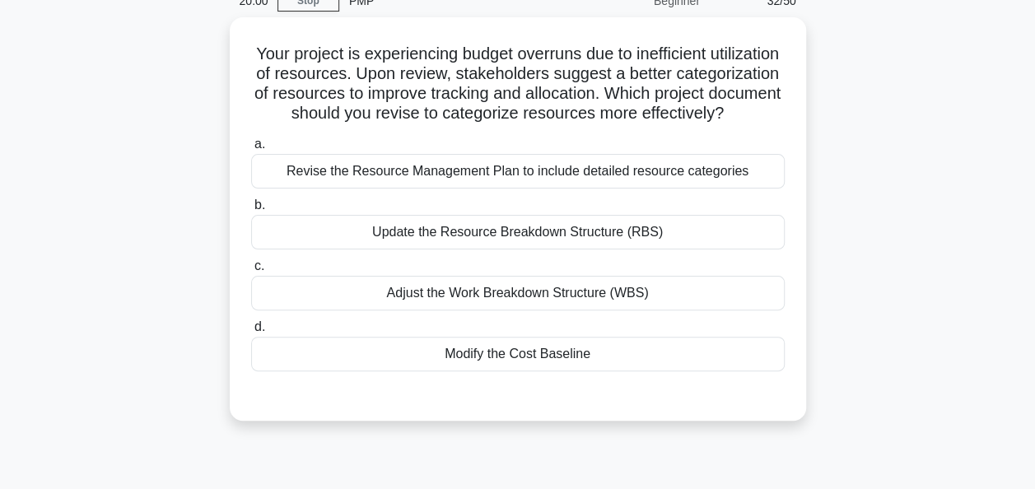
scroll to position [98, 0]
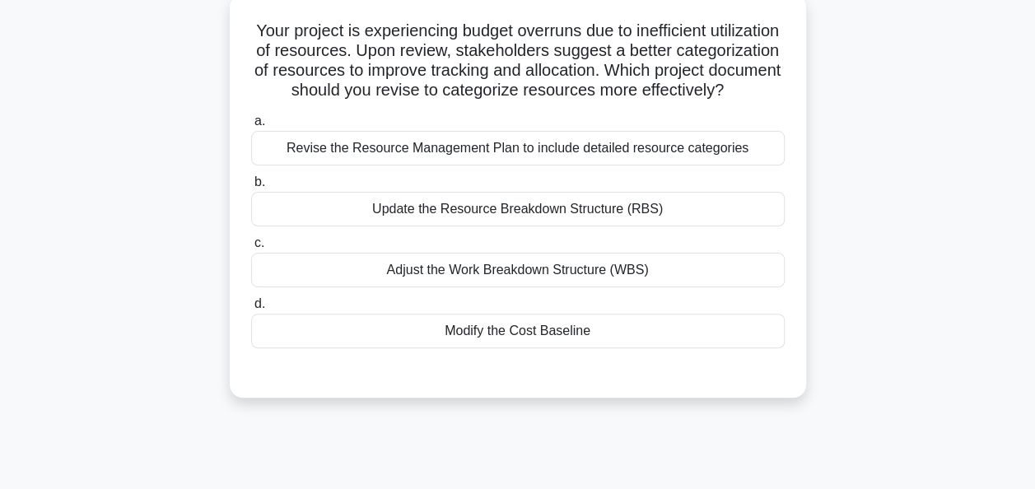
click at [674, 227] on div "Update the Resource Breakdown Structure (RBS)" at bounding box center [518, 209] width 534 height 35
click at [251, 188] on input "b. Update the Resource Breakdown Structure (RBS)" at bounding box center [251, 182] width 0 height 11
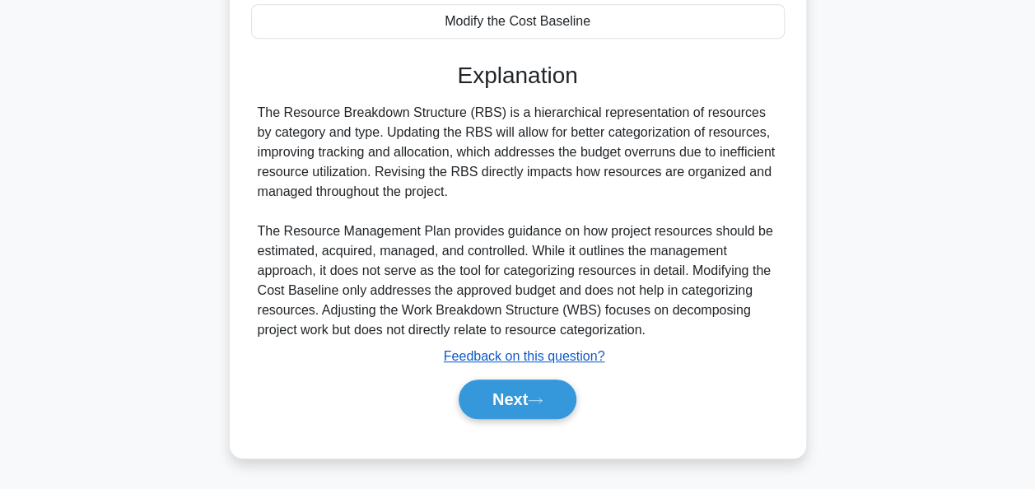
scroll to position [409, 0]
click at [525, 419] on button "Next" at bounding box center [518, 400] width 118 height 40
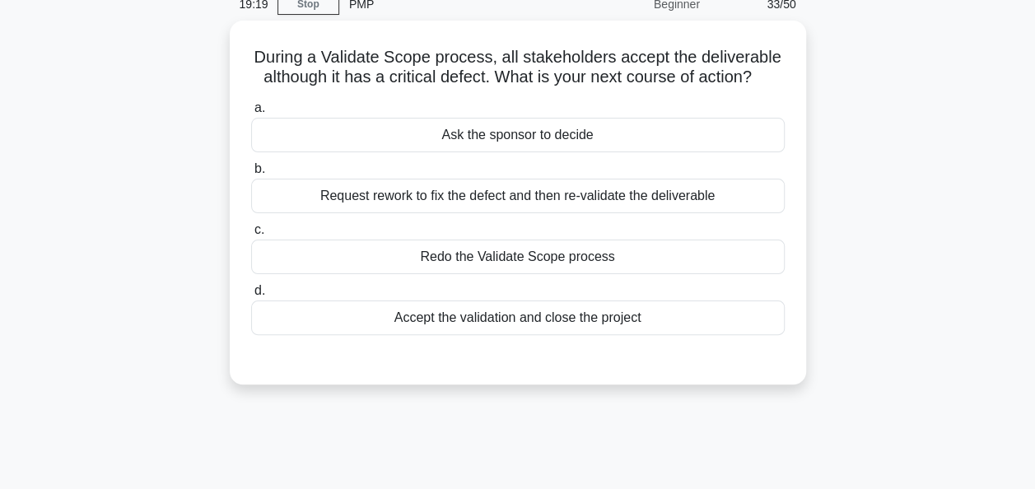
scroll to position [76, 0]
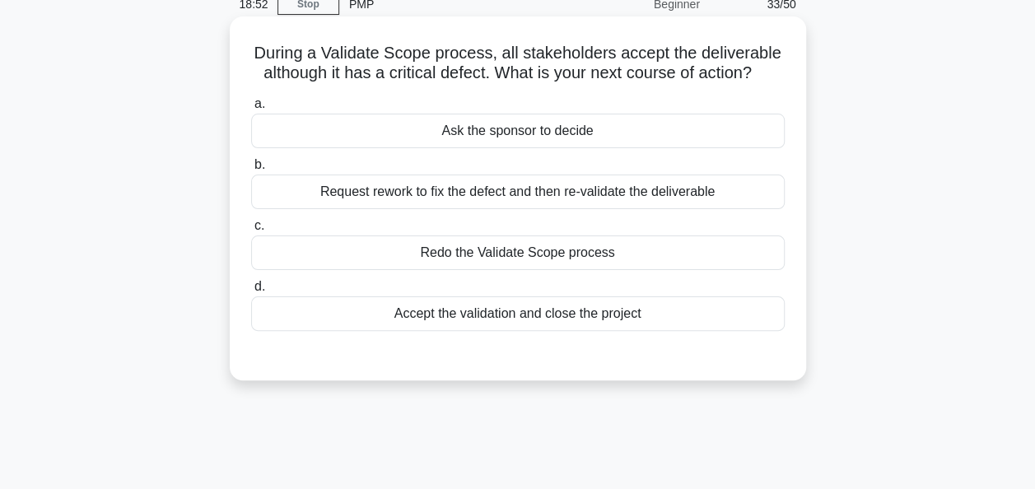
click at [728, 194] on div "Request rework to fix the defect and then re-validate the deliverable" at bounding box center [518, 192] width 534 height 35
click at [251, 171] on input "b. Request rework to fix the defect and then re-validate the deliverable" at bounding box center [251, 165] width 0 height 11
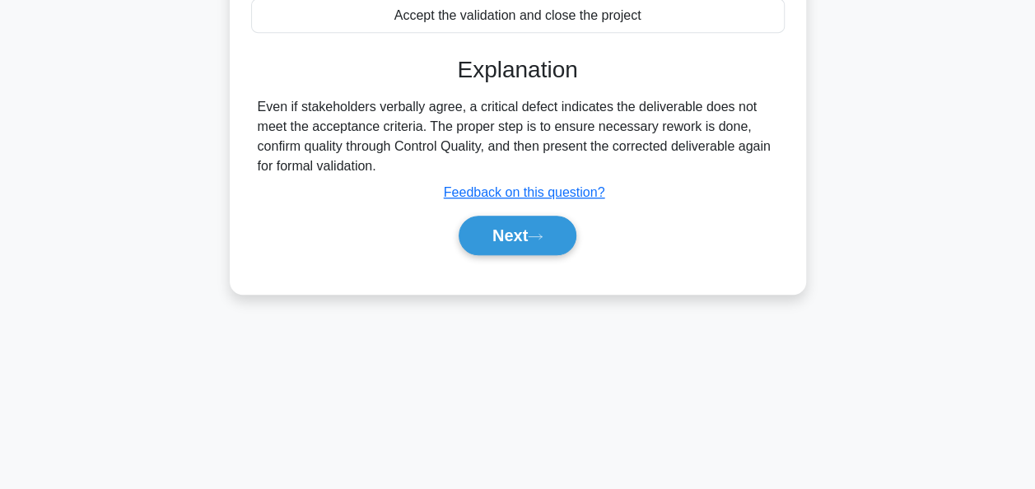
scroll to position [400, 0]
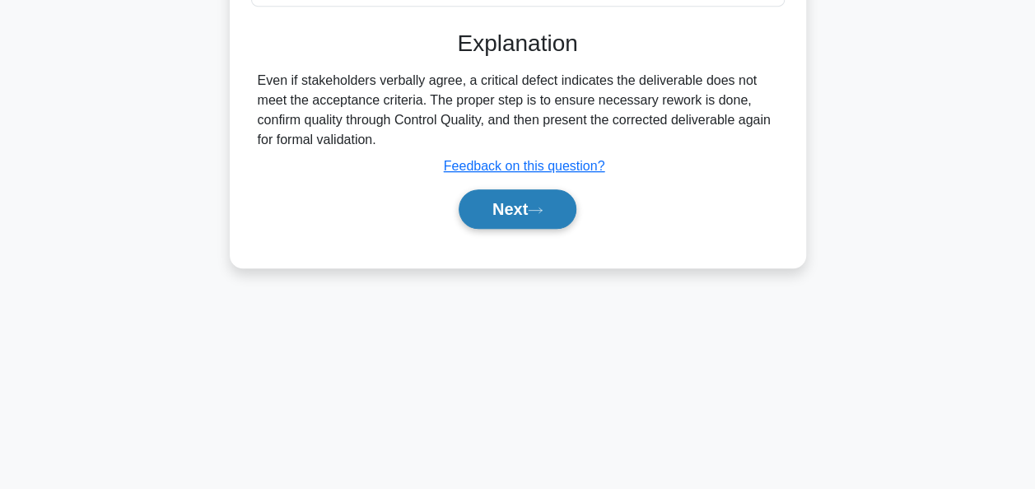
click at [523, 217] on button "Next" at bounding box center [518, 209] width 118 height 40
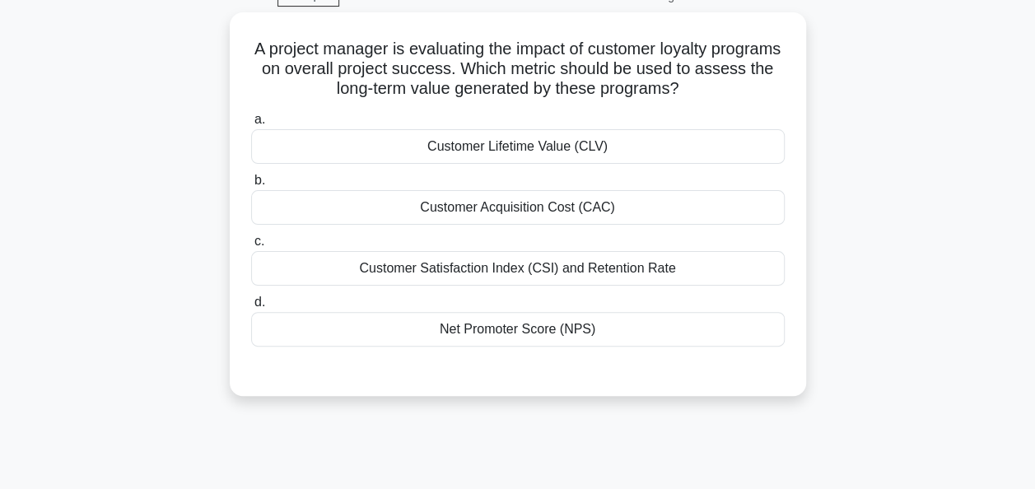
scroll to position [82, 0]
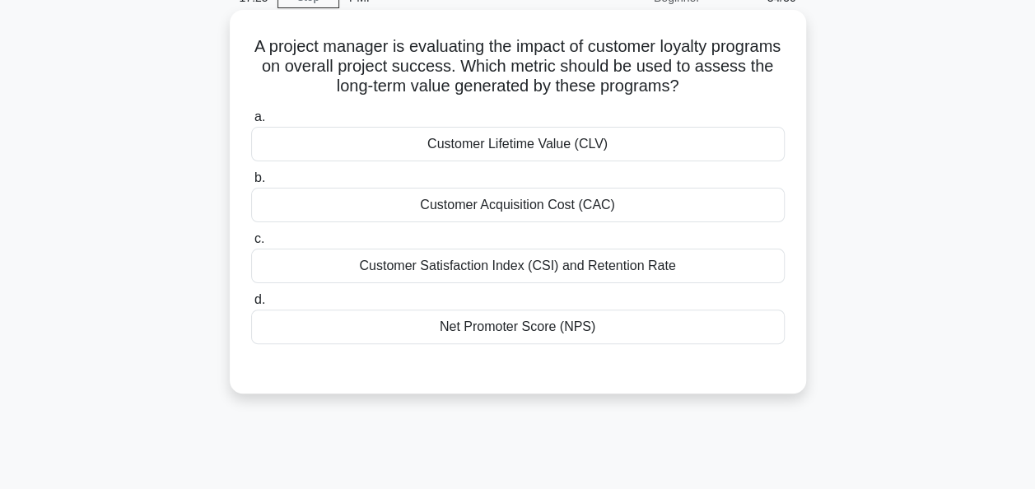
click at [490, 272] on div "Customer Satisfaction Index (CSI) and Retention Rate" at bounding box center [518, 266] width 534 height 35
click at [251, 245] on input "c. Customer Satisfaction Index (CSI) and Retention Rate" at bounding box center [251, 239] width 0 height 11
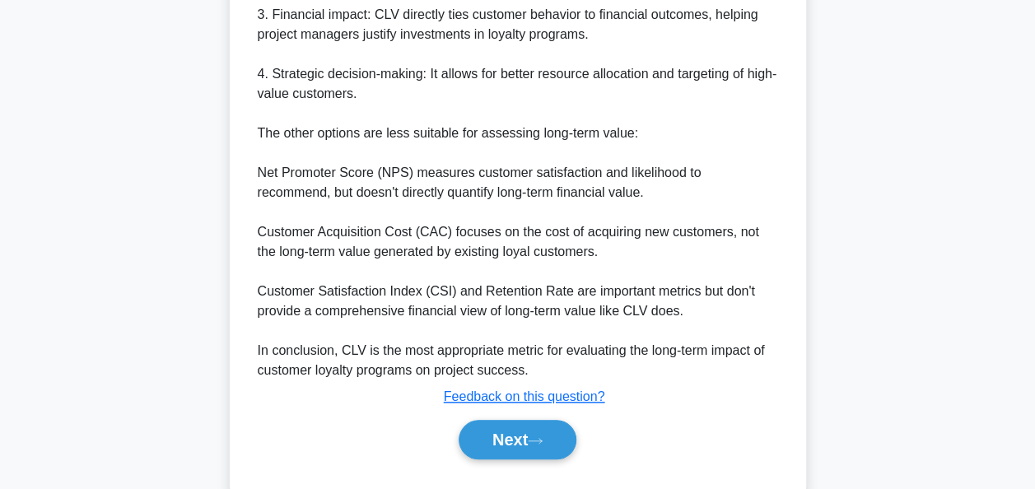
scroll to position [724, 0]
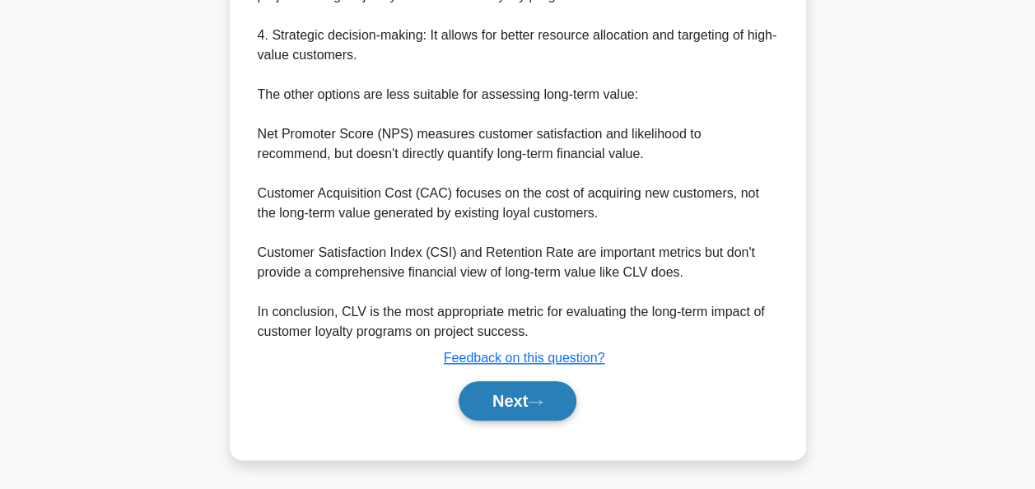
click at [503, 399] on button "Next" at bounding box center [518, 401] width 118 height 40
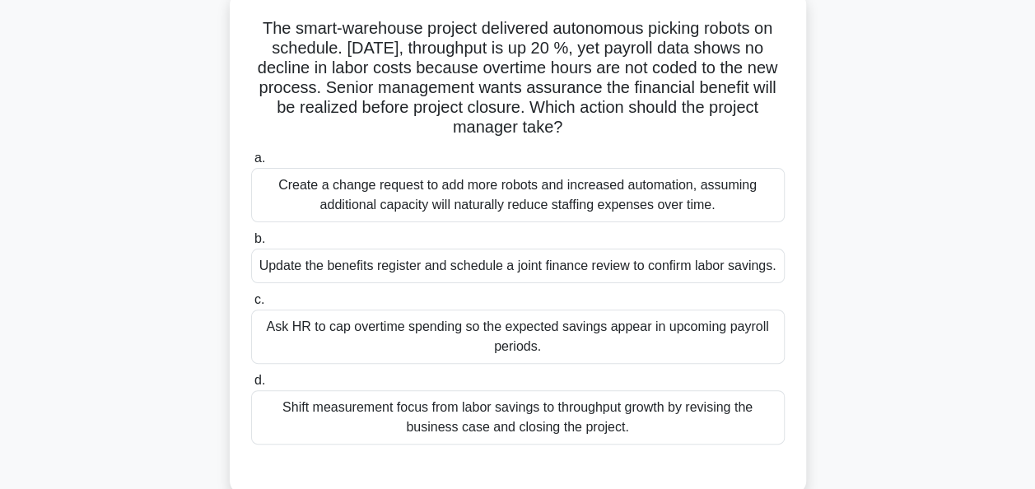
scroll to position [110, 0]
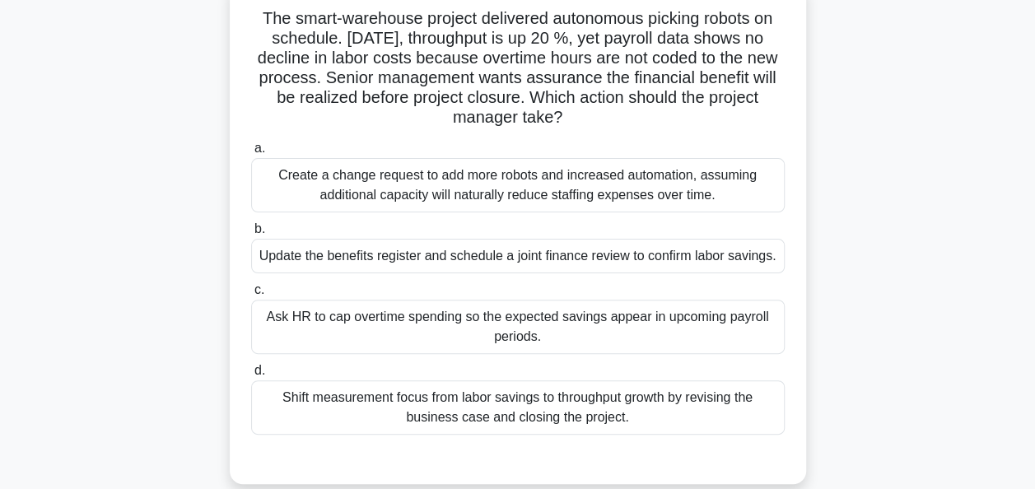
click at [529, 262] on div "Update the benefits register and schedule a joint finance review to confirm lab…" at bounding box center [518, 256] width 534 height 35
click at [251, 235] on input "b. Update the benefits register and schedule a joint finance review to confirm …" at bounding box center [251, 229] width 0 height 11
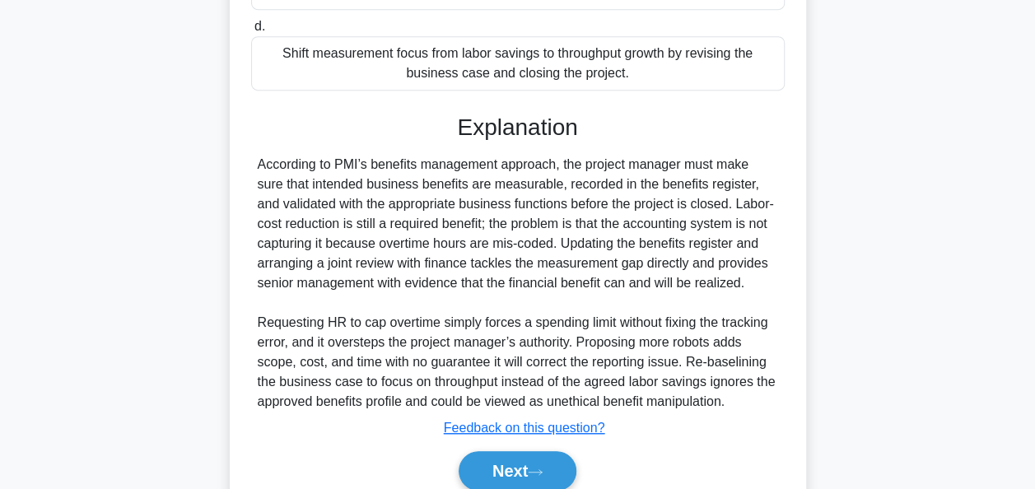
scroll to position [544, 0]
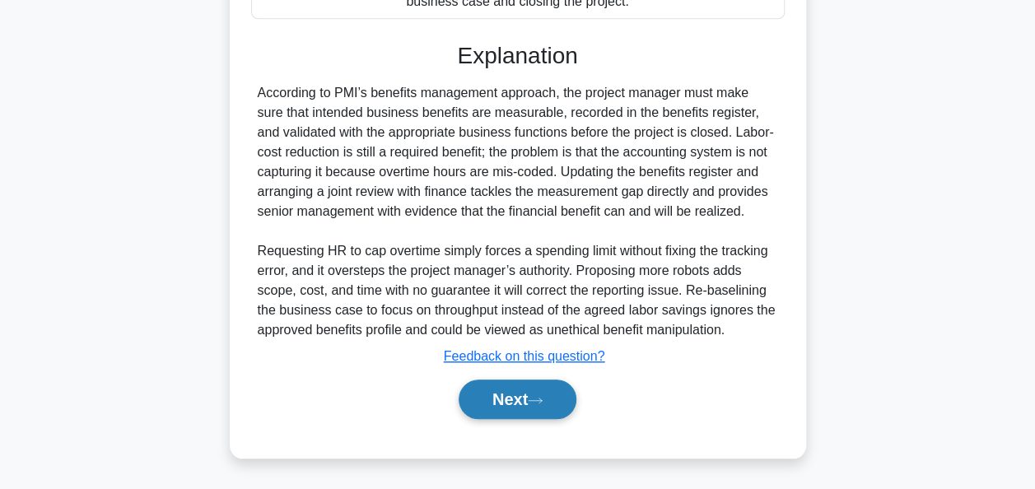
click at [503, 404] on button "Next" at bounding box center [518, 400] width 118 height 40
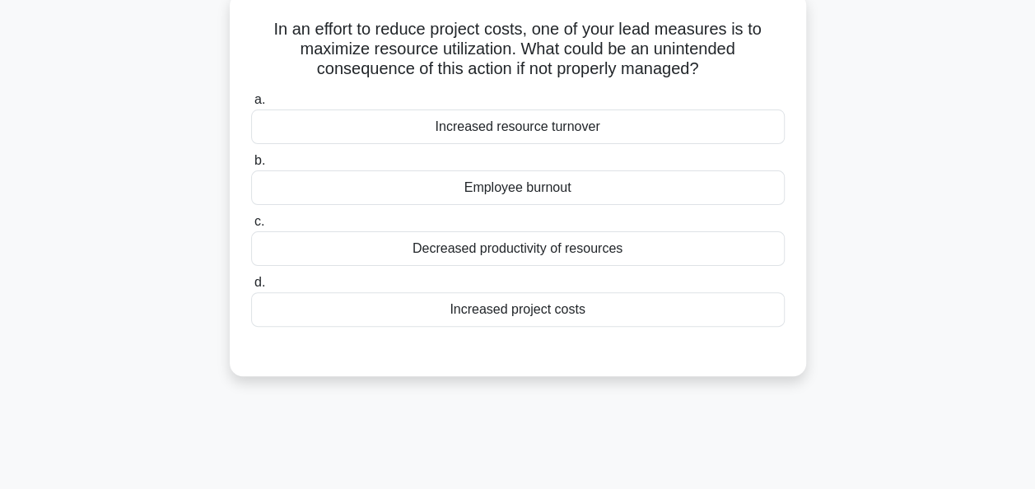
scroll to position [109, 0]
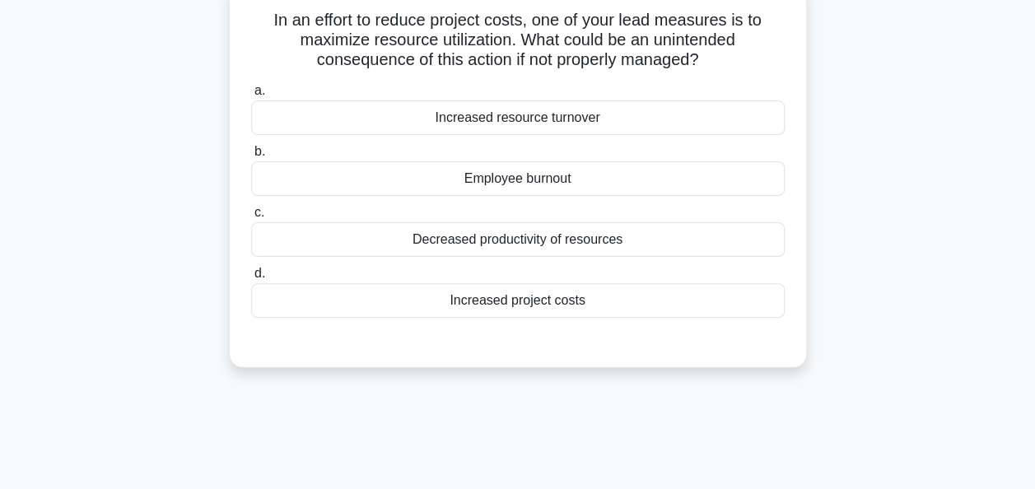
click at [503, 123] on div "Increased resource turnover" at bounding box center [518, 118] width 534 height 35
click at [251, 96] on input "a. Increased resource turnover" at bounding box center [251, 91] width 0 height 11
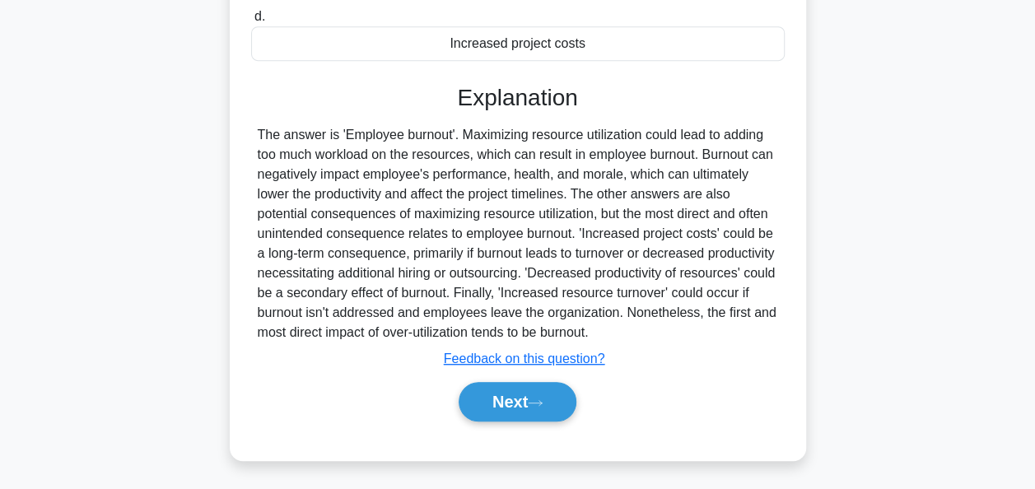
scroll to position [400, 0]
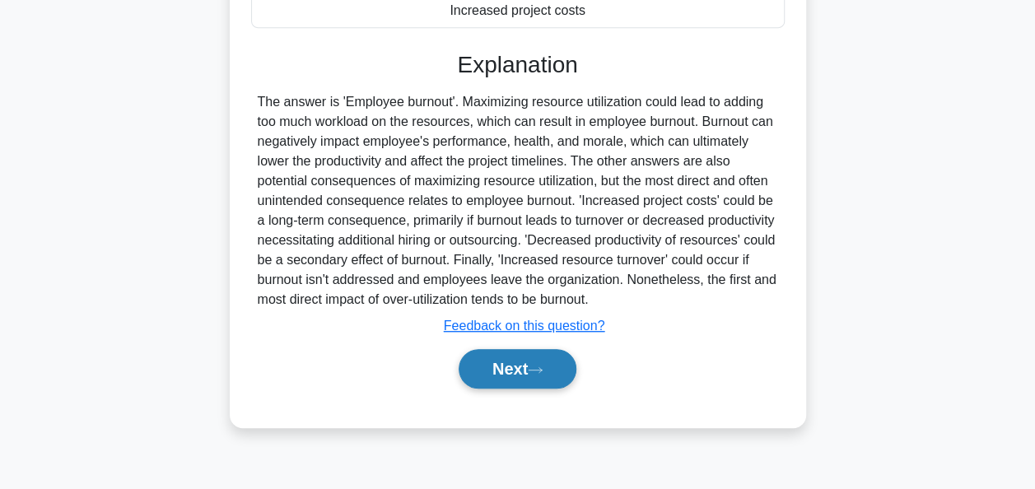
click at [499, 366] on button "Next" at bounding box center [518, 369] width 118 height 40
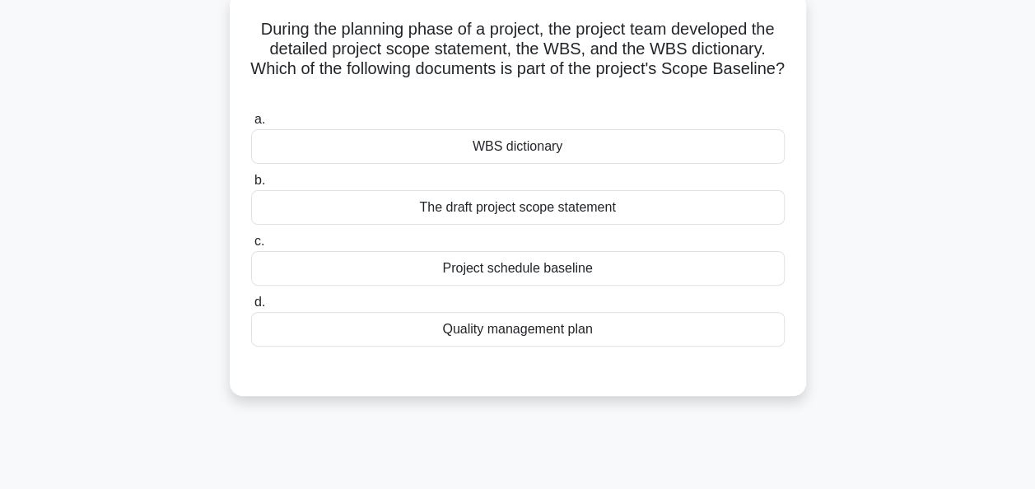
scroll to position [105, 0]
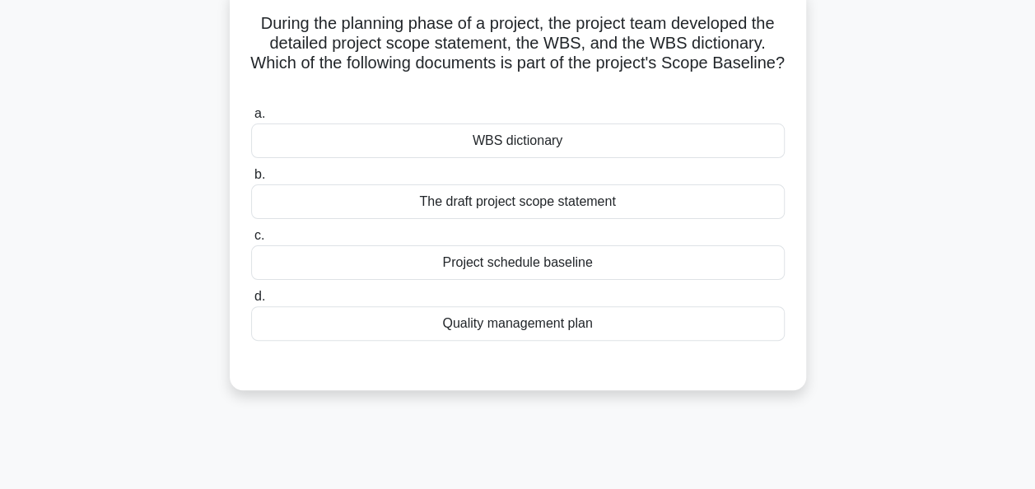
click at [534, 154] on div "WBS dictionary" at bounding box center [518, 141] width 534 height 35
click at [251, 119] on input "a. WBS dictionary" at bounding box center [251, 114] width 0 height 11
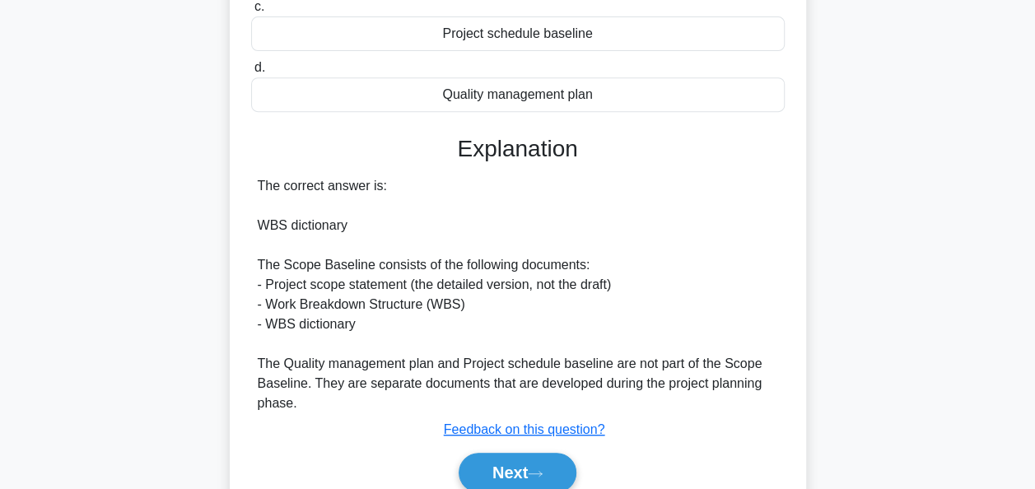
scroll to position [405, 0]
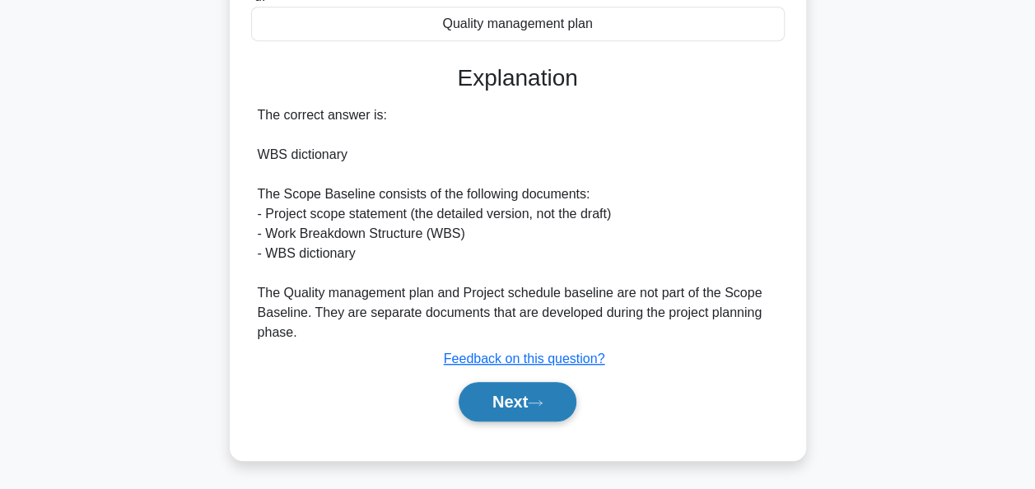
click at [526, 394] on button "Next" at bounding box center [518, 402] width 118 height 40
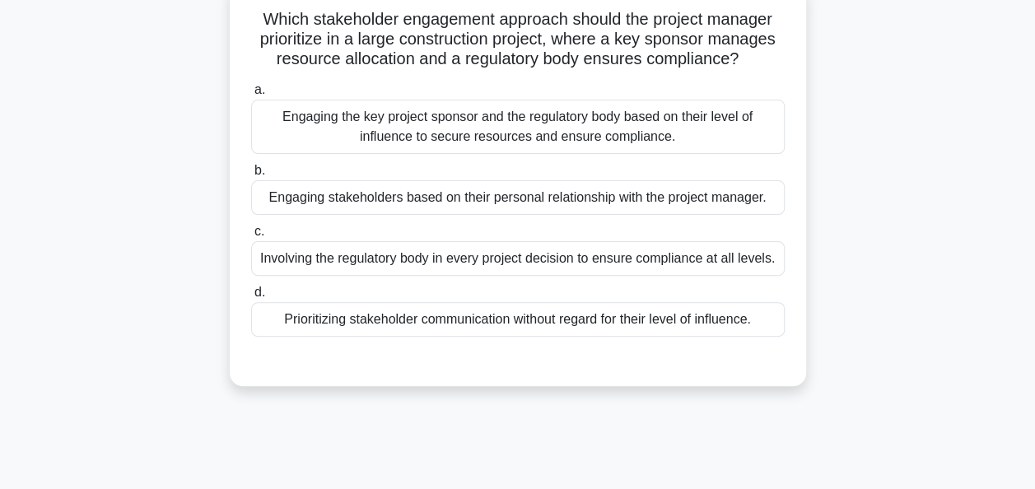
scroll to position [116, 0]
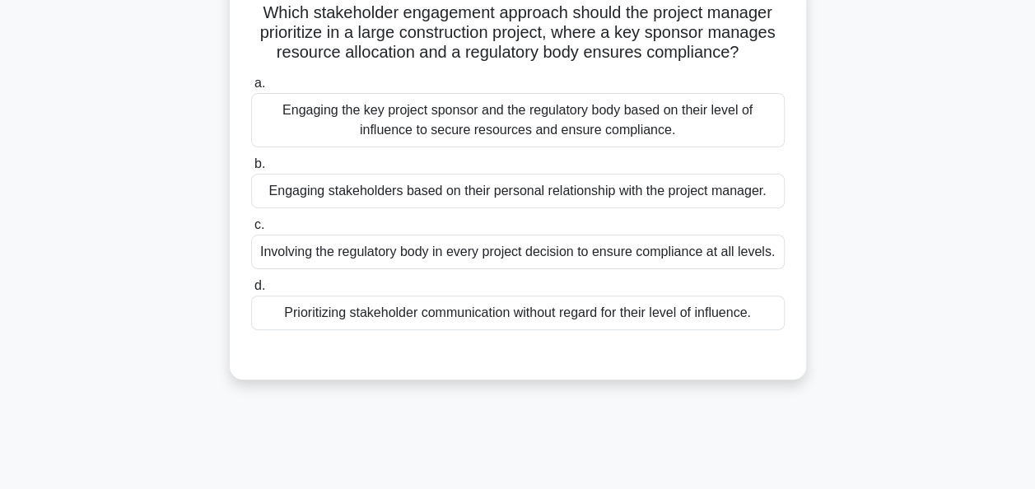
click at [686, 124] on div "Engaging the key project sponsor and the regulatory body based on their level o…" at bounding box center [518, 120] width 534 height 54
click at [251, 89] on input "a. Engaging the key project sponsor and the regulatory body based on their leve…" at bounding box center [251, 83] width 0 height 11
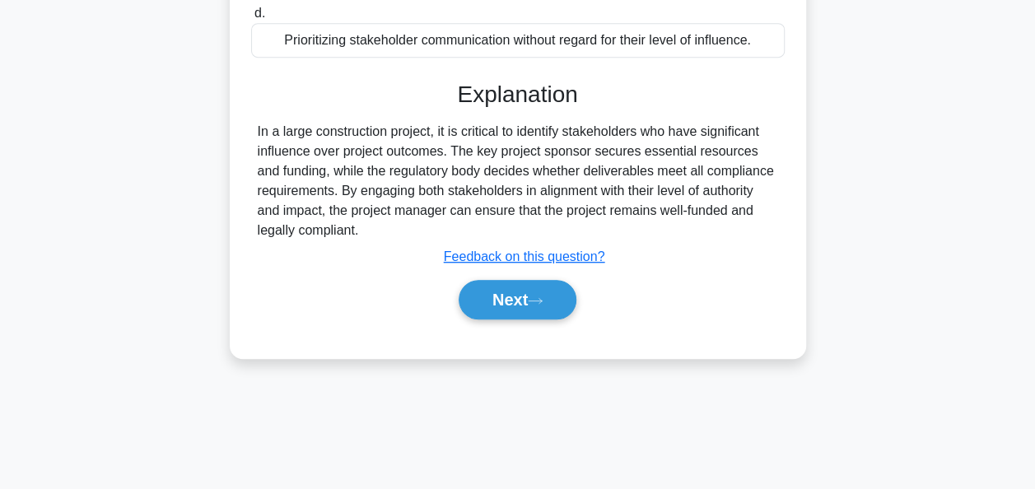
scroll to position [400, 0]
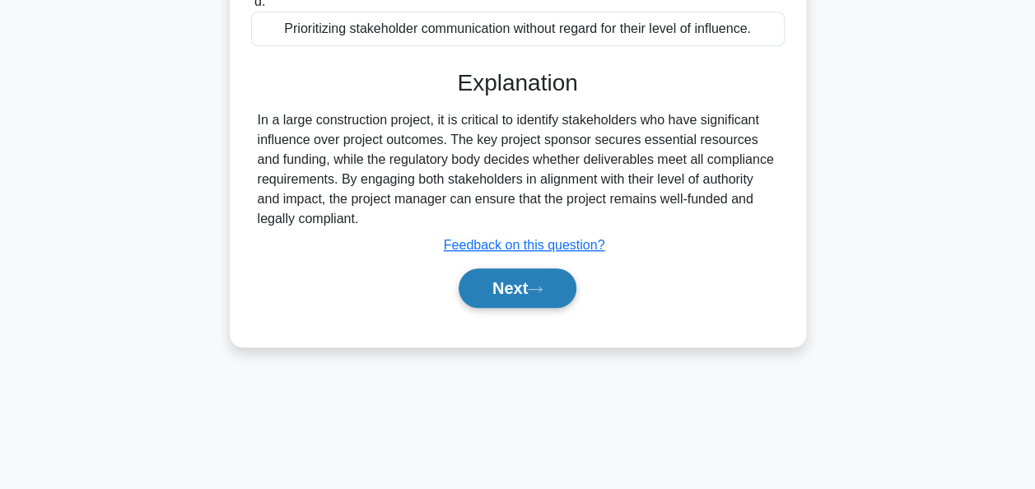
click at [500, 287] on button "Next" at bounding box center [518, 289] width 118 height 40
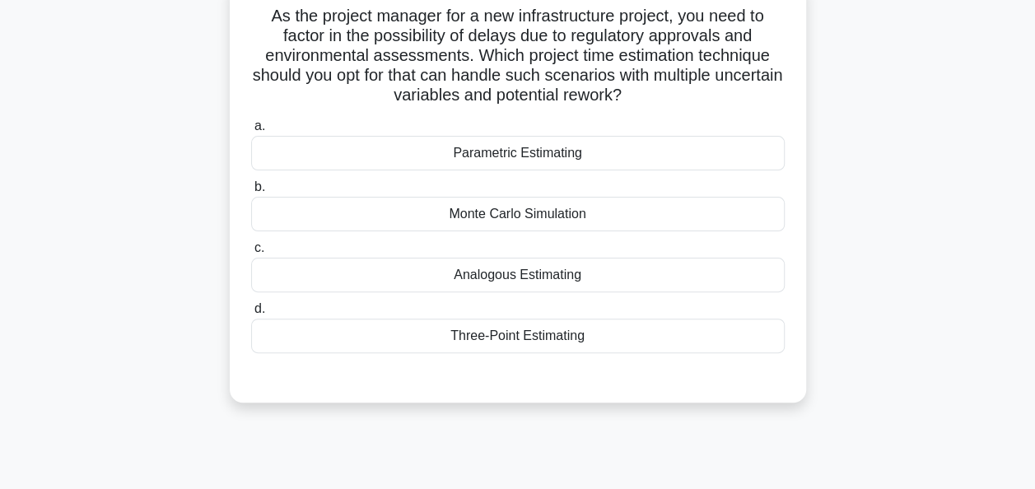
scroll to position [115, 0]
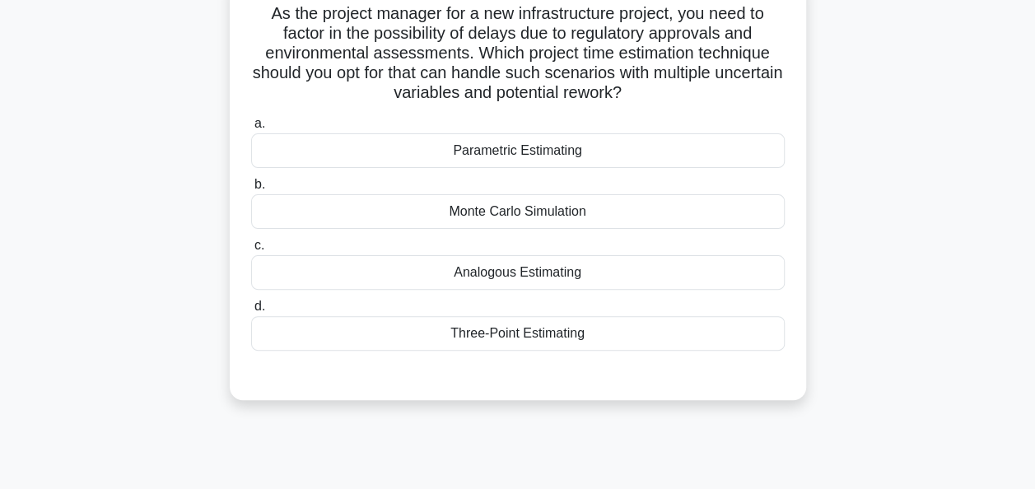
click at [533, 342] on div "Three-Point Estimating" at bounding box center [518, 333] width 534 height 35
click at [251, 312] on input "d. Three-Point Estimating" at bounding box center [251, 307] width 0 height 11
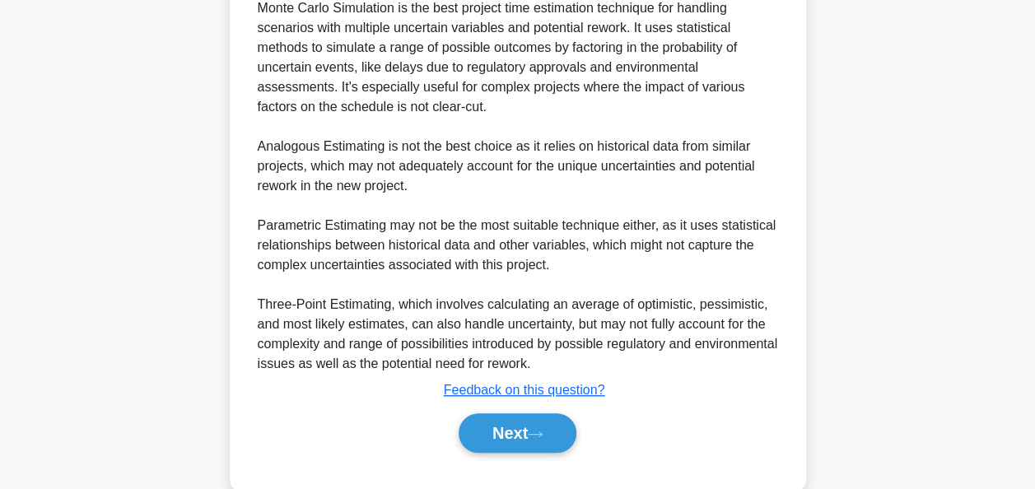
scroll to position [566, 0]
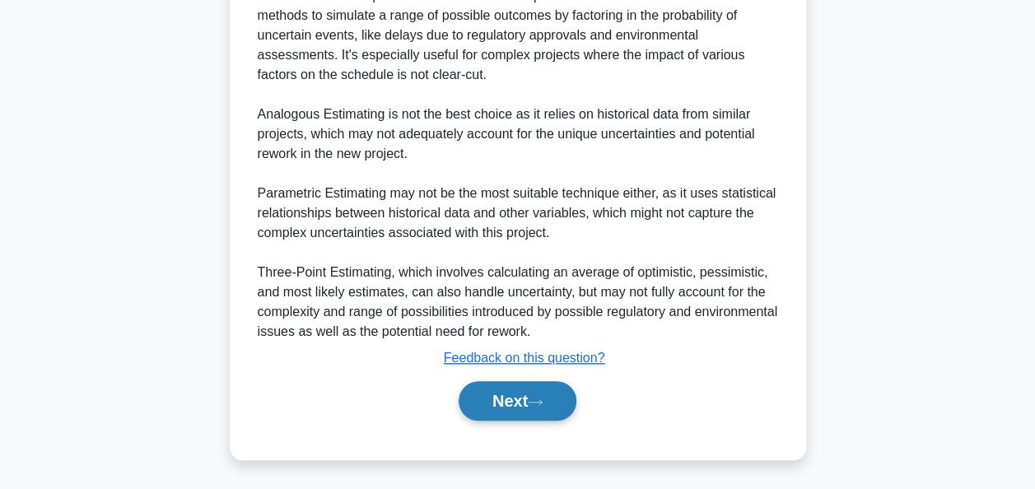
click at [506, 409] on button "Next" at bounding box center [518, 401] width 118 height 40
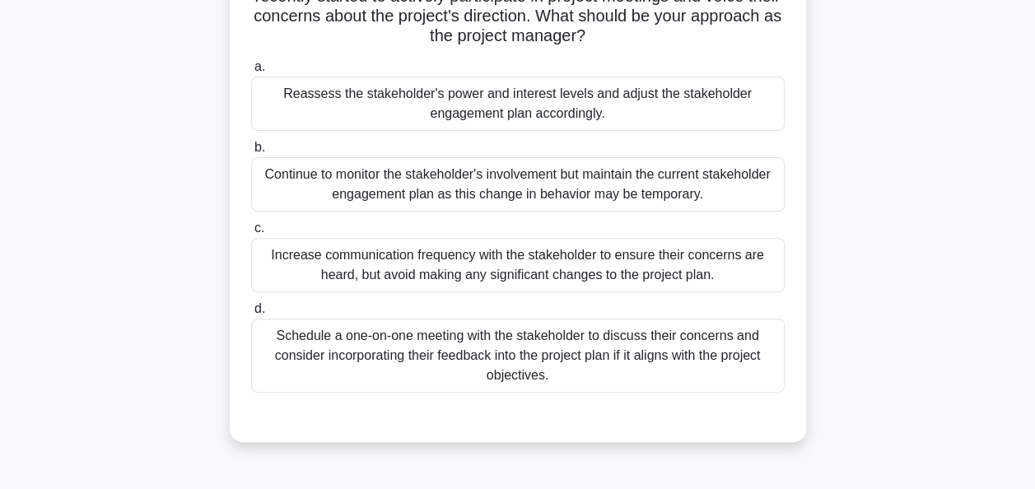
scroll to position [183, 0]
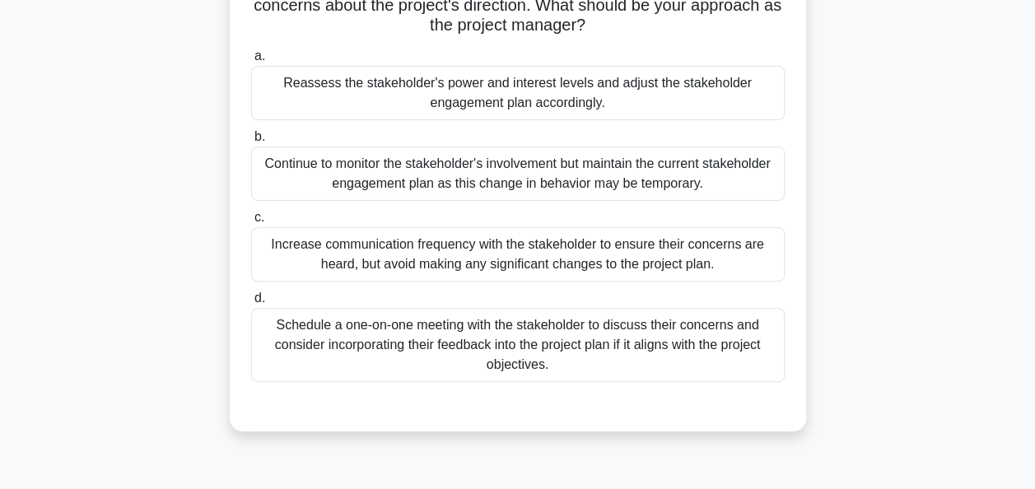
click at [680, 353] on div "Schedule a one-on-one meeting with the stakeholder to discuss their concerns an…" at bounding box center [518, 345] width 534 height 74
click at [251, 304] on input "d. Schedule a one-on-one meeting with the stakeholder to discuss their concerns…" at bounding box center [251, 298] width 0 height 11
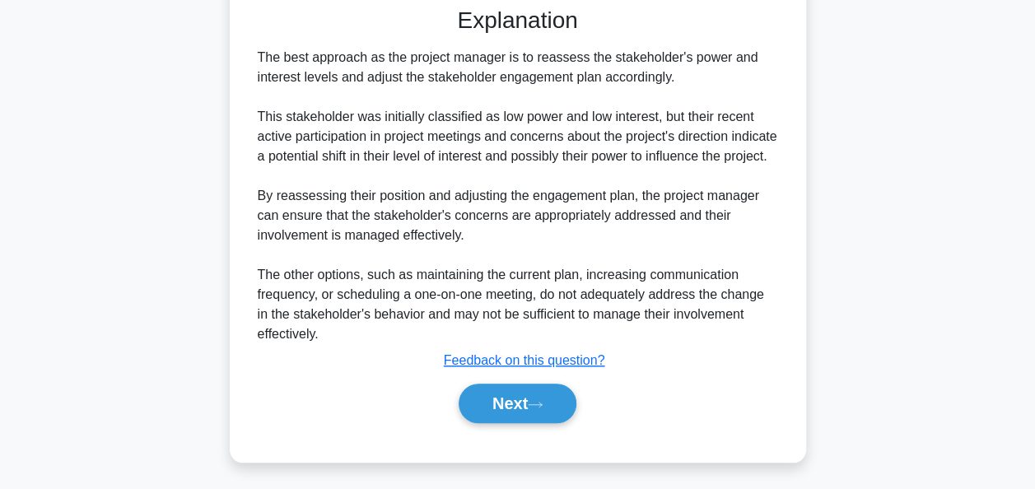
scroll to position [605, 0]
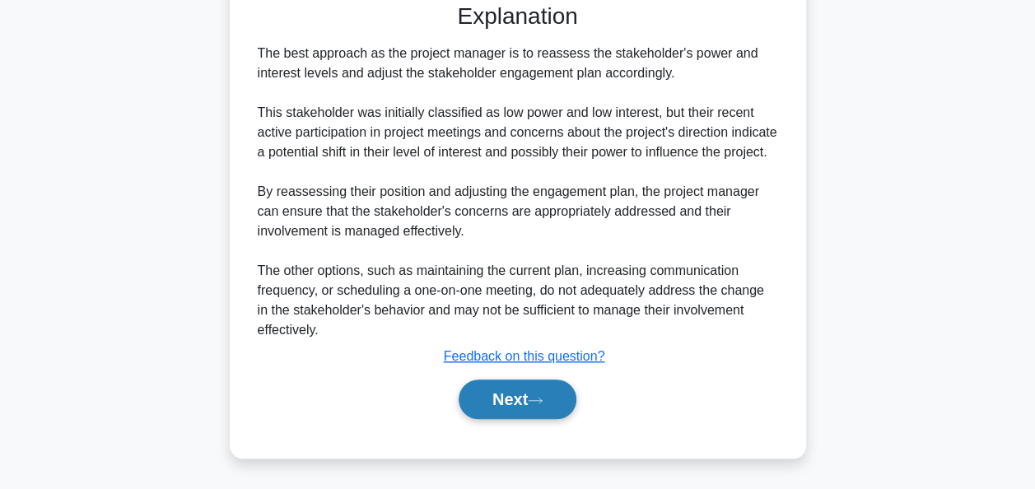
click at [521, 393] on button "Next" at bounding box center [518, 400] width 118 height 40
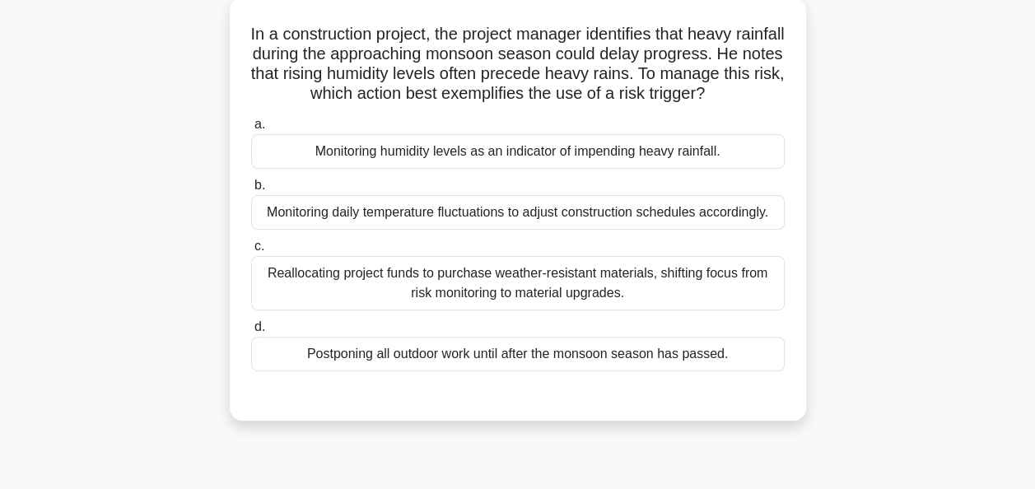
scroll to position [109, 0]
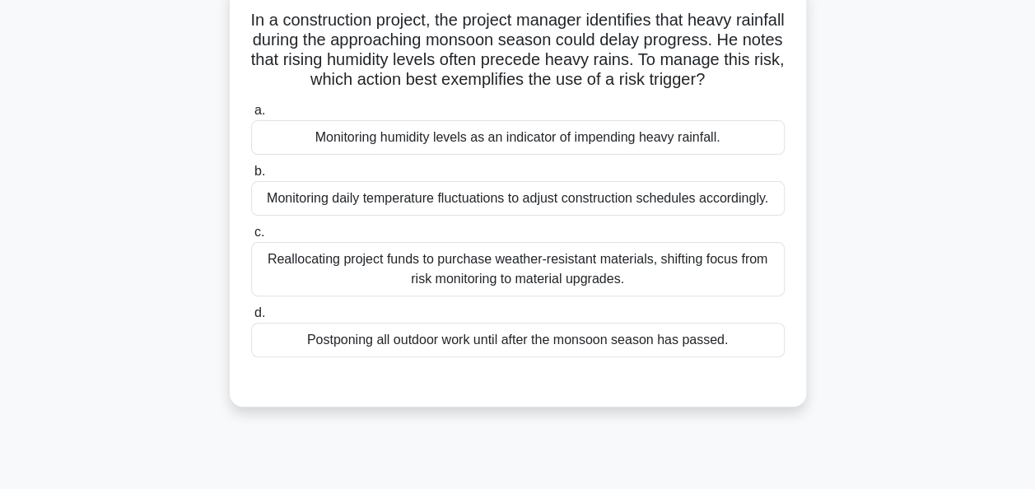
click at [712, 155] on div "Monitoring humidity levels as an indicator of impending heavy rainfall." at bounding box center [518, 137] width 534 height 35
click at [251, 116] on input "a. Monitoring humidity levels as an indicator of impending heavy rainfall." at bounding box center [251, 110] width 0 height 11
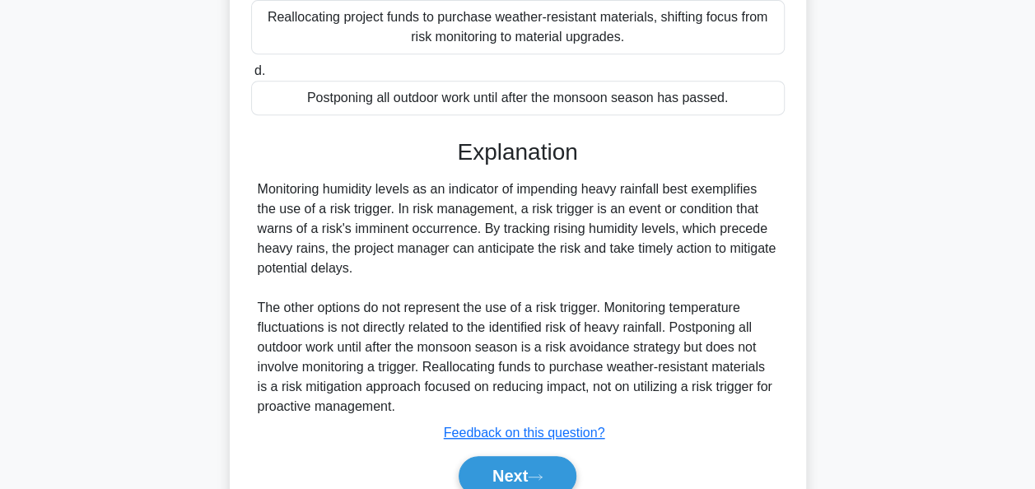
scroll to position [445, 0]
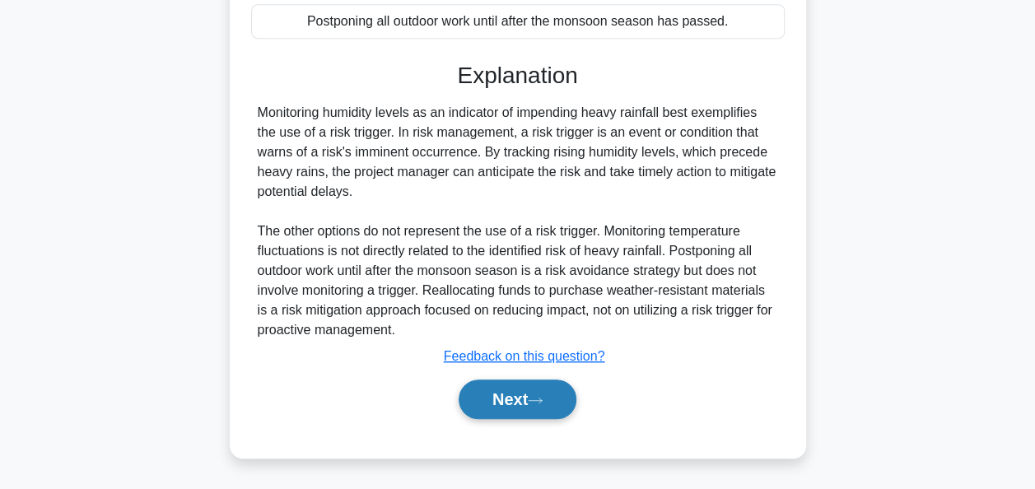
click at [498, 395] on button "Next" at bounding box center [518, 400] width 118 height 40
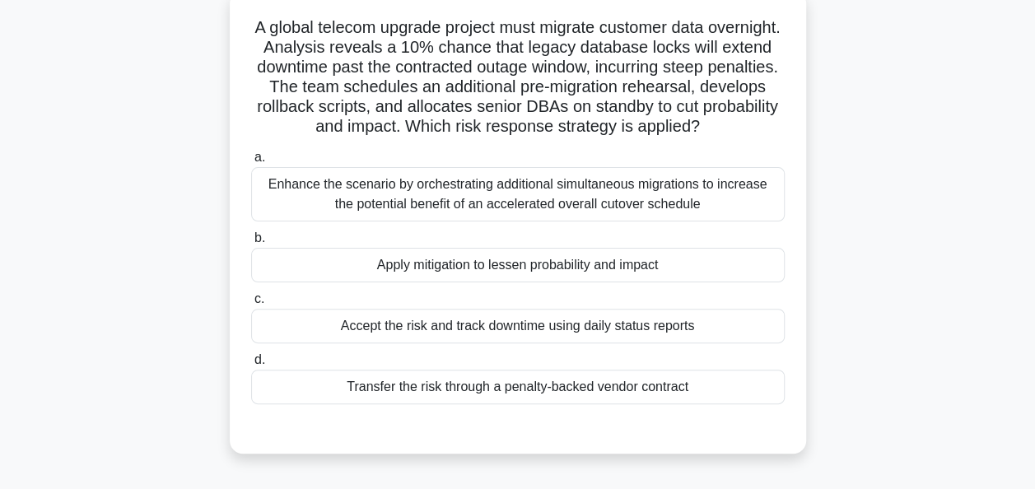
scroll to position [100, 0]
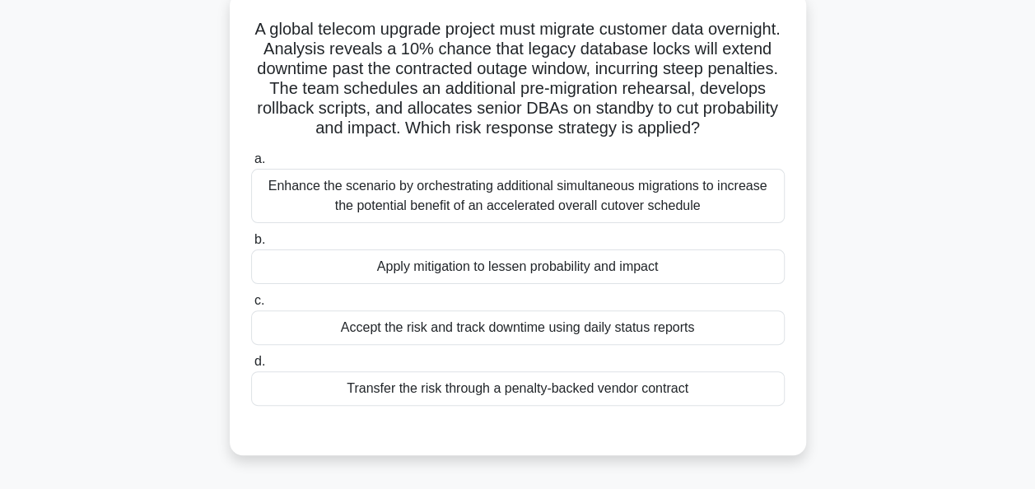
click at [745, 208] on div "Enhance the scenario by orchestrating additional simultaneous migrations to inc…" at bounding box center [518, 196] width 534 height 54
click at [251, 165] on input "a. Enhance the scenario by orchestrating additional simultaneous migrations to …" at bounding box center [251, 159] width 0 height 11
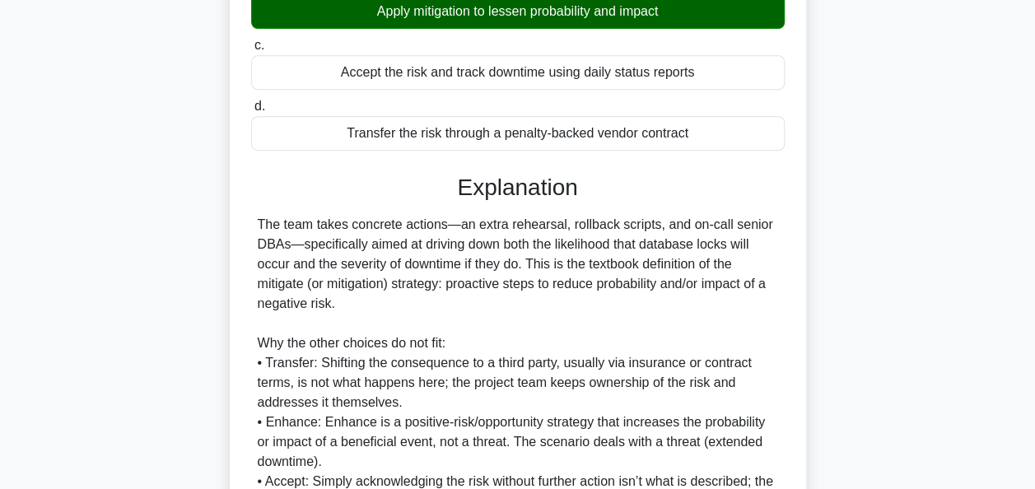
scroll to position [526, 0]
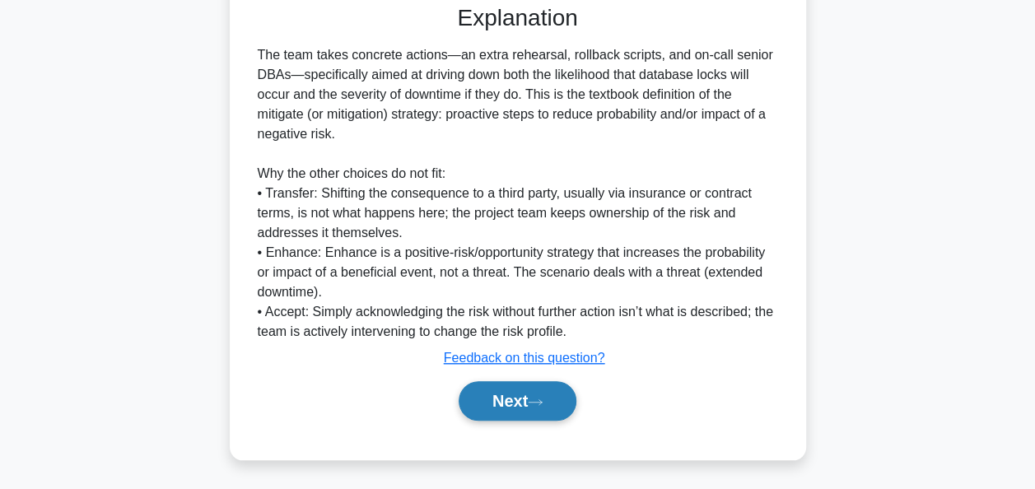
click at [543, 399] on icon at bounding box center [535, 402] width 15 height 9
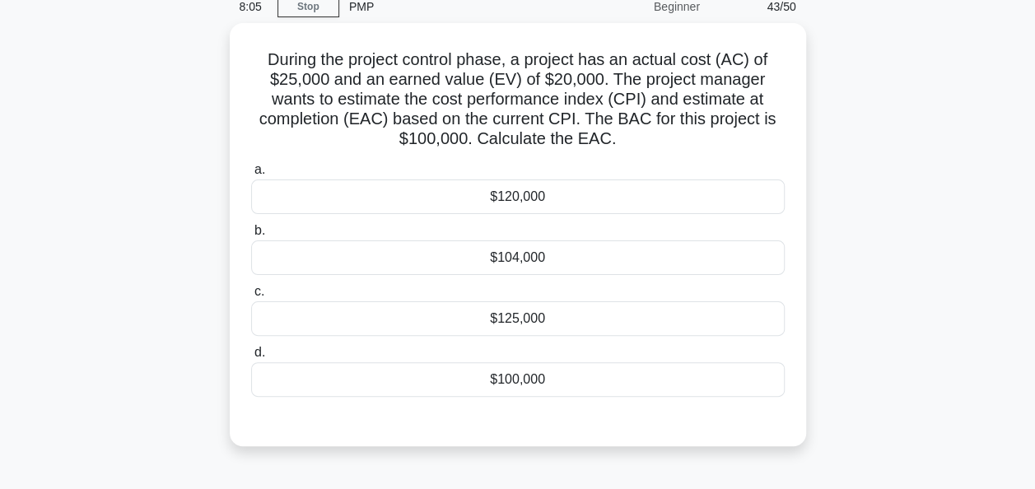
scroll to position [113, 0]
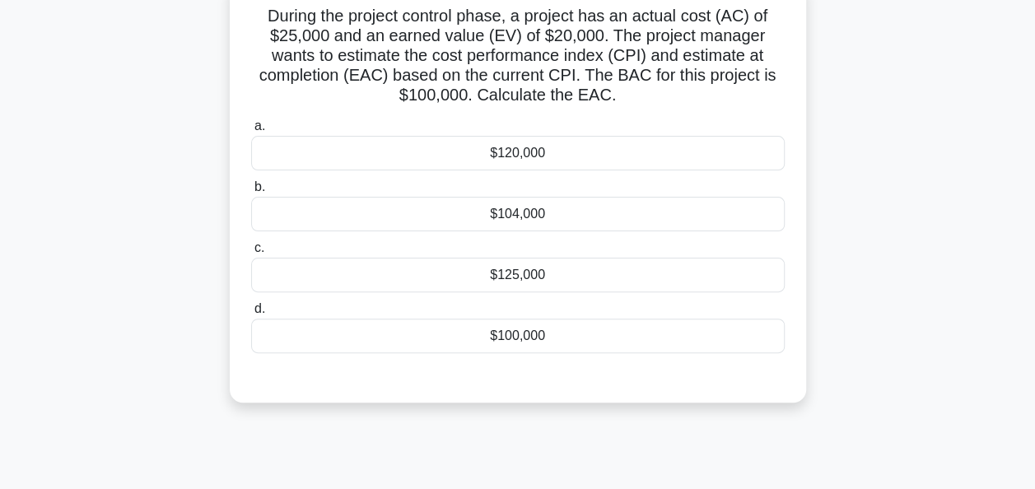
click at [497, 348] on div "$100,000" at bounding box center [518, 336] width 534 height 35
click at [251, 315] on input "d. $100,000" at bounding box center [251, 309] width 0 height 11
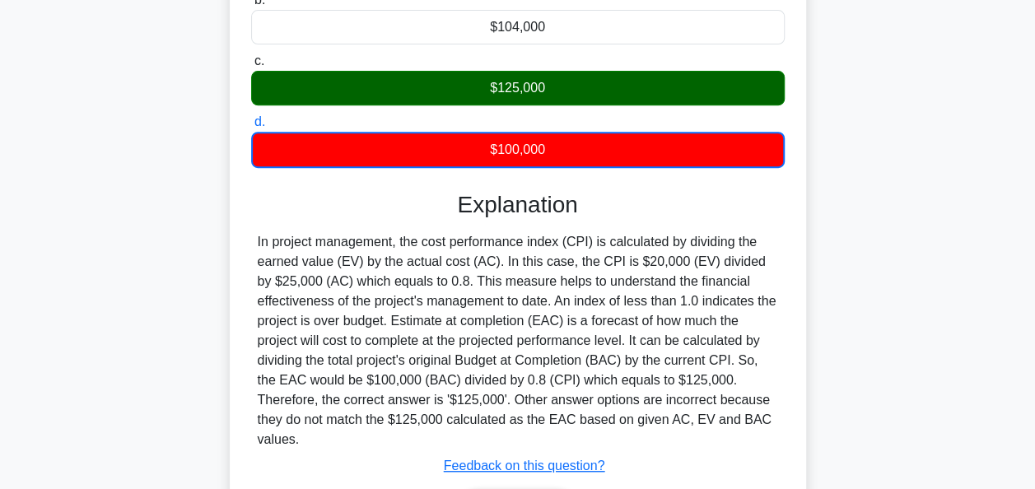
scroll to position [408, 0]
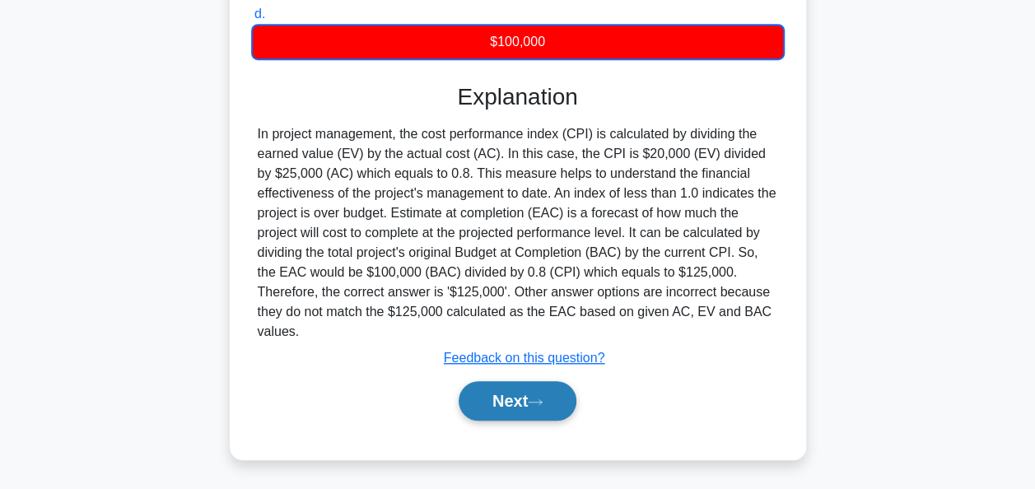
click at [498, 404] on button "Next" at bounding box center [518, 401] width 118 height 40
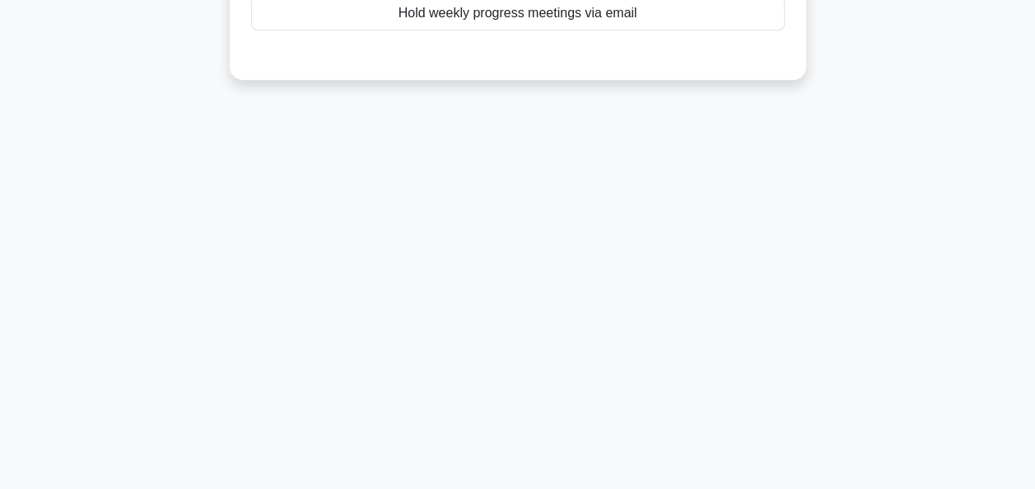
drag, startPoint x: 498, startPoint y: 404, endPoint x: 506, endPoint y: 212, distance: 192.1
click at [506, 212] on div "5:38 Stop PMP Beginner 44/50 In a scenario where a remote team is experiencing …" at bounding box center [518, 71] width 939 height 824
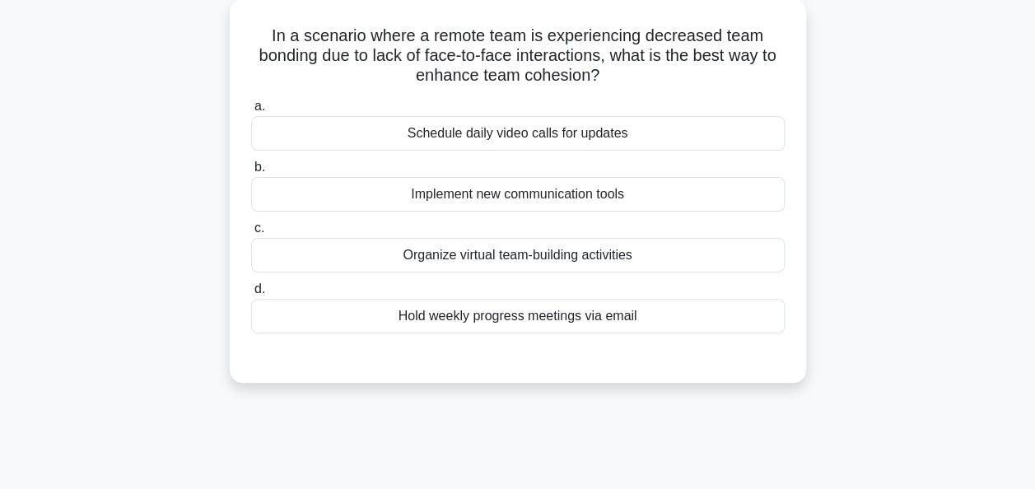
scroll to position [97, 0]
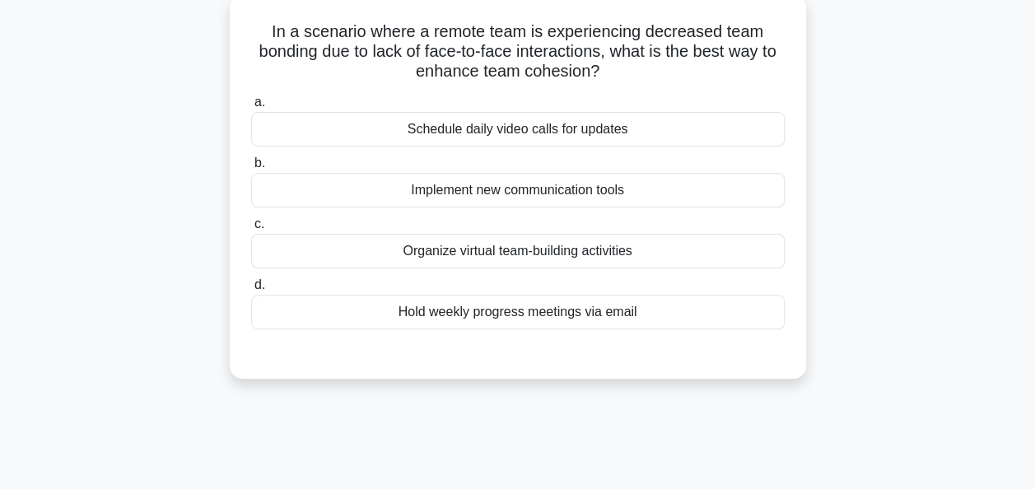
click at [531, 250] on div "Organize virtual team-building activities" at bounding box center [518, 251] width 534 height 35
click at [251, 230] on input "c. Organize virtual team-building activities" at bounding box center [251, 224] width 0 height 11
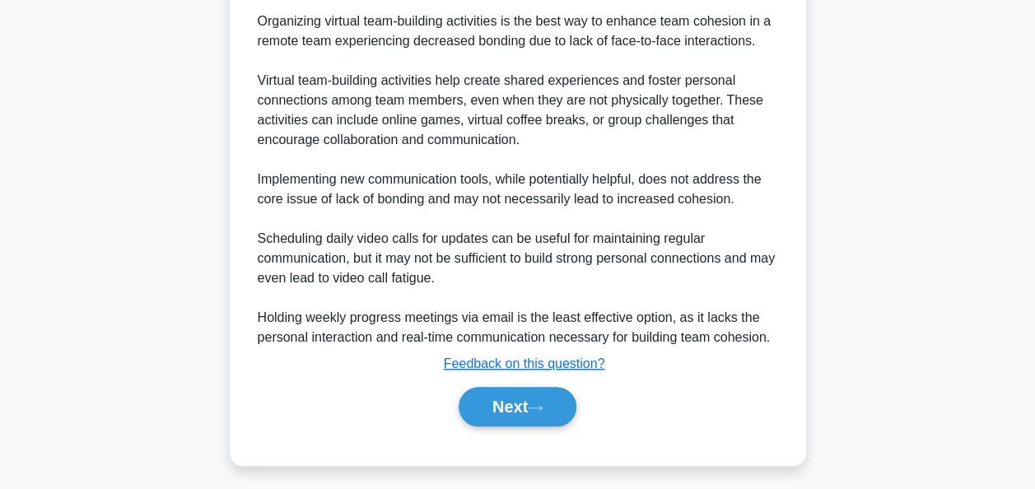
scroll to position [484, 0]
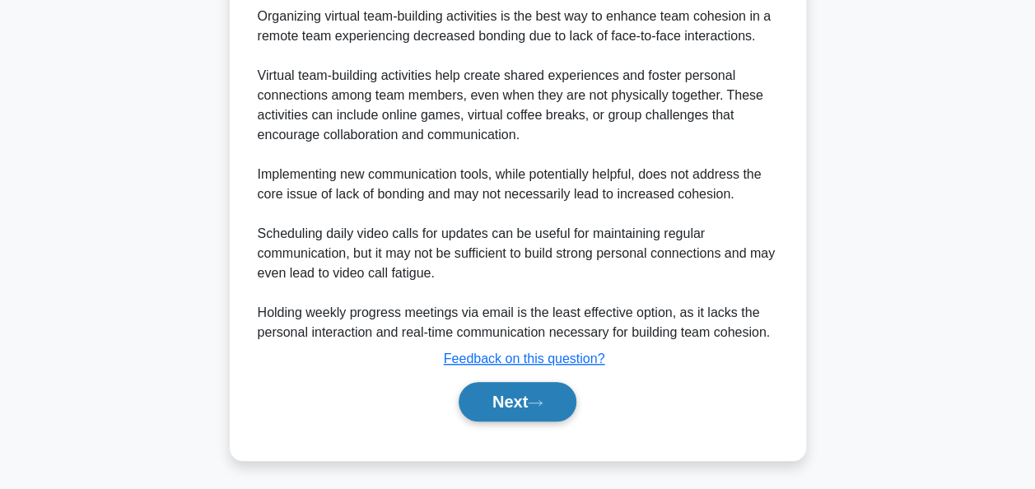
click at [499, 399] on button "Next" at bounding box center [518, 402] width 118 height 40
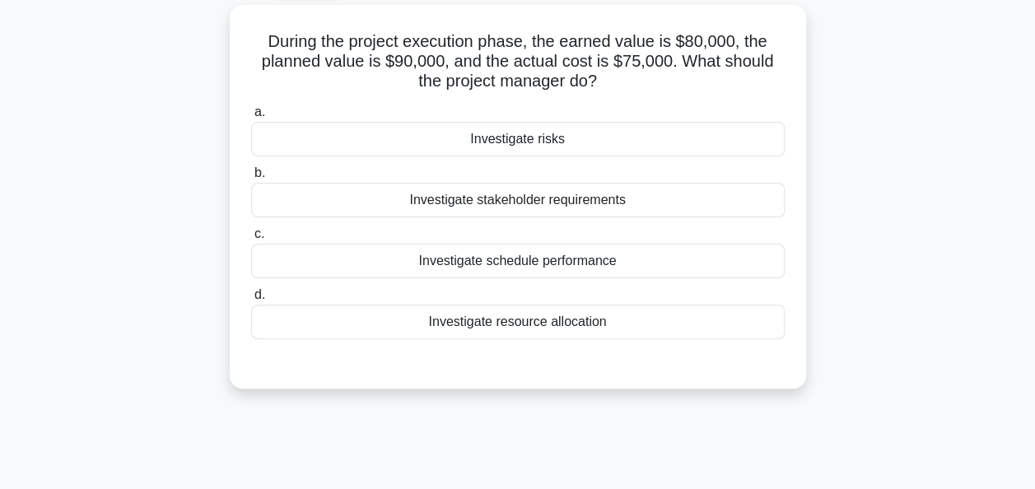
scroll to position [94, 0]
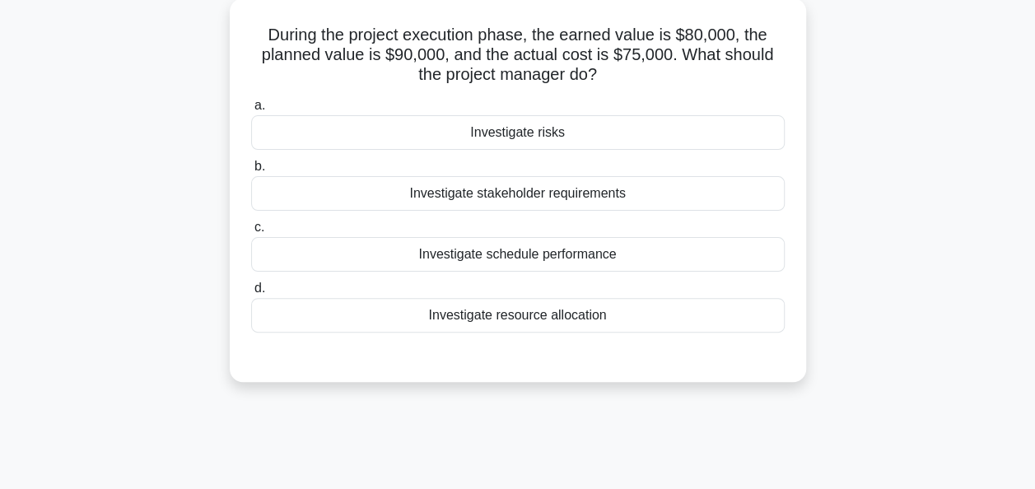
click at [526, 316] on div "Investigate resource allocation" at bounding box center [518, 315] width 534 height 35
click at [251, 294] on input "d. Investigate resource allocation" at bounding box center [251, 288] width 0 height 11
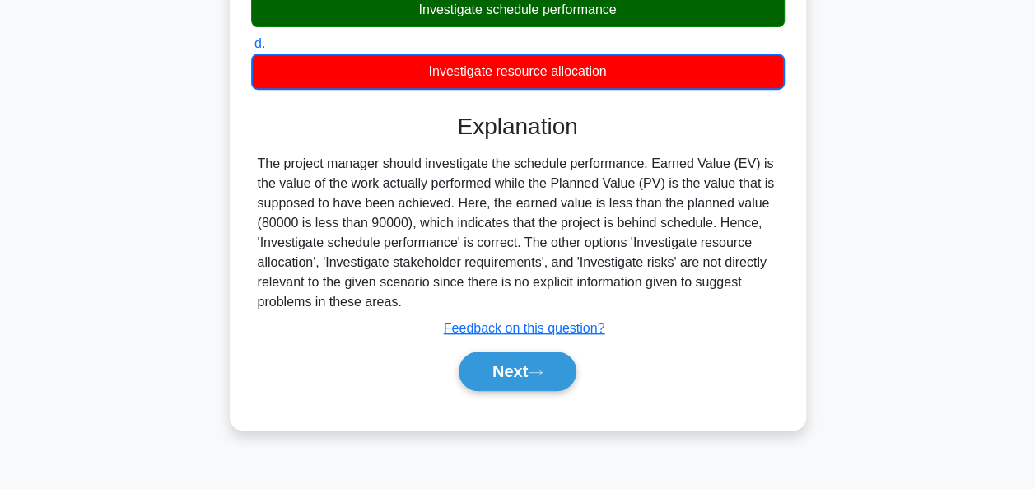
scroll to position [400, 0]
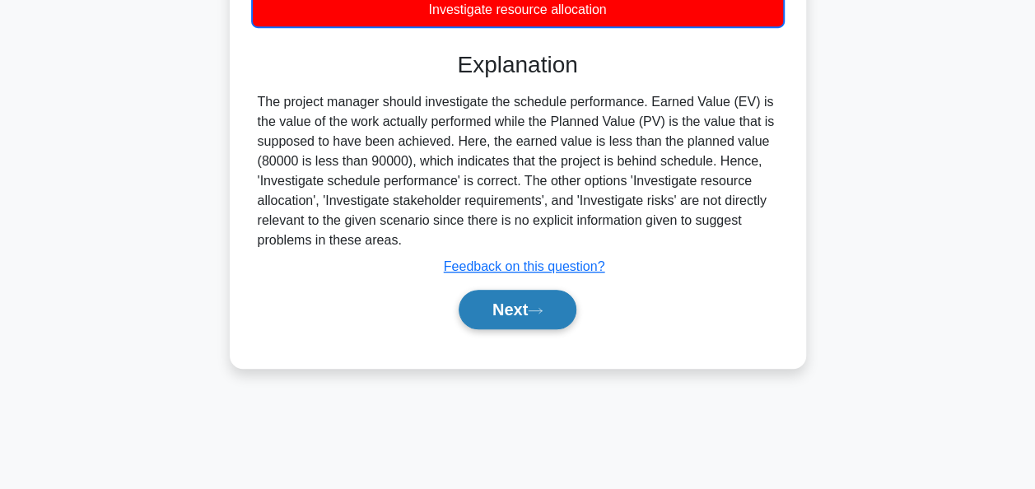
click at [512, 308] on button "Next" at bounding box center [518, 310] width 118 height 40
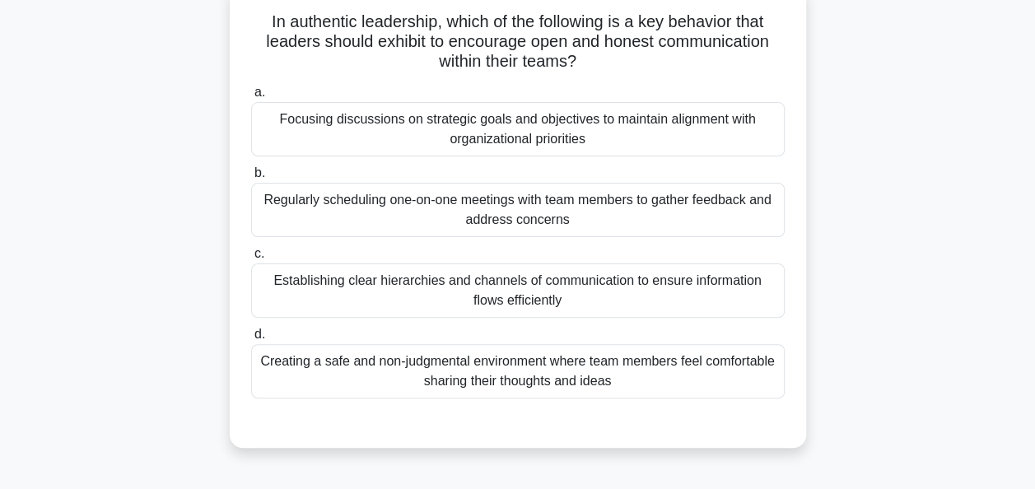
scroll to position [110, 0]
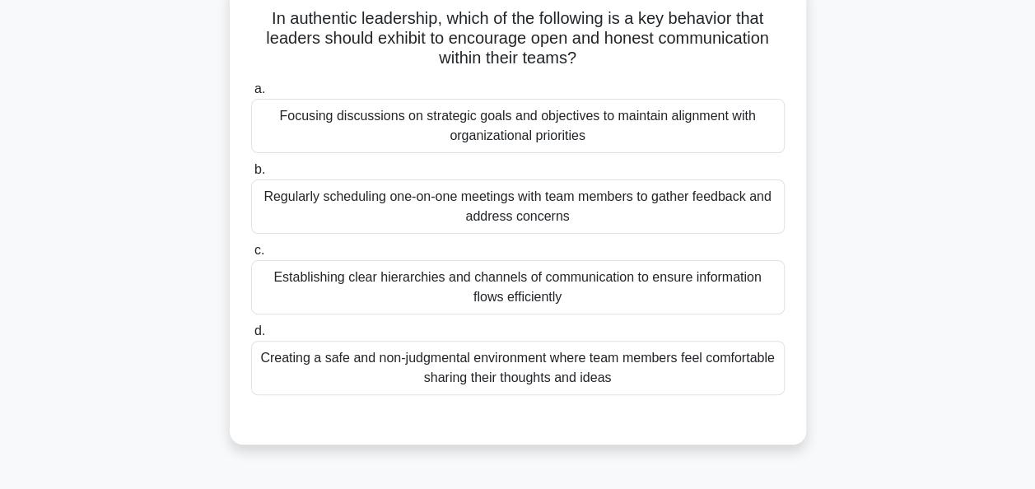
click at [484, 367] on div "Creating a safe and non-judgmental environment where team members feel comforta…" at bounding box center [518, 368] width 534 height 54
click at [251, 337] on input "d. Creating a safe and non-judgmental environment where team members feel comfo…" at bounding box center [251, 331] width 0 height 11
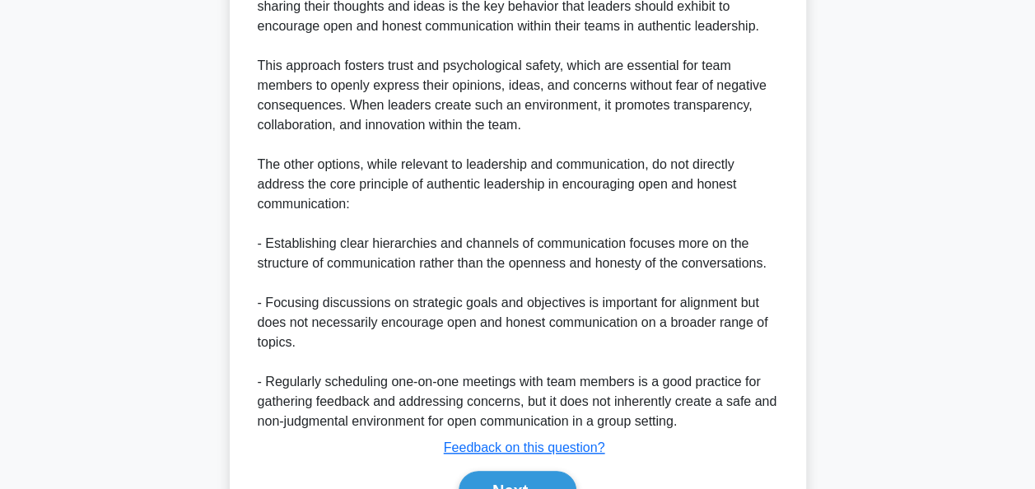
scroll to position [682, 0]
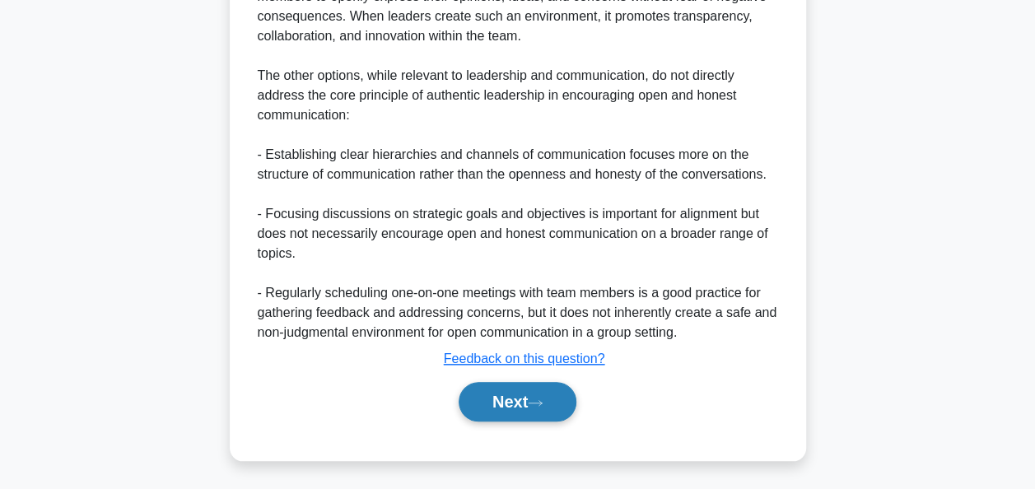
click at [512, 395] on button "Next" at bounding box center [518, 402] width 118 height 40
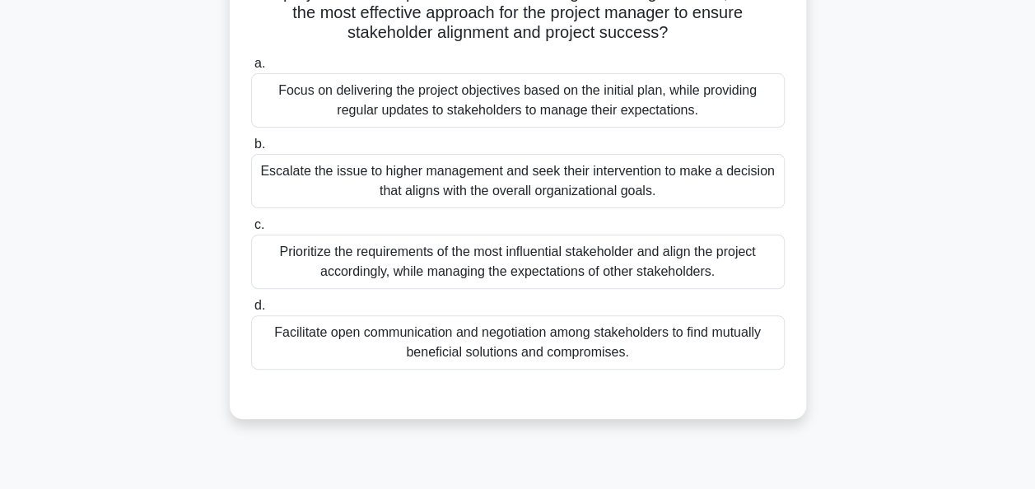
scroll to position [140, 0]
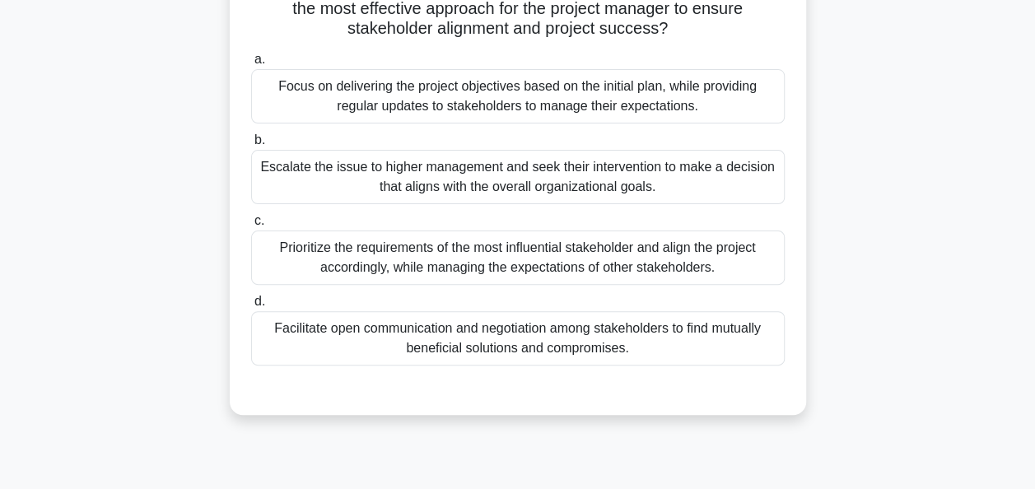
click at [701, 335] on div "Facilitate open communication and negotiation among stakeholders to find mutual…" at bounding box center [518, 338] width 534 height 54
click at [251, 307] on input "d. Facilitate open communication and negotiation among stakeholders to find mut…" at bounding box center [251, 302] width 0 height 11
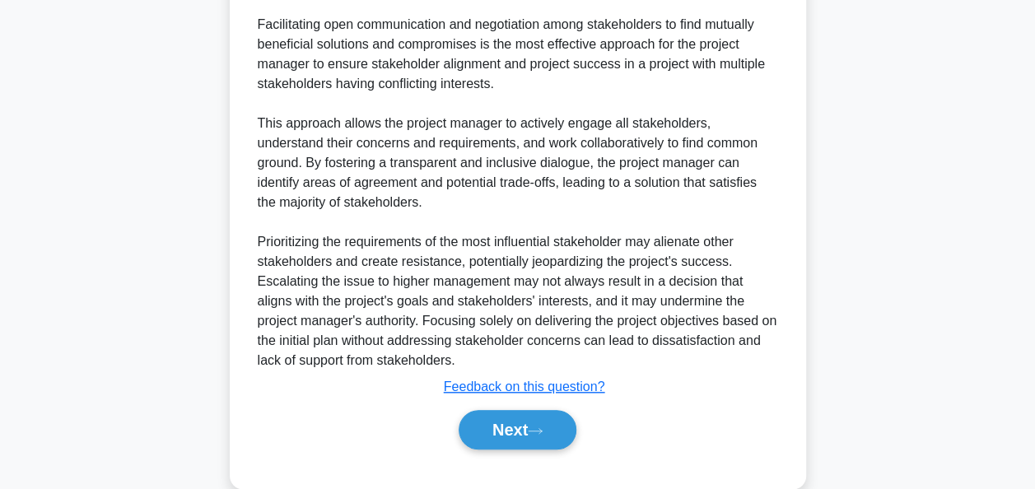
scroll to position [557, 0]
click at [519, 422] on button "Next" at bounding box center [518, 429] width 118 height 40
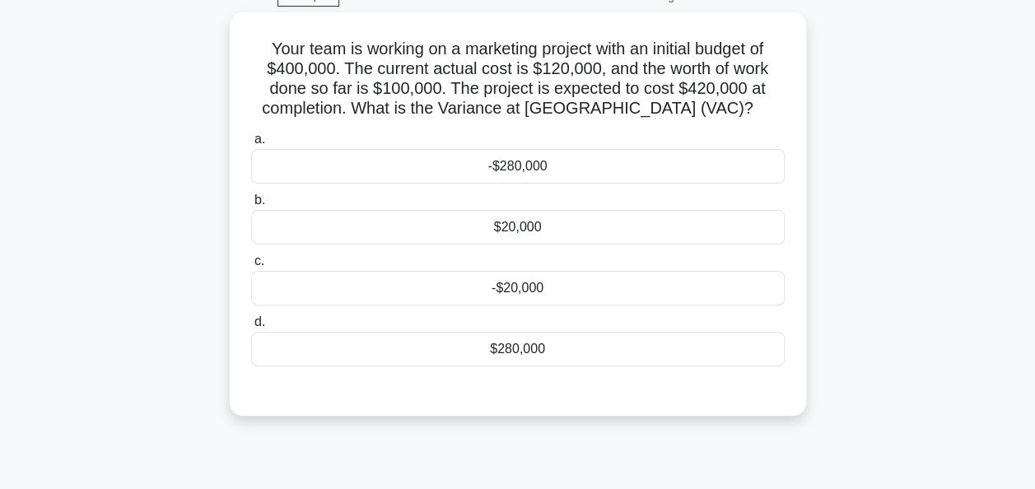
scroll to position [54, 0]
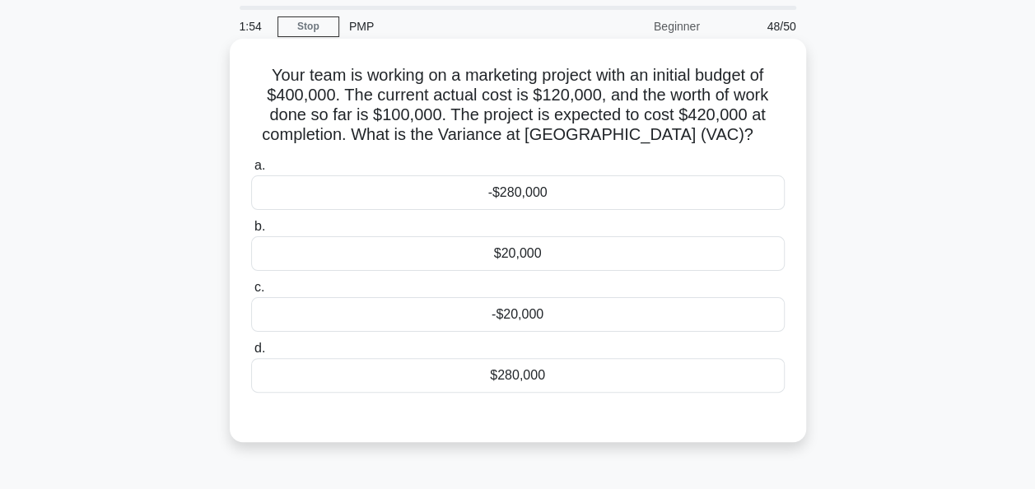
click at [595, 321] on div "-$20,000" at bounding box center [518, 314] width 534 height 35
click at [251, 293] on input "c. -$20,000" at bounding box center [251, 288] width 0 height 11
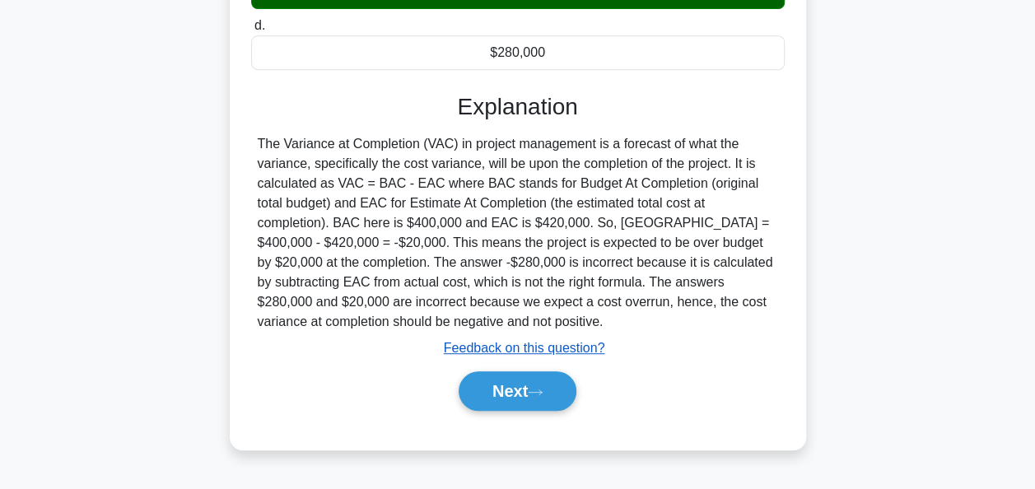
scroll to position [378, 0]
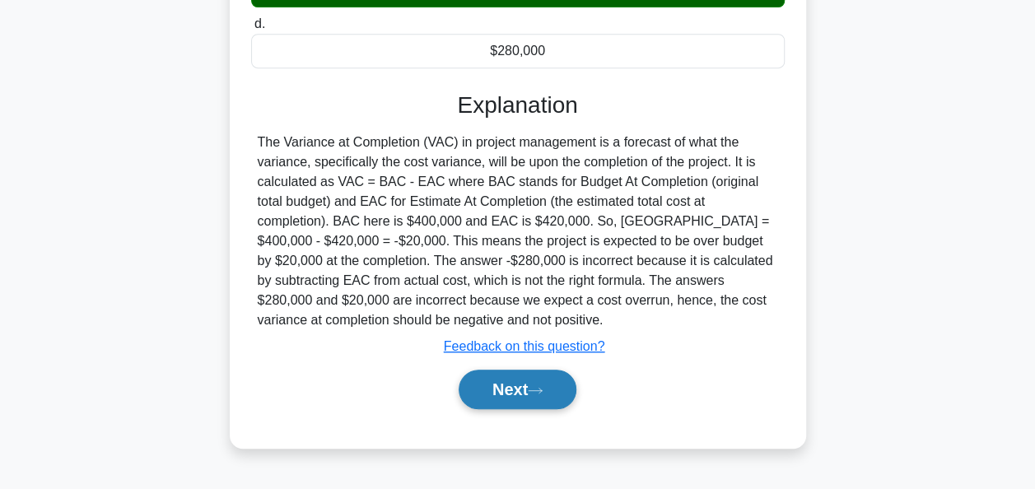
click at [540, 386] on icon at bounding box center [535, 390] width 15 height 9
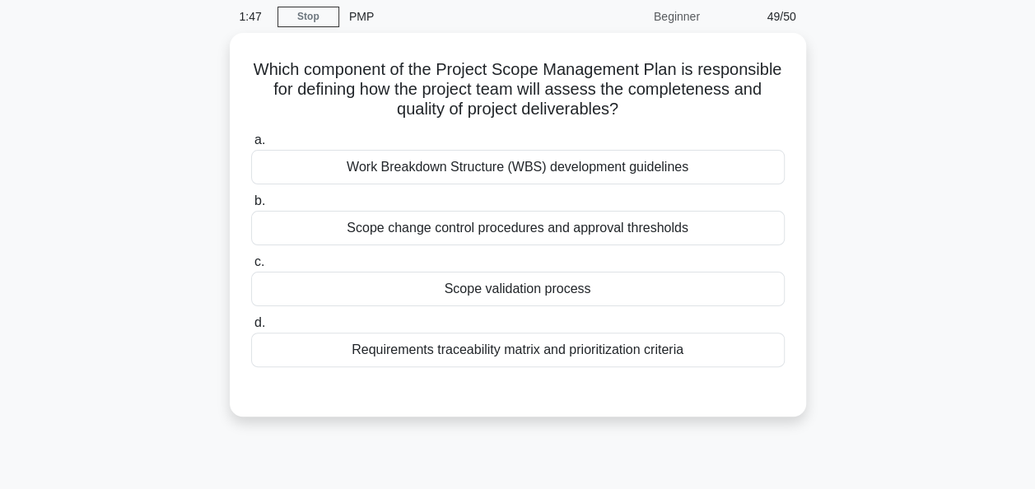
scroll to position [67, 0]
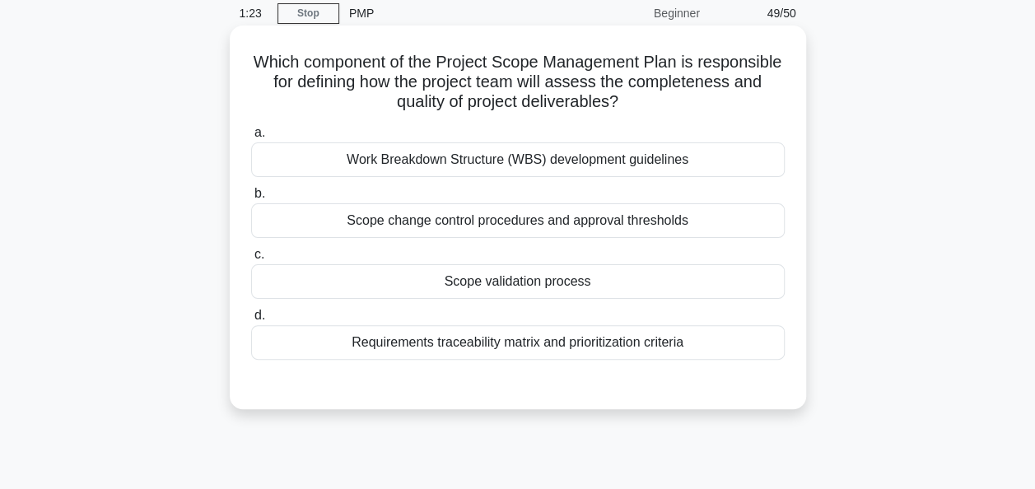
click at [723, 166] on div "Work Breakdown Structure (WBS) development guidelines" at bounding box center [518, 160] width 534 height 35
click at [251, 138] on input "a. Work Breakdown Structure (WBS) development guidelines" at bounding box center [251, 133] width 0 height 11
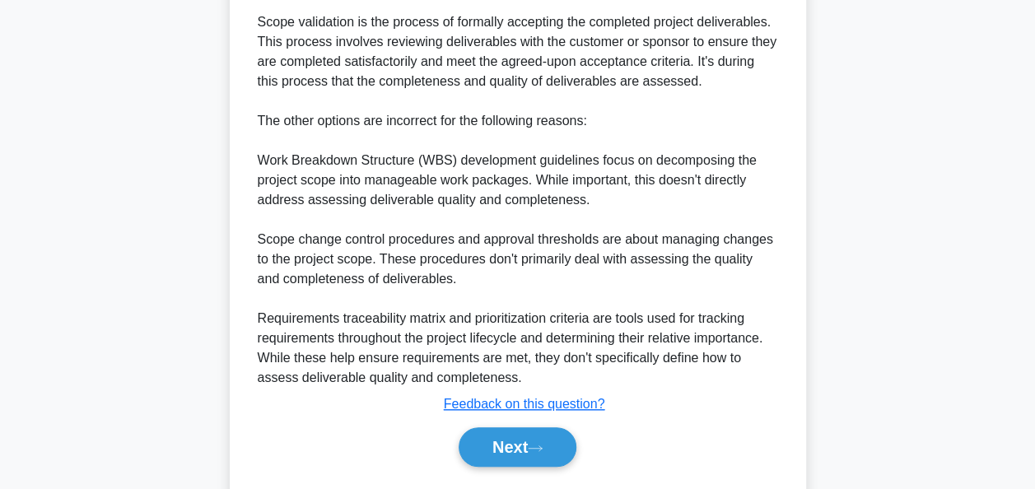
scroll to position [605, 0]
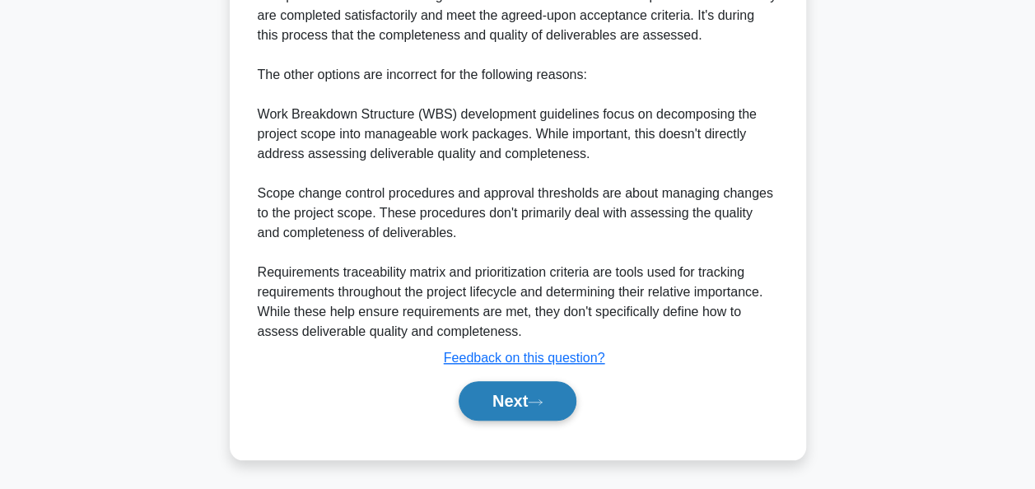
click at [506, 408] on button "Next" at bounding box center [518, 401] width 118 height 40
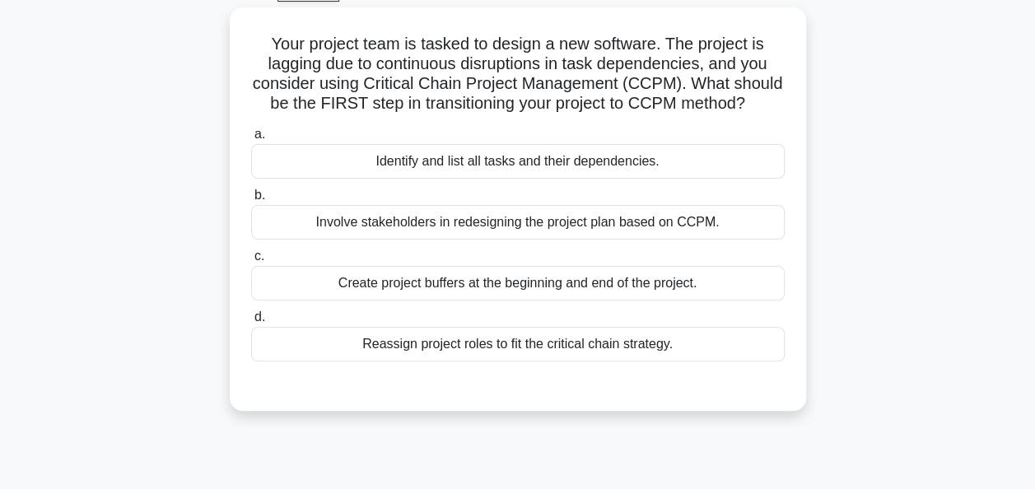
scroll to position [92, 0]
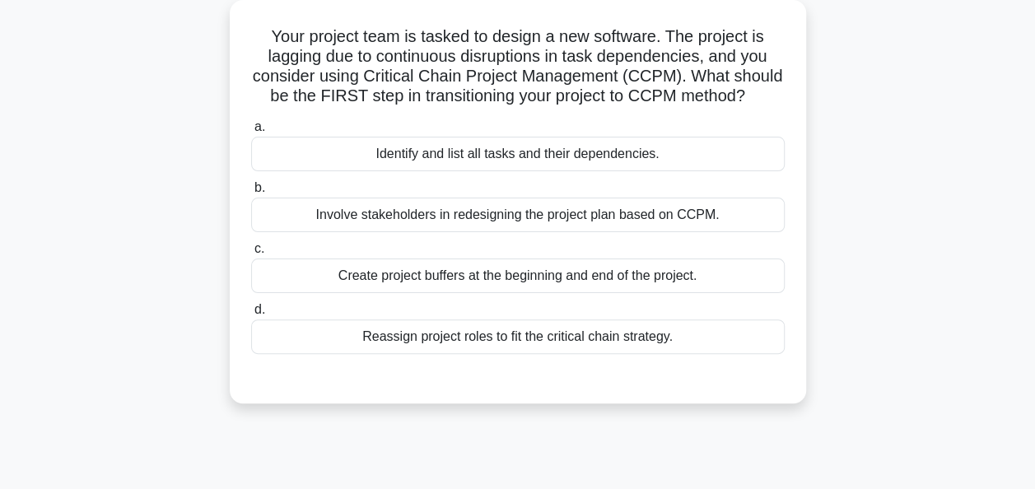
click at [704, 157] on div "Identify and list all tasks and their dependencies." at bounding box center [518, 154] width 534 height 35
click at [251, 133] on input "a. Identify and list all tasks and their dependencies." at bounding box center [251, 127] width 0 height 11
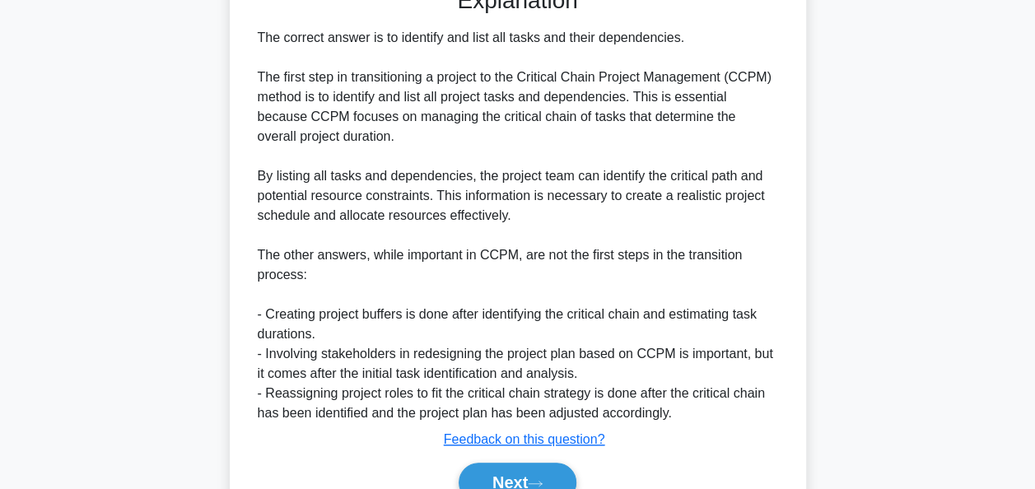
scroll to position [563, 0]
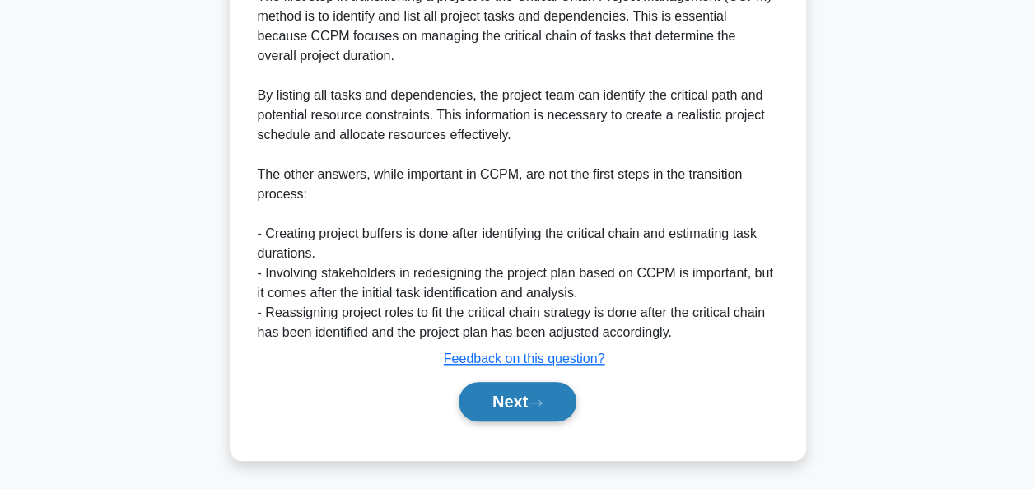
click at [499, 394] on button "Next" at bounding box center [518, 402] width 118 height 40
click at [503, 404] on button "Next" at bounding box center [518, 402] width 118 height 40
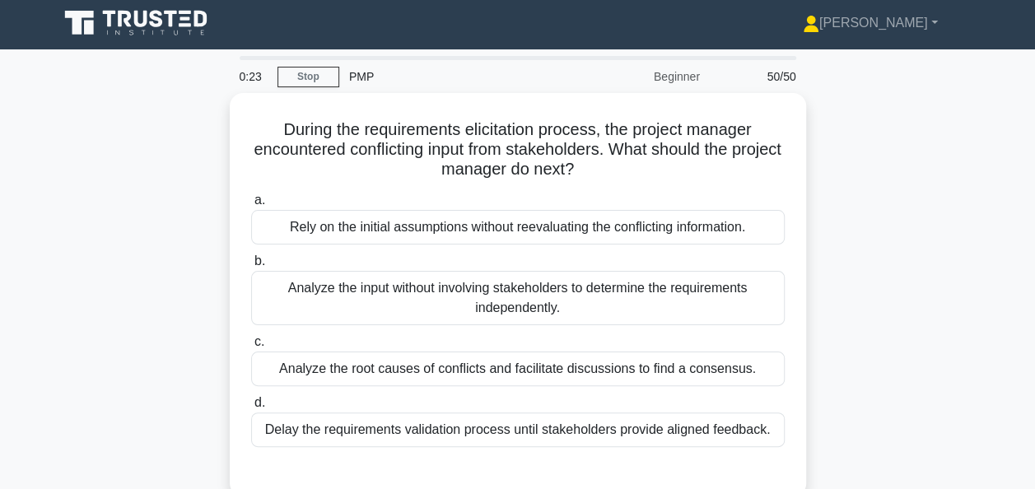
scroll to position [0, 0]
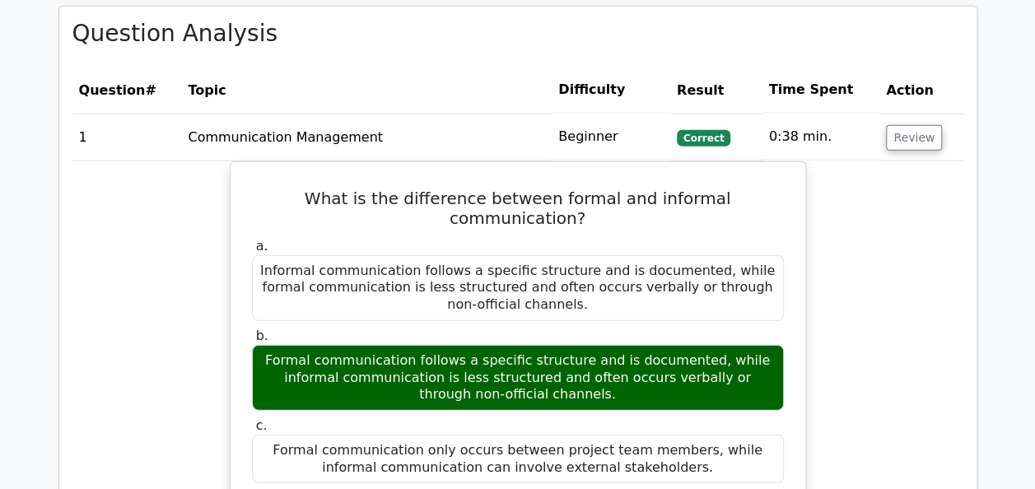
scroll to position [1979, 0]
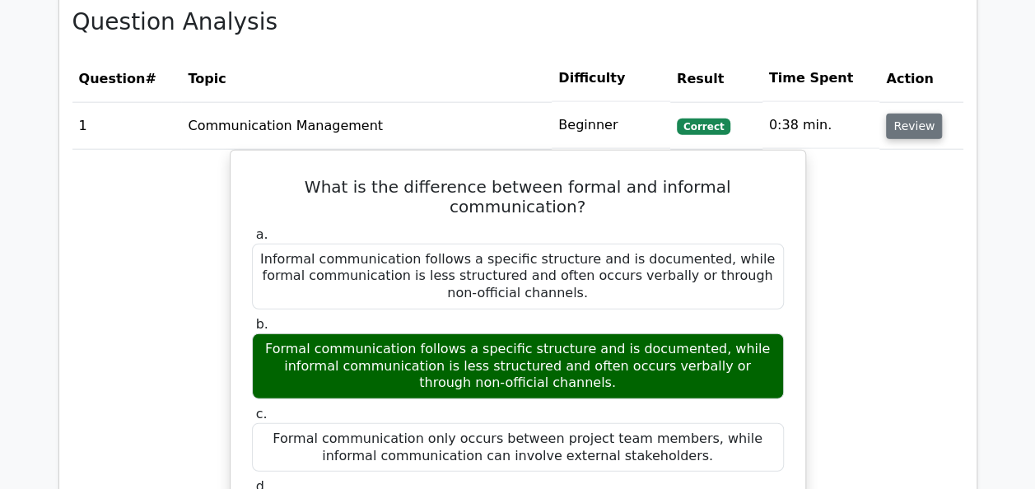
click at [915, 127] on button "Review" at bounding box center [914, 127] width 56 height 26
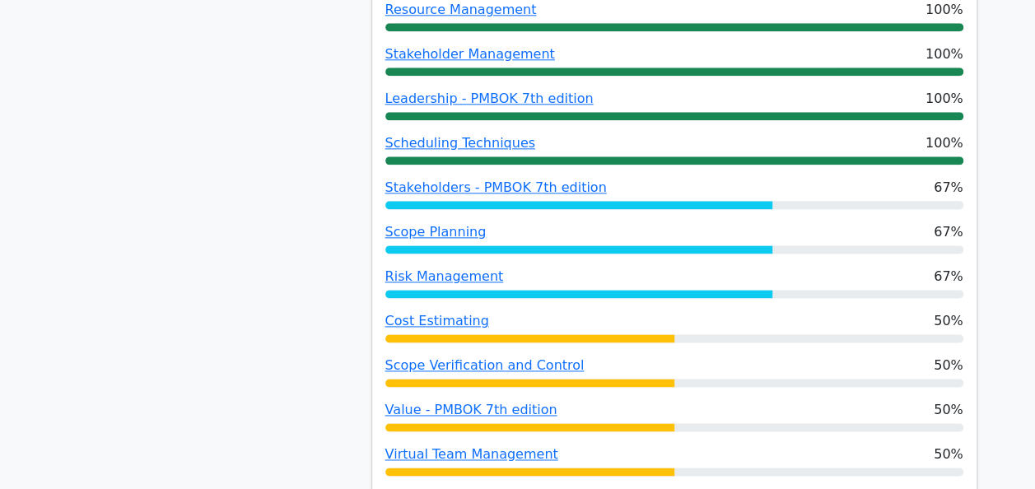
scroll to position [956, 0]
